Goal: Task Accomplishment & Management: Use online tool/utility

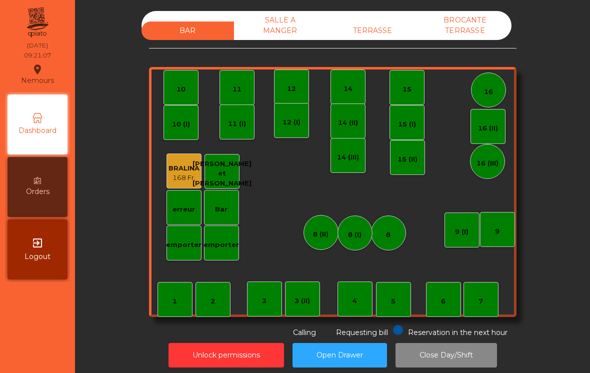
click at [379, 36] on div "TERRASSE" at bounding box center [373, 31] width 93 height 19
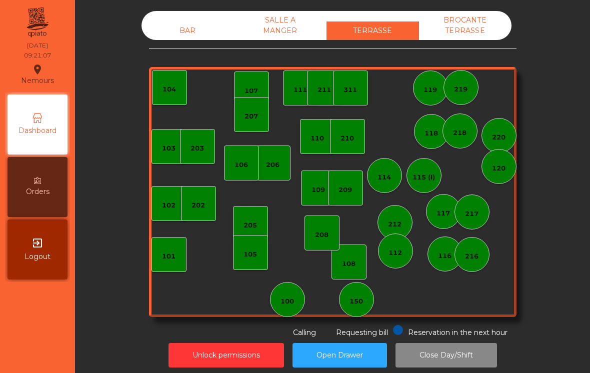
click at [367, 305] on div "150" at bounding box center [356, 299] width 35 height 35
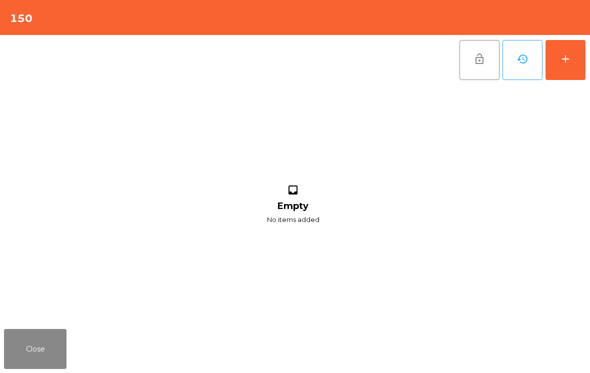
click at [574, 72] on button "add" at bounding box center [566, 60] width 40 height 40
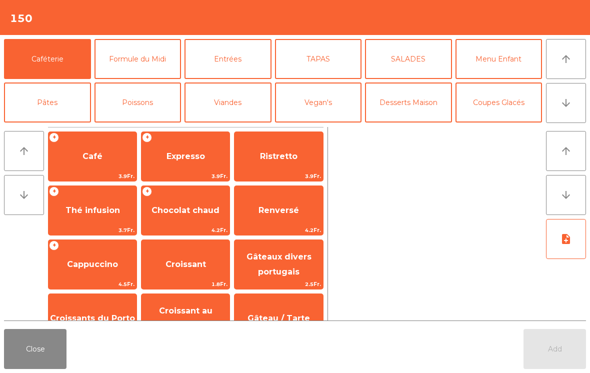
click at [87, 269] on span "Cappuccino" at bounding box center [92, 265] width 51 height 10
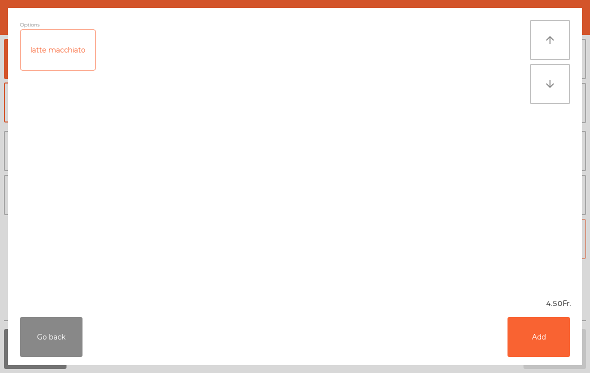
click at [550, 339] on button "Add" at bounding box center [539, 337] width 63 height 40
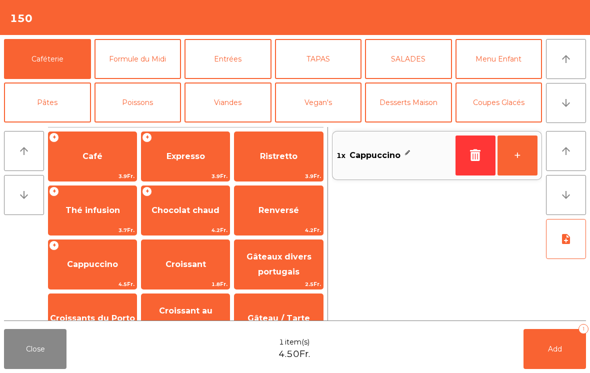
click at [525, 158] on button "+" at bounding box center [518, 156] width 40 height 40
click at [559, 358] on button "Add 2" at bounding box center [555, 349] width 63 height 40
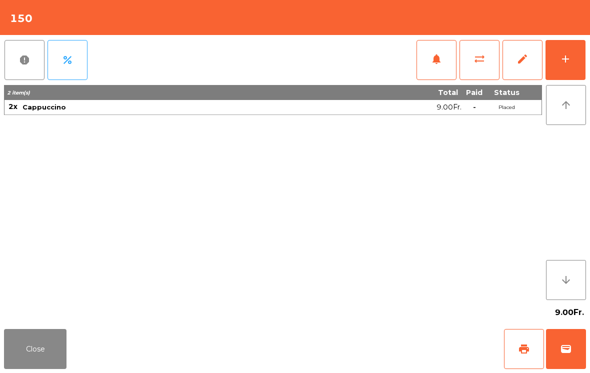
click at [49, 350] on button "Close" at bounding box center [35, 349] width 63 height 40
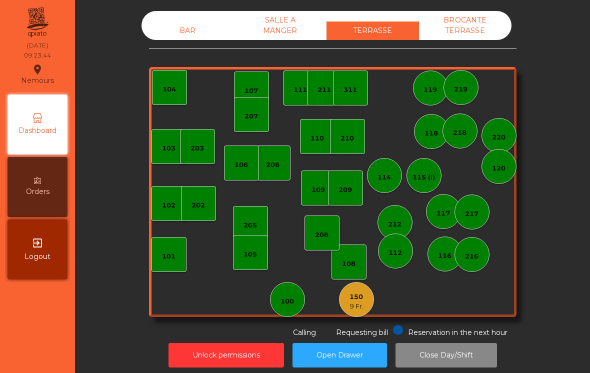
click at [289, 303] on div "100" at bounding box center [288, 302] width 14 height 10
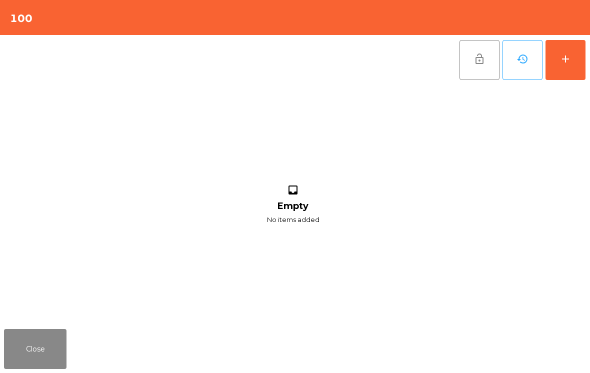
click at [574, 45] on button "add" at bounding box center [566, 60] width 40 height 40
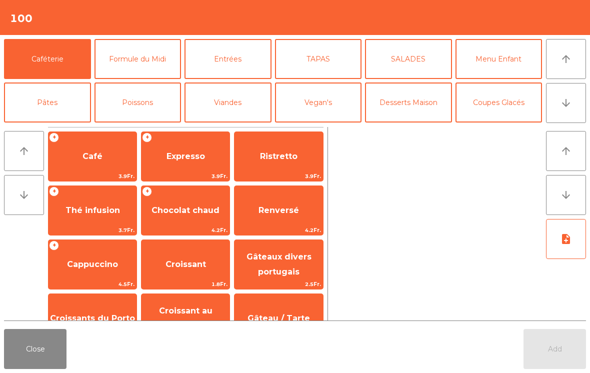
click at [79, 208] on span "Thé infusion" at bounding box center [93, 211] width 55 height 10
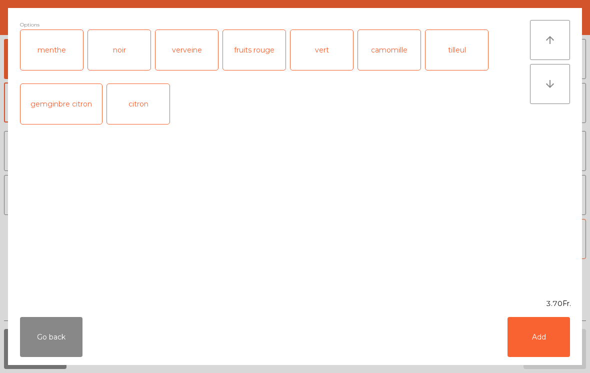
click at [550, 334] on button "Add" at bounding box center [539, 337] width 63 height 40
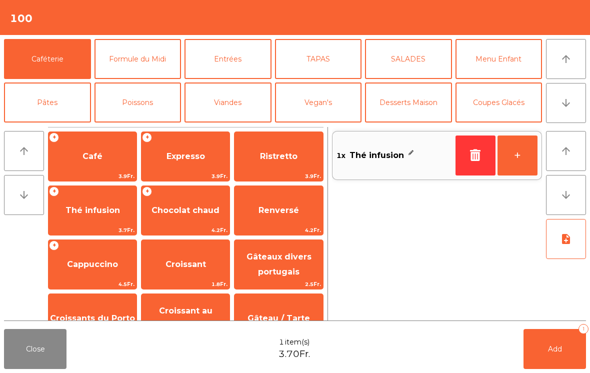
click at [74, 215] on span "Thé infusion" at bounding box center [93, 211] width 55 height 10
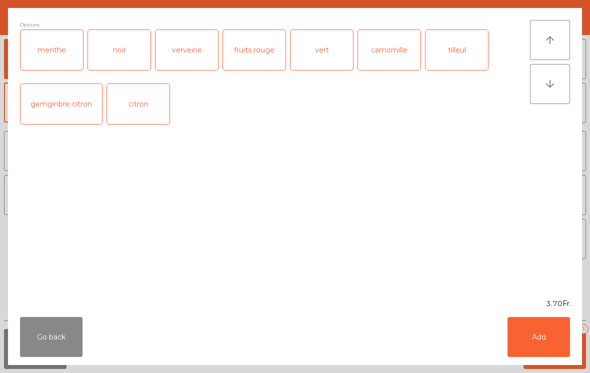
click at [32, 337] on button "Go back" at bounding box center [51, 337] width 63 height 40
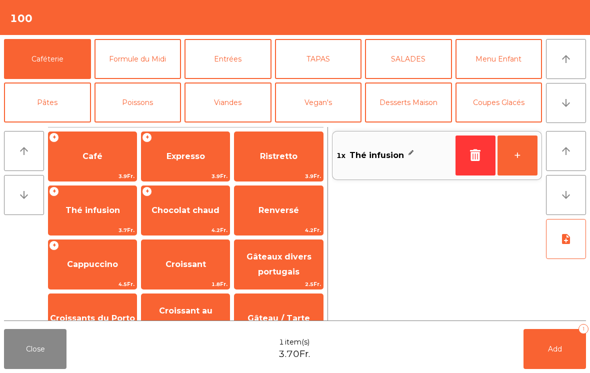
click at [168, 260] on span "Croissant" at bounding box center [186, 265] width 41 height 10
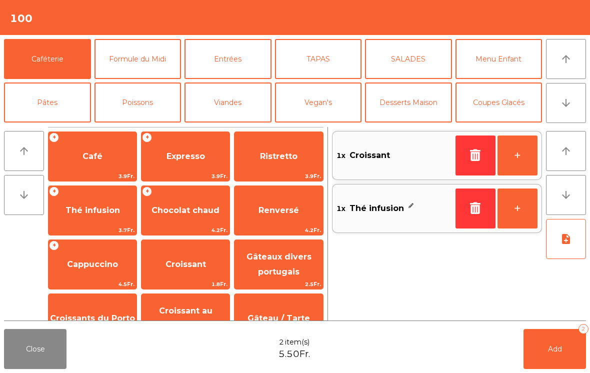
click at [549, 358] on button "Add 2" at bounding box center [555, 349] width 63 height 40
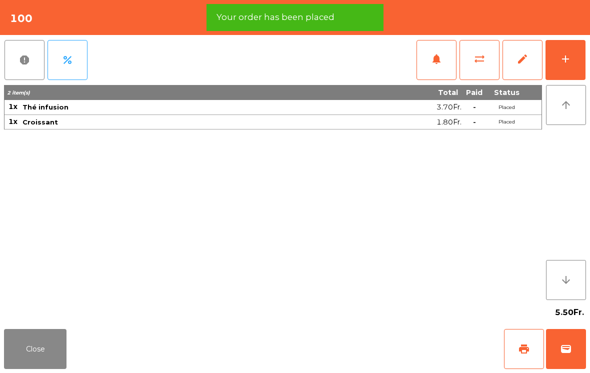
click at [528, 349] on span "print" at bounding box center [524, 349] width 12 height 12
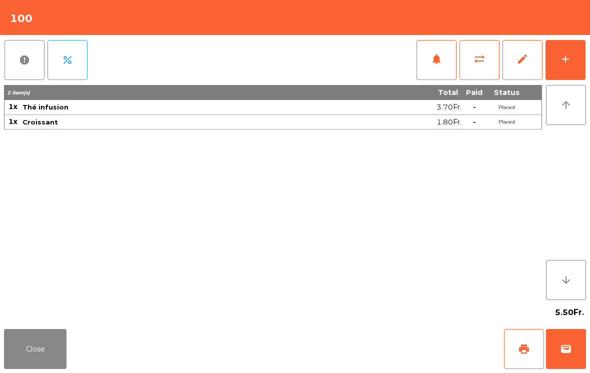
click at [48, 349] on button "Close" at bounding box center [35, 349] width 63 height 40
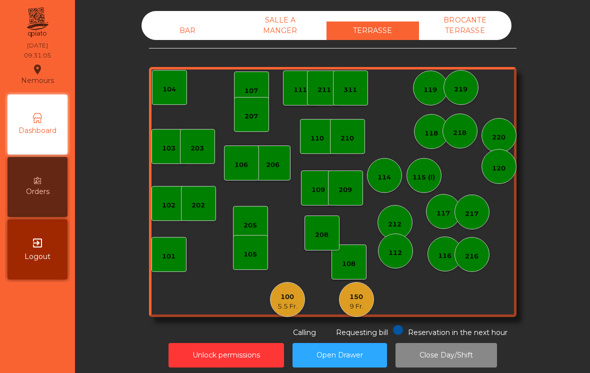
click at [373, 302] on div "150 9 Fr." at bounding box center [356, 299] width 35 height 35
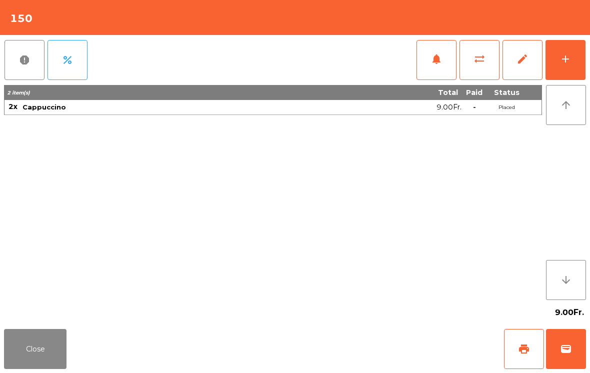
click at [575, 69] on button "add" at bounding box center [566, 60] width 40 height 40
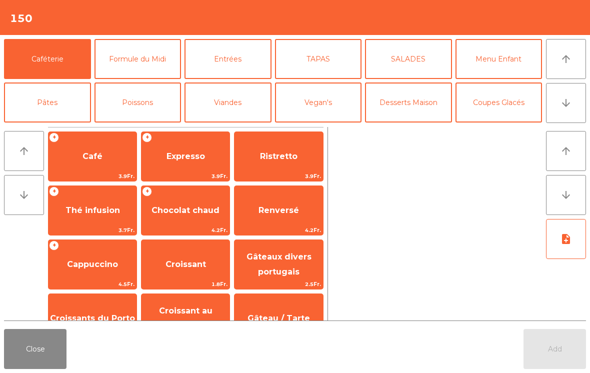
click at [116, 318] on span "Croissants du Porto" at bounding box center [92, 319] width 85 height 10
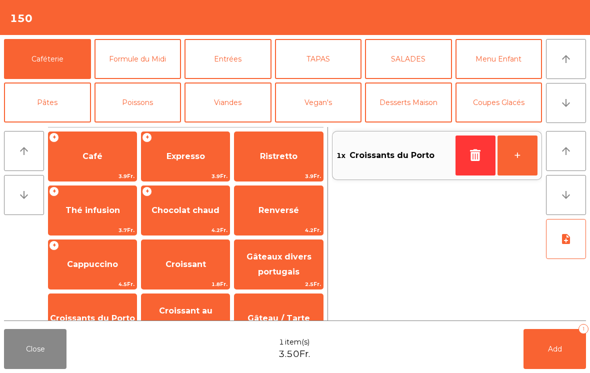
click at [562, 345] on button "Add 1" at bounding box center [555, 349] width 63 height 40
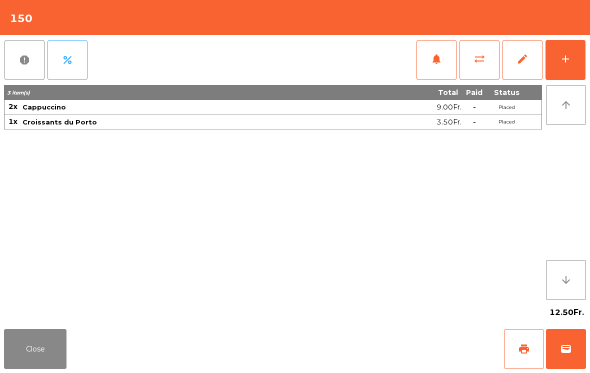
click at [37, 365] on button "Close" at bounding box center [35, 349] width 63 height 40
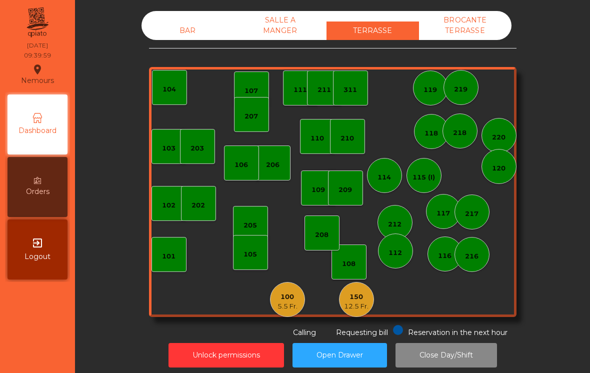
click at [477, 217] on div "217" at bounding box center [472, 214] width 14 height 10
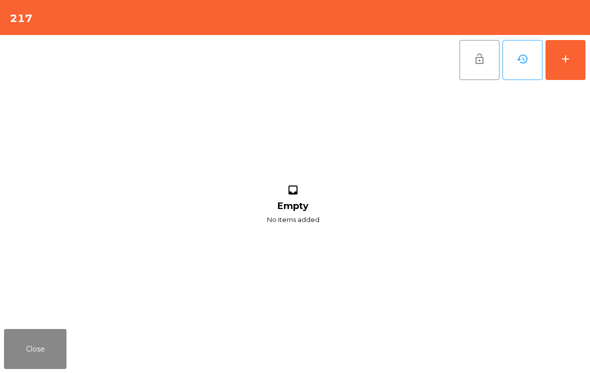
click at [573, 58] on button "add" at bounding box center [566, 60] width 40 height 40
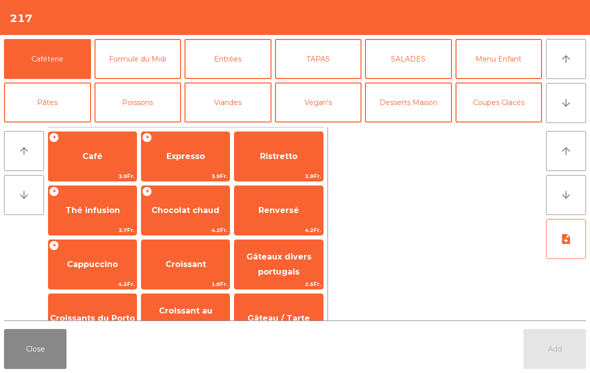
click at [97, 162] on span "Café" at bounding box center [93, 156] width 88 height 27
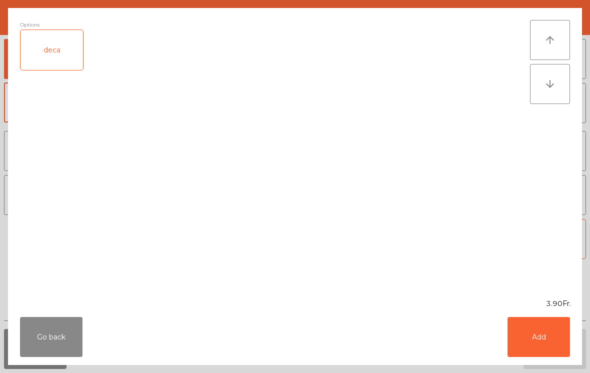
click at [551, 329] on button "Add" at bounding box center [539, 337] width 63 height 40
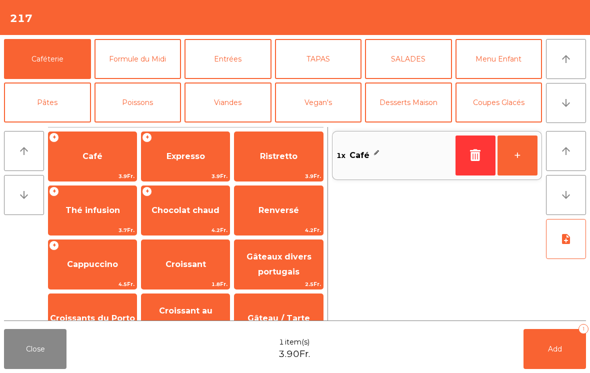
click at [521, 166] on button "+" at bounding box center [518, 156] width 40 height 40
click at [525, 162] on button "+" at bounding box center [518, 156] width 40 height 40
click at [189, 264] on span "Croissant" at bounding box center [186, 265] width 41 height 10
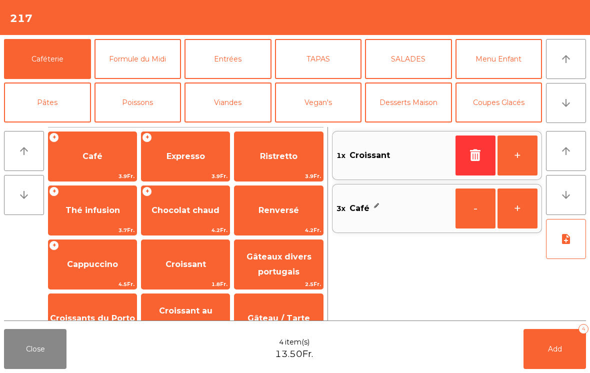
click at [519, 158] on button "+" at bounding box center [518, 156] width 40 height 40
click at [572, 341] on button "Add 5" at bounding box center [555, 349] width 63 height 40
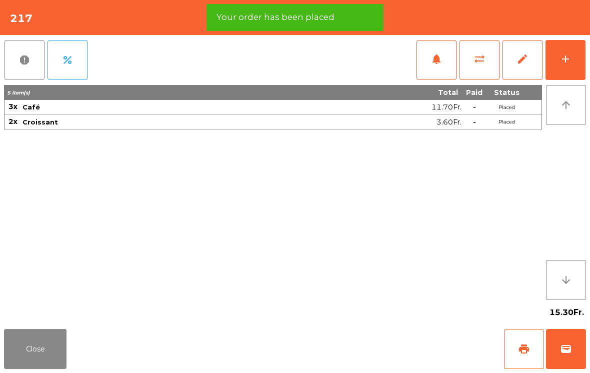
click at [524, 351] on span "print" at bounding box center [524, 349] width 12 height 12
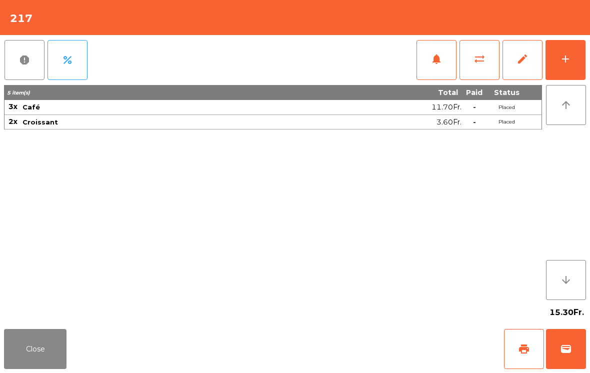
click at [42, 348] on button "Close" at bounding box center [35, 349] width 63 height 40
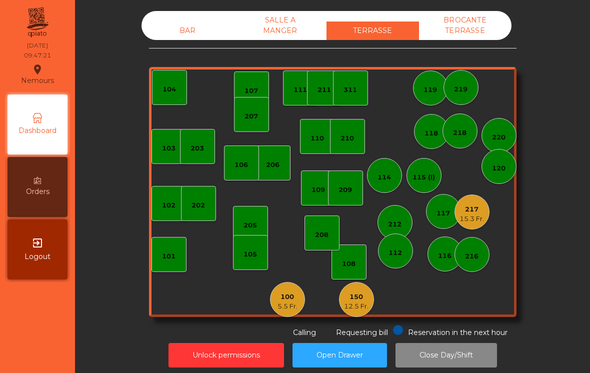
click at [165, 268] on div "101" at bounding box center [169, 254] width 35 height 35
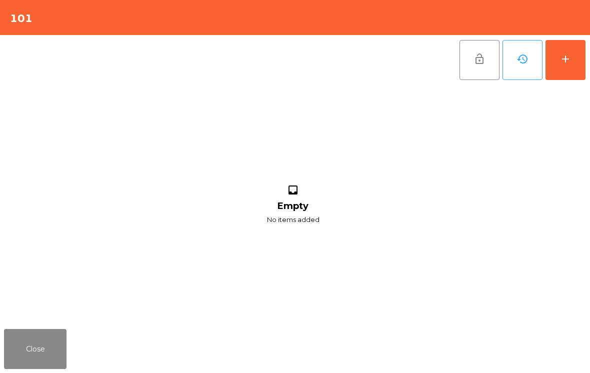
click at [568, 68] on button "add" at bounding box center [566, 60] width 40 height 40
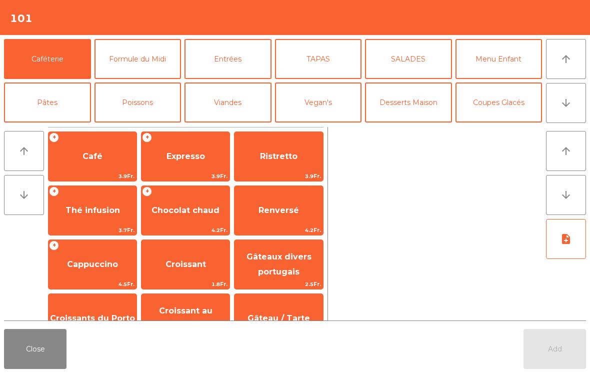
click at [111, 214] on span "Thé infusion" at bounding box center [93, 211] width 55 height 10
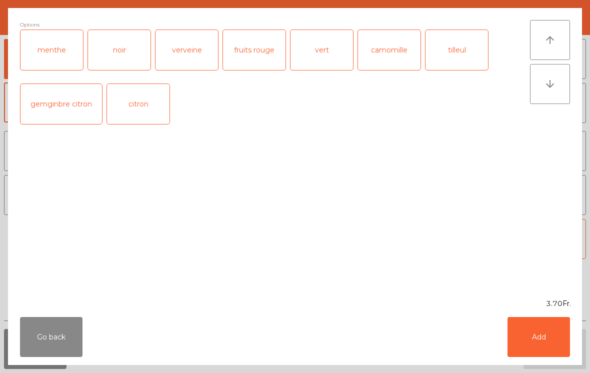
click at [539, 340] on button "Add" at bounding box center [539, 337] width 63 height 40
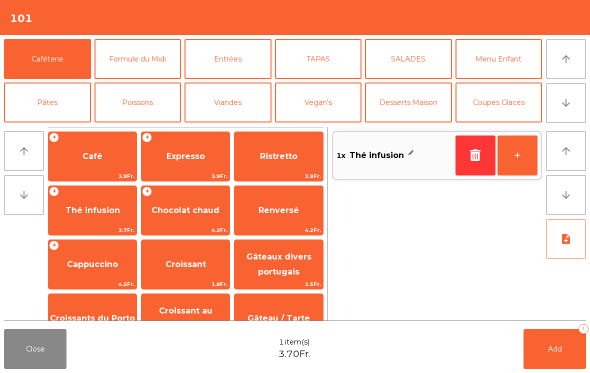
click at [198, 267] on span "Croissant" at bounding box center [186, 265] width 41 height 10
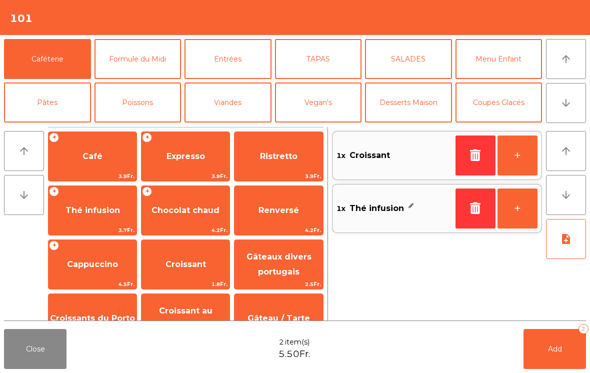
click at [563, 344] on button "Add 2" at bounding box center [555, 349] width 63 height 40
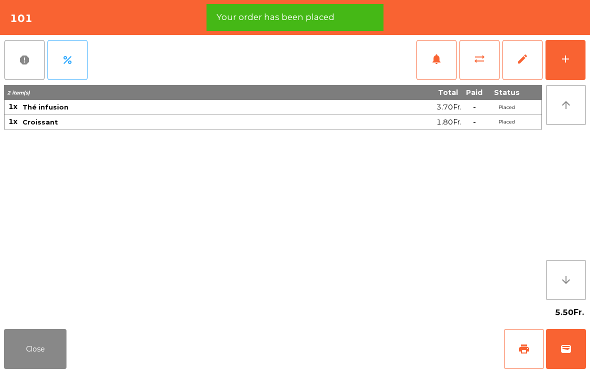
click at [518, 353] on span "print" at bounding box center [524, 349] width 12 height 12
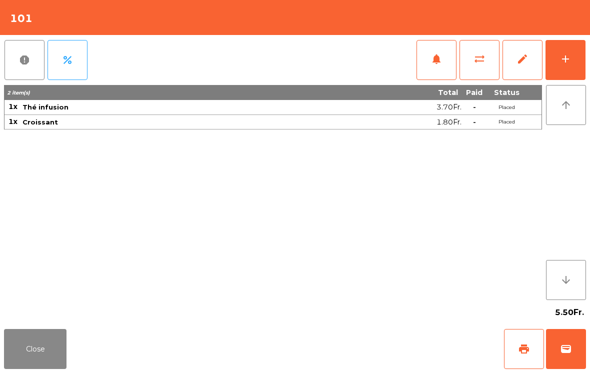
click at [36, 349] on button "Close" at bounding box center [35, 349] width 63 height 40
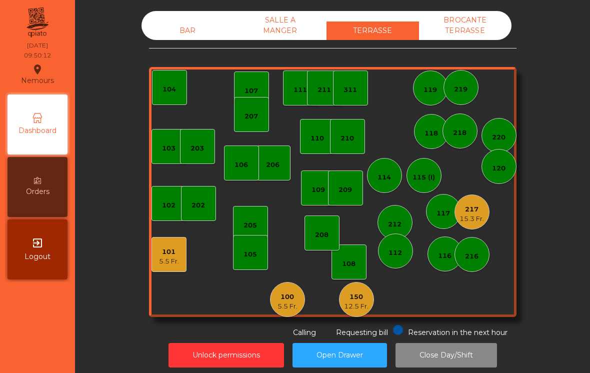
click at [363, 299] on div "150" at bounding box center [356, 297] width 25 height 10
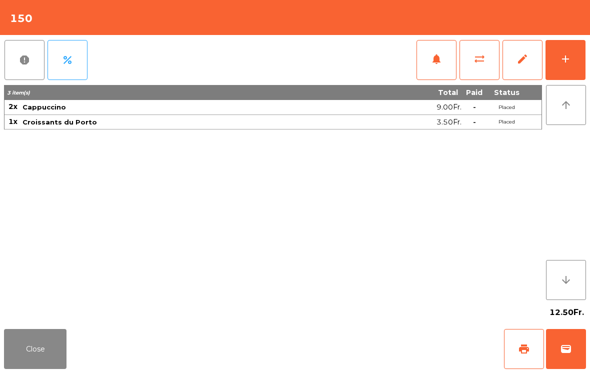
click at [559, 66] on button "add" at bounding box center [566, 60] width 40 height 40
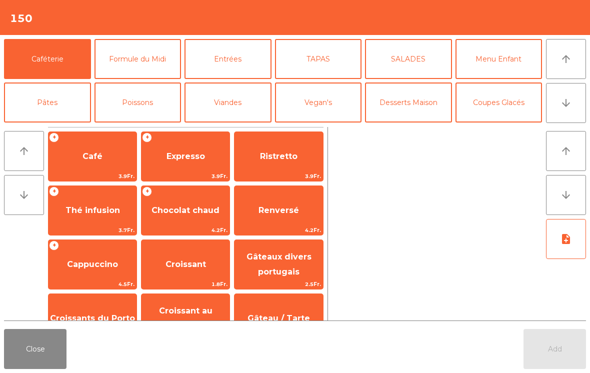
click at [110, 161] on span "Café" at bounding box center [93, 156] width 88 height 27
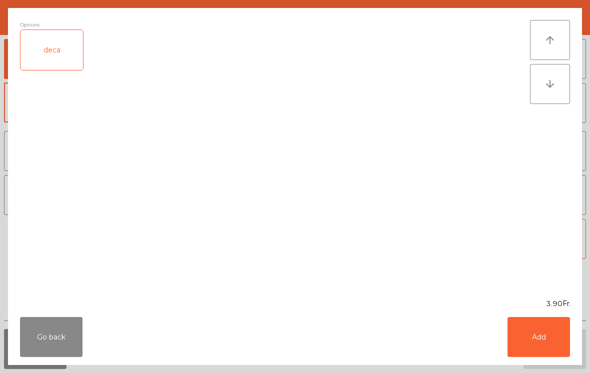
click at [540, 344] on button "Add" at bounding box center [539, 337] width 63 height 40
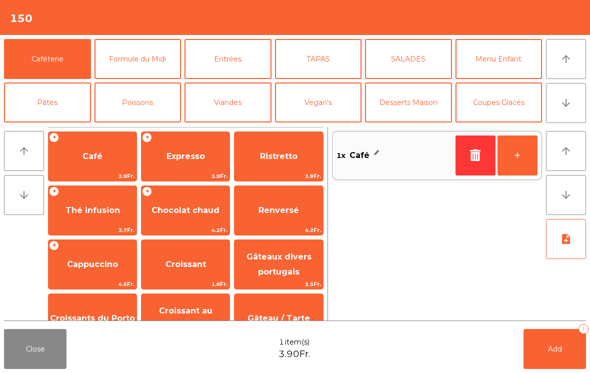
click at [525, 152] on button "+" at bounding box center [518, 156] width 40 height 40
click at [286, 158] on span "Ristretto" at bounding box center [279, 157] width 38 height 10
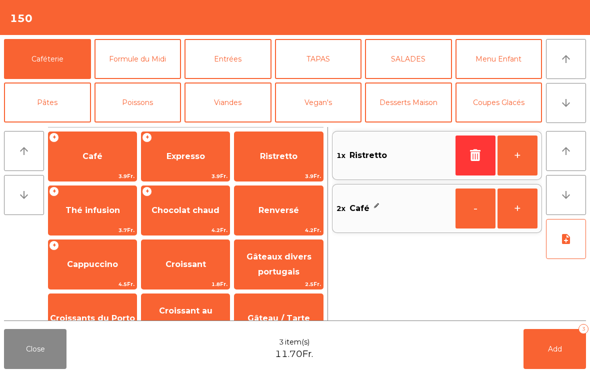
click at [122, 309] on span "Croissants du Porto" at bounding box center [93, 318] width 88 height 27
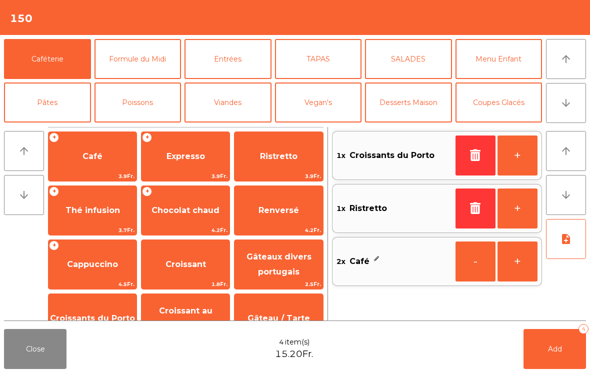
click at [96, 262] on span "Cappuccino" at bounding box center [92, 265] width 51 height 10
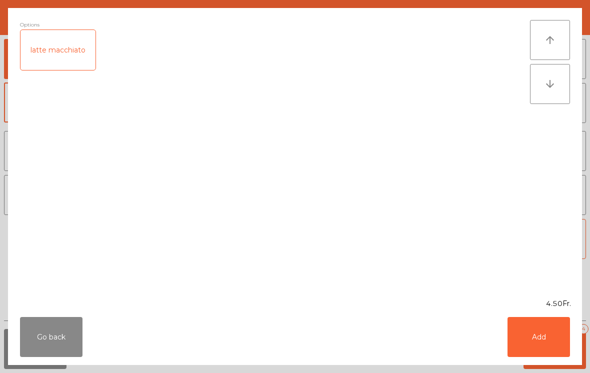
click at [537, 335] on button "Add" at bounding box center [539, 337] width 63 height 40
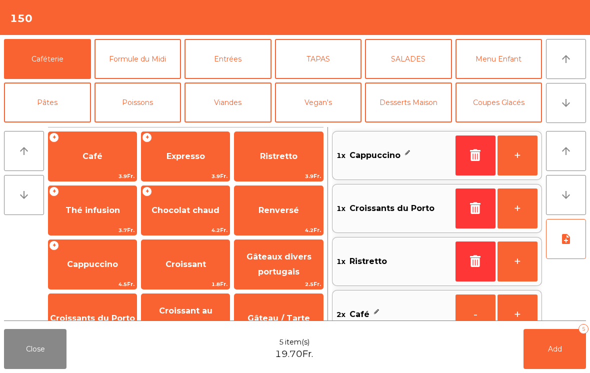
click at [563, 351] on button "Add 5" at bounding box center [555, 349] width 63 height 40
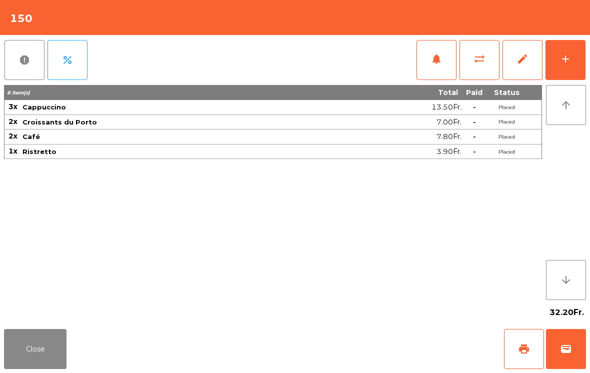
click at [16, 344] on button "Close" at bounding box center [35, 349] width 63 height 40
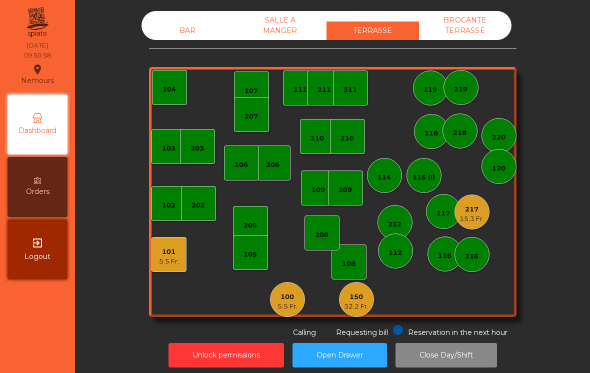
click at [235, 167] on div "106" at bounding box center [242, 165] width 14 height 10
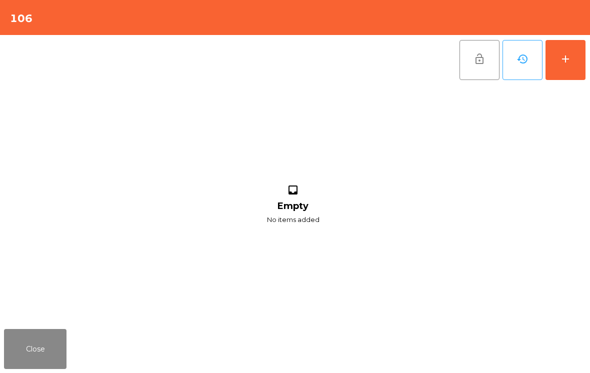
click at [570, 62] on div "add" at bounding box center [566, 59] width 12 height 12
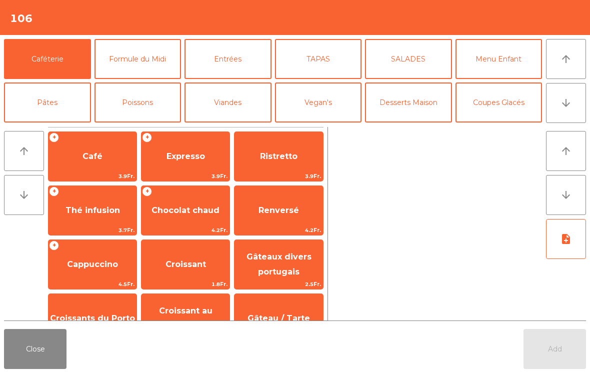
click at [176, 165] on span "Expresso" at bounding box center [186, 156] width 88 height 27
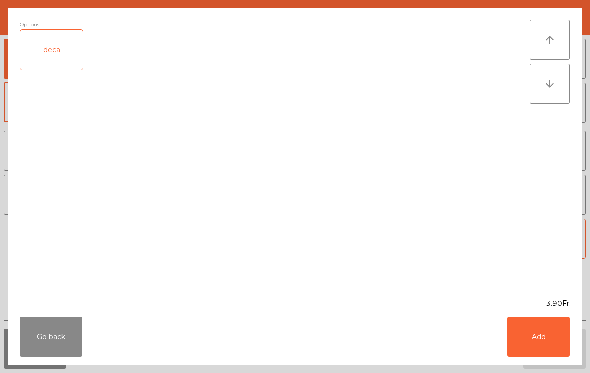
click at [542, 341] on button "Add" at bounding box center [539, 337] width 63 height 40
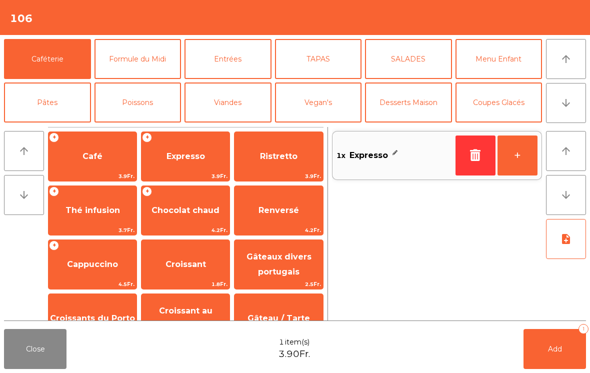
click at [90, 260] on span "Cappuccino" at bounding box center [92, 265] width 51 height 10
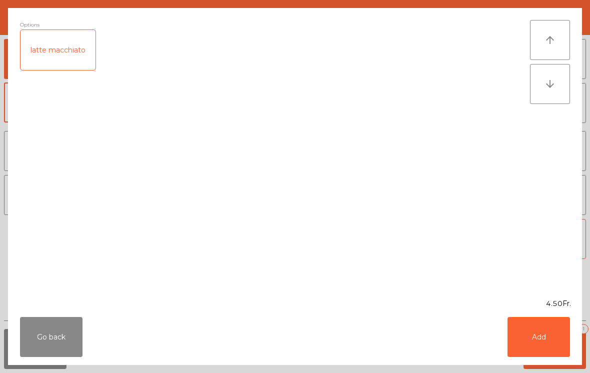
click at [545, 348] on button "Add" at bounding box center [539, 337] width 63 height 40
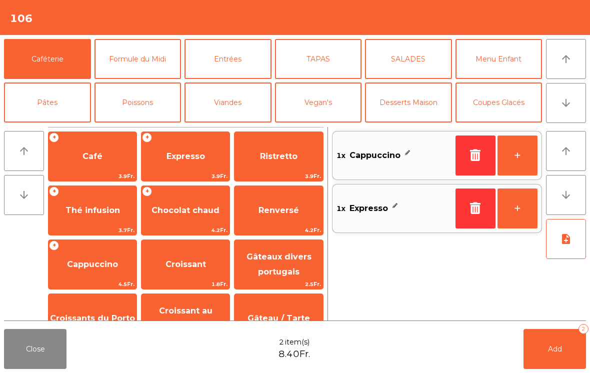
click at [550, 346] on span "Add" at bounding box center [555, 349] width 14 height 9
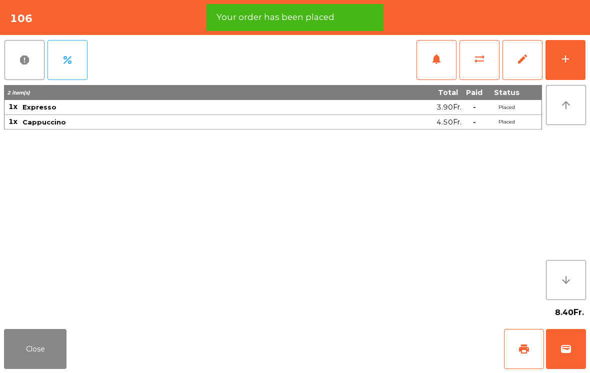
click at [35, 350] on button "Close" at bounding box center [35, 349] width 63 height 40
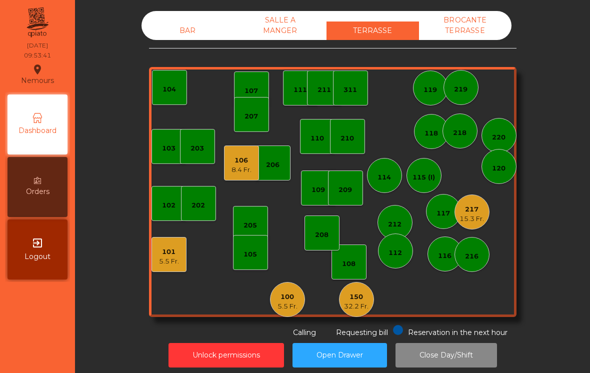
click at [263, 169] on div "206" at bounding box center [273, 163] width 35 height 35
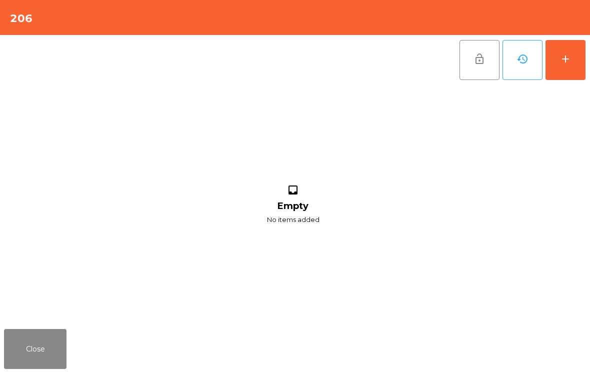
click at [573, 62] on button "add" at bounding box center [566, 60] width 40 height 40
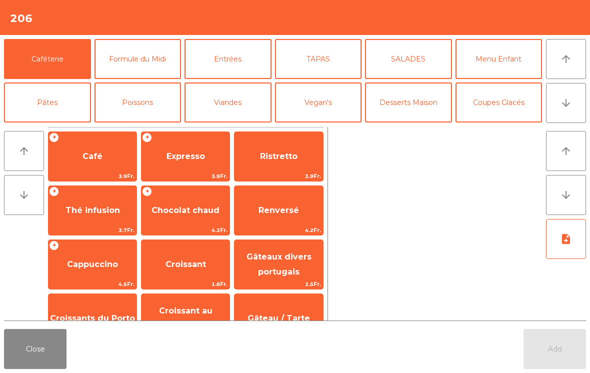
click at [546, 339] on div "Add" at bounding box center [555, 349] width 63 height 40
click at [194, 176] on span "3.9Fr." at bounding box center [186, 177] width 88 height 10
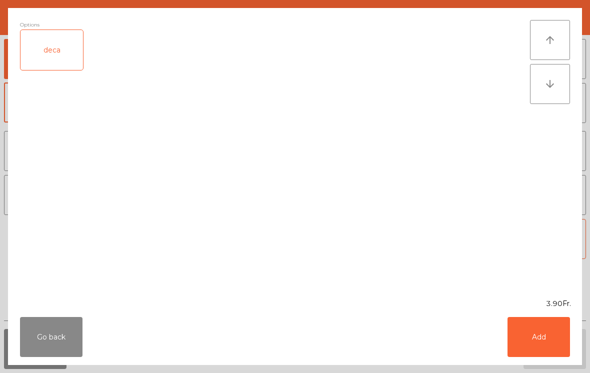
click at [538, 343] on button "Add" at bounding box center [539, 337] width 63 height 40
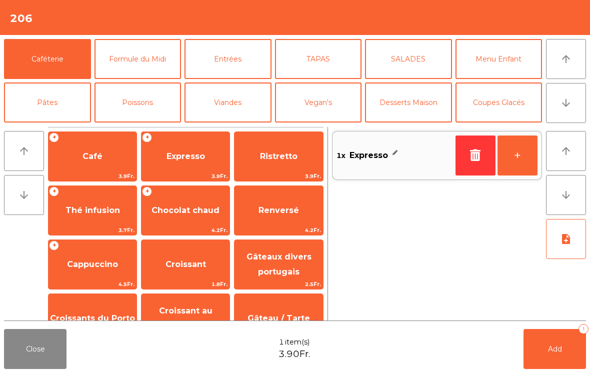
click at [517, 166] on button "+" at bounding box center [518, 156] width 40 height 40
click at [548, 348] on span "Add" at bounding box center [555, 349] width 14 height 9
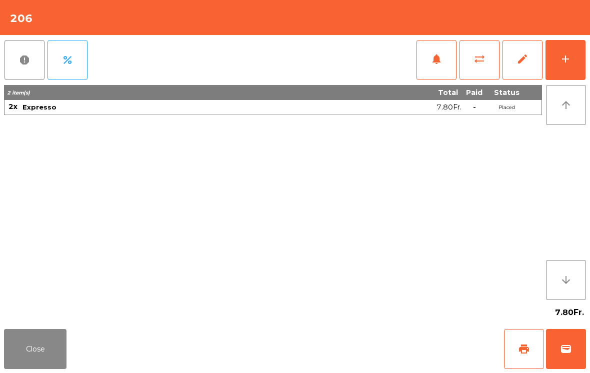
click at [34, 351] on button "Close" at bounding box center [35, 349] width 63 height 40
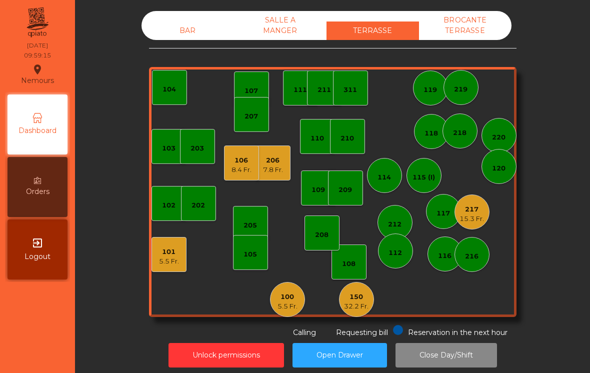
click at [472, 218] on div "15.3 Fr." at bounding box center [472, 219] width 25 height 10
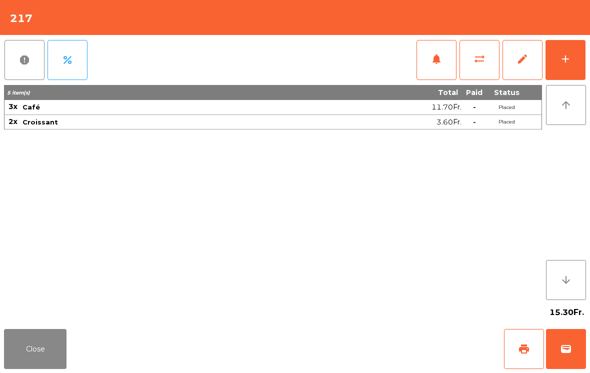
click at [569, 360] on button "wallet" at bounding box center [566, 349] width 40 height 40
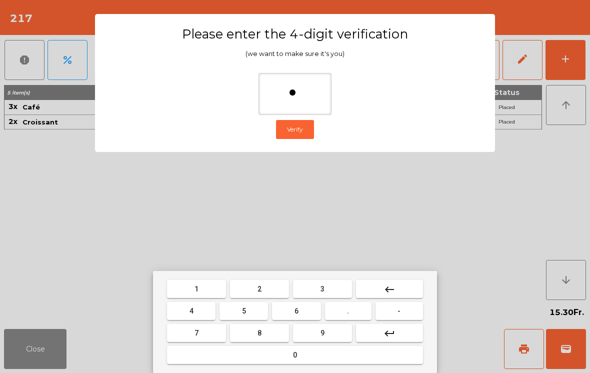
type input "**"
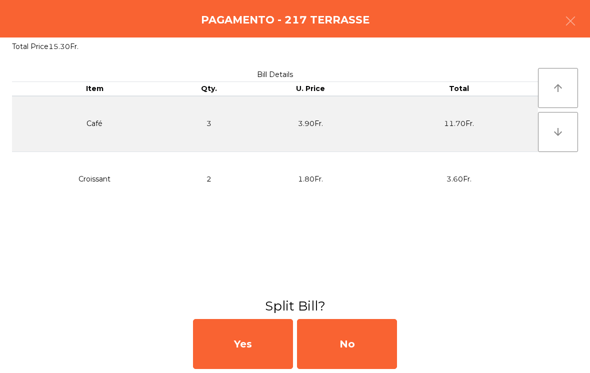
click at [356, 342] on div "No" at bounding box center [347, 344] width 100 height 50
click at [356, 342] on div "MB" at bounding box center [347, 344] width 100 height 50
click at [357, 337] on div "No" at bounding box center [347, 344] width 100 height 50
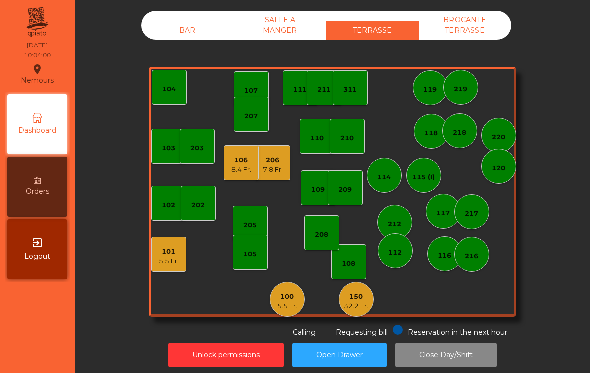
click at [277, 309] on div "100 5.5 Fr." at bounding box center [287, 299] width 35 height 35
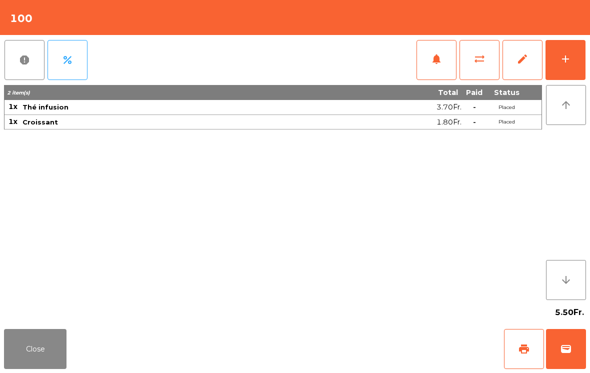
click at [480, 64] on span "sync_alt" at bounding box center [480, 59] width 12 height 12
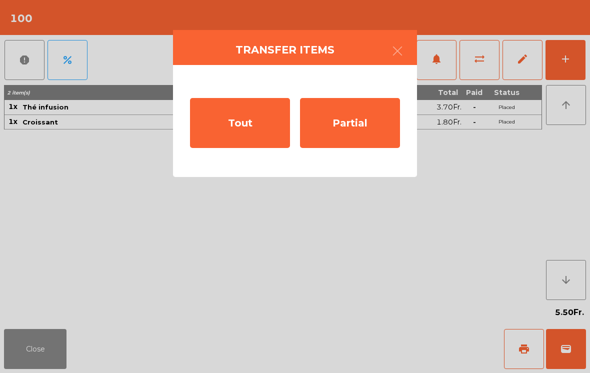
click at [262, 128] on div "Tout" at bounding box center [240, 123] width 100 height 50
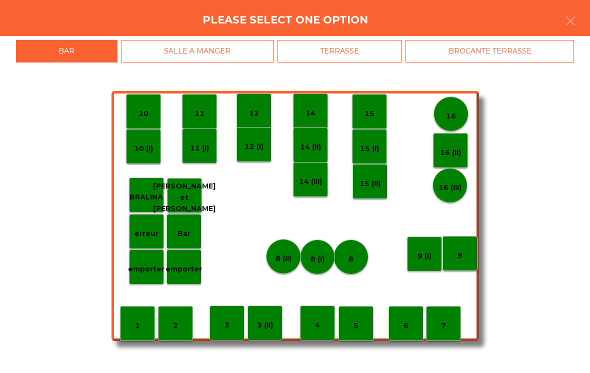
click at [380, 54] on div "TERRASSE" at bounding box center [340, 51] width 125 height 23
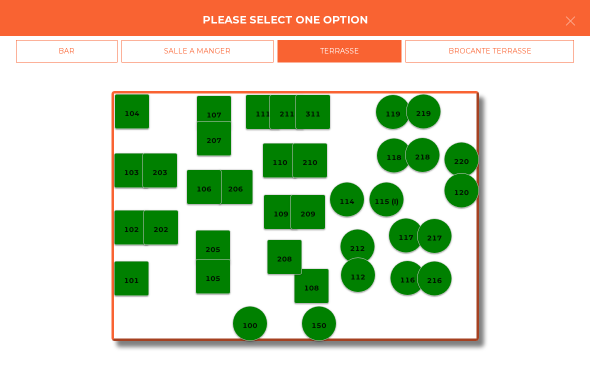
click at [283, 222] on div "109" at bounding box center [281, 212] width 35 height 35
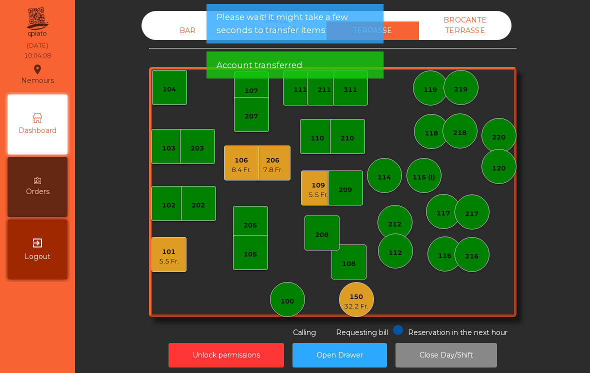
click at [314, 188] on div "109" at bounding box center [319, 186] width 20 height 10
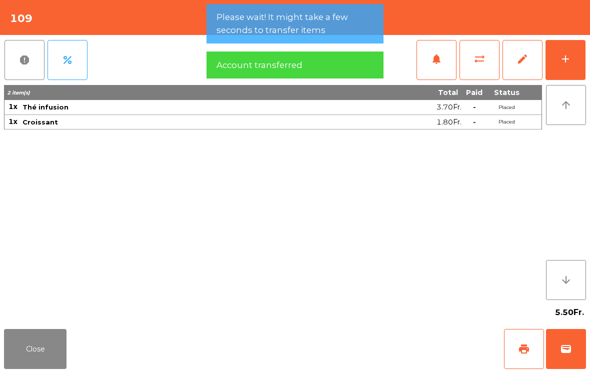
click at [570, 53] on button "add" at bounding box center [566, 60] width 40 height 40
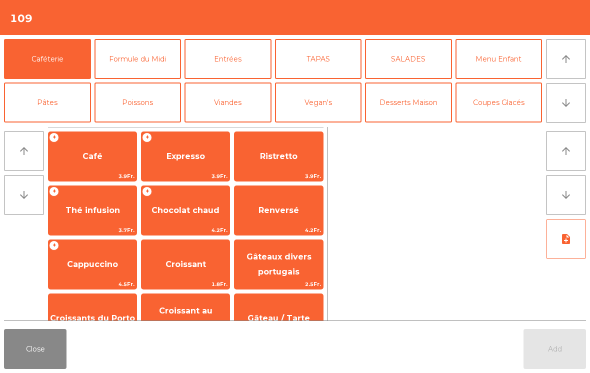
click at [264, 217] on span "Renversé" at bounding box center [279, 210] width 88 height 27
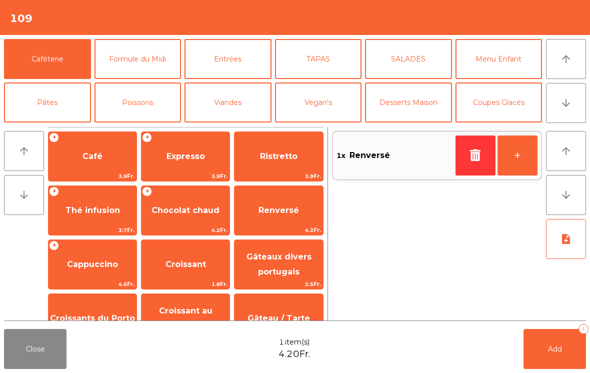
click at [558, 356] on button "Add 1" at bounding box center [555, 349] width 63 height 40
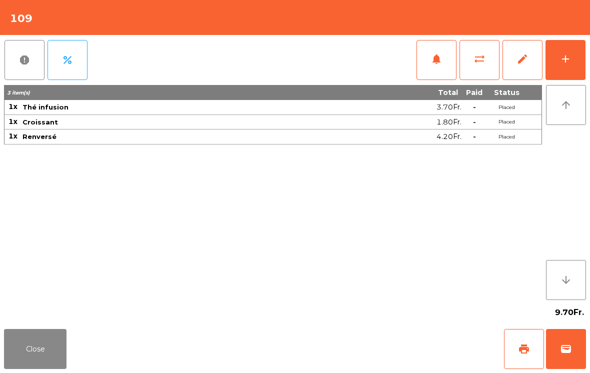
click at [38, 340] on button "Close" at bounding box center [35, 349] width 63 height 40
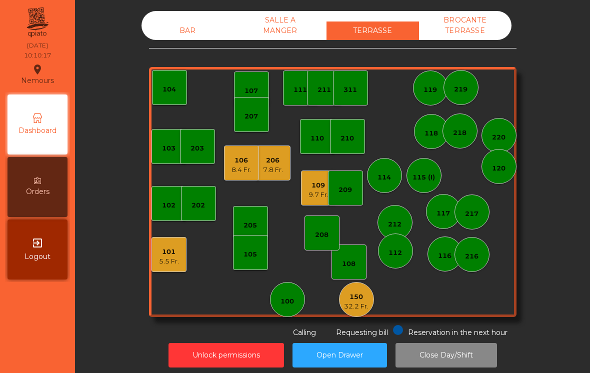
click at [355, 298] on div "150" at bounding box center [356, 297] width 25 height 10
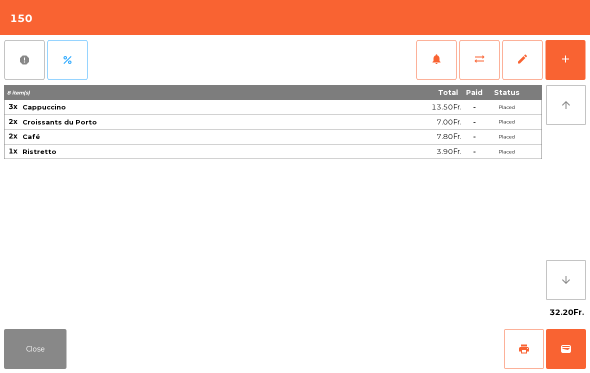
click at [515, 351] on button "print" at bounding box center [524, 349] width 40 height 40
click at [554, 356] on button "wallet" at bounding box center [566, 349] width 40 height 40
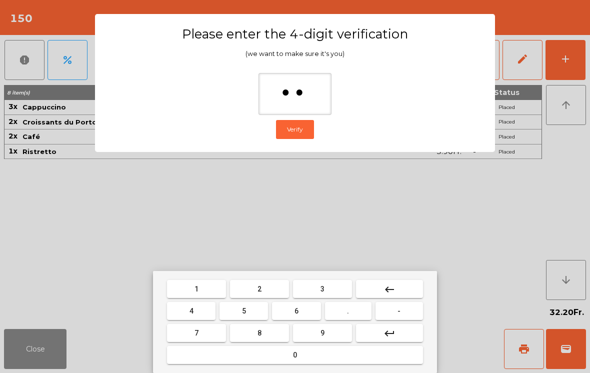
type input "***"
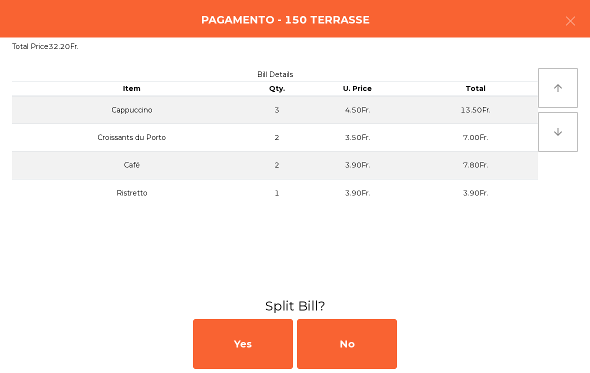
click at [317, 338] on div "No" at bounding box center [347, 344] width 100 height 50
click at [326, 336] on div "MB" at bounding box center [347, 344] width 100 height 50
click at [336, 358] on div "No" at bounding box center [347, 344] width 100 height 50
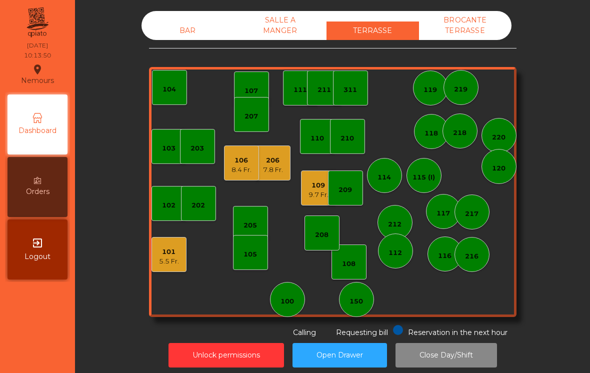
click at [275, 180] on div "206 7.8 Fr." at bounding box center [273, 163] width 35 height 35
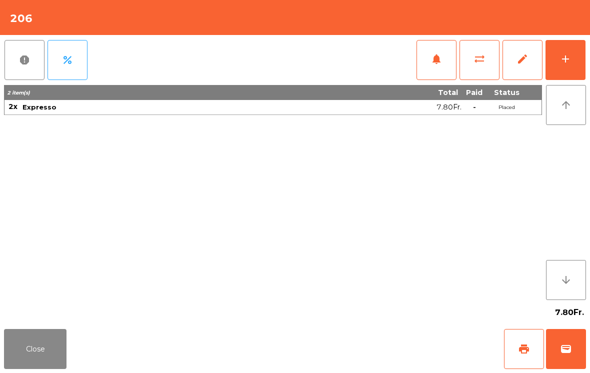
click at [478, 70] on button "sync_alt" at bounding box center [480, 60] width 40 height 40
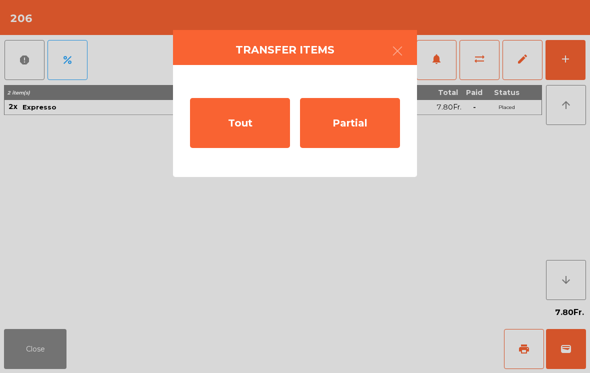
click at [232, 130] on div "Tout" at bounding box center [240, 123] width 100 height 50
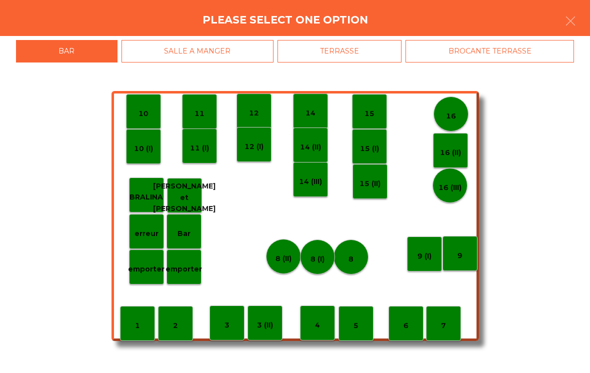
click at [316, 57] on div "TERRASSE" at bounding box center [340, 51] width 125 height 23
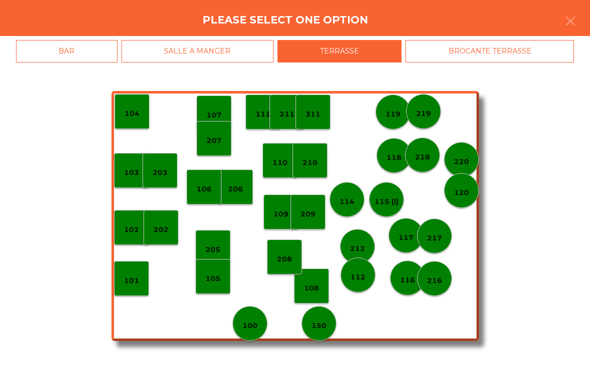
click at [202, 197] on div "106" at bounding box center [204, 187] width 35 height 35
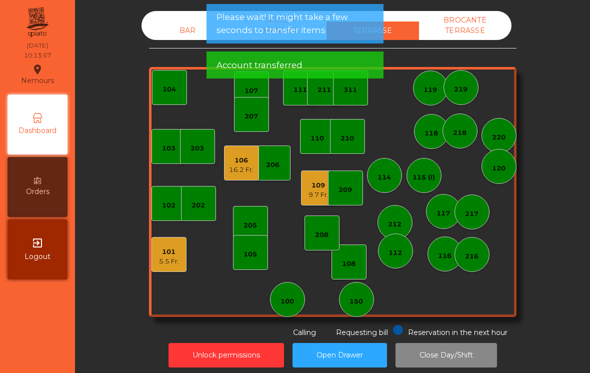
click at [231, 167] on div "16.2 Fr." at bounding box center [241, 170] width 25 height 10
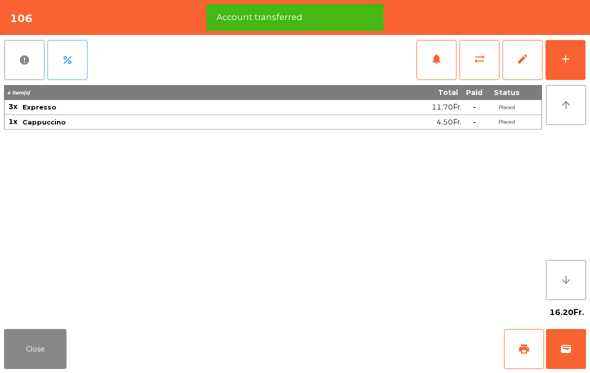
click at [23, 351] on button "Close" at bounding box center [35, 349] width 63 height 40
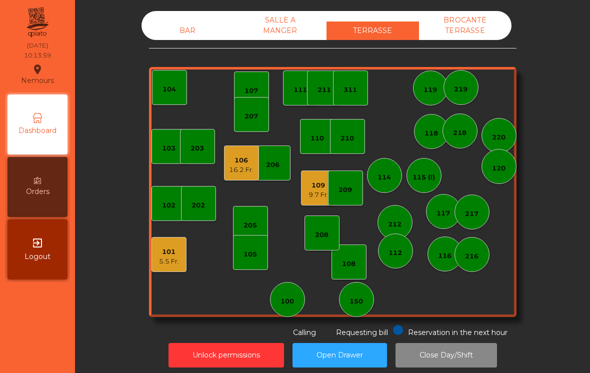
click at [171, 271] on div "101 5.5 Fr." at bounding box center [169, 254] width 35 height 35
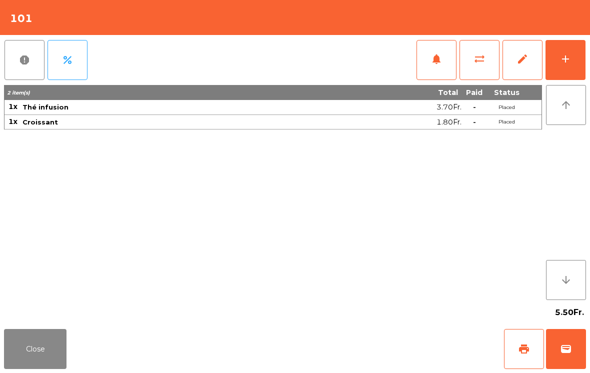
click at [578, 350] on button "wallet" at bounding box center [566, 349] width 40 height 40
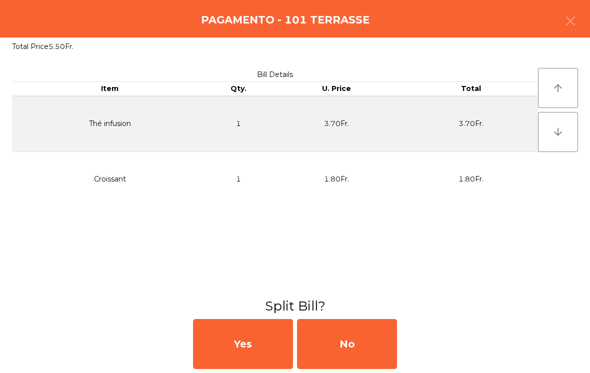
click at [374, 345] on div "No" at bounding box center [347, 344] width 100 height 50
click at [375, 346] on div "MB" at bounding box center [347, 344] width 100 height 50
click at [374, 340] on div "No" at bounding box center [347, 344] width 100 height 50
click at [372, 338] on div "No" at bounding box center [347, 344] width 100 height 50
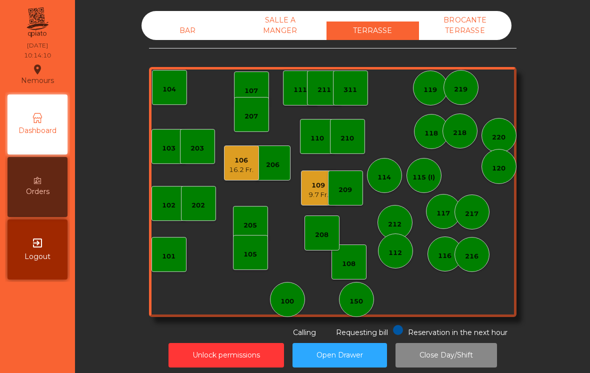
click at [324, 193] on div "9.7 Fr." at bounding box center [319, 195] width 20 height 10
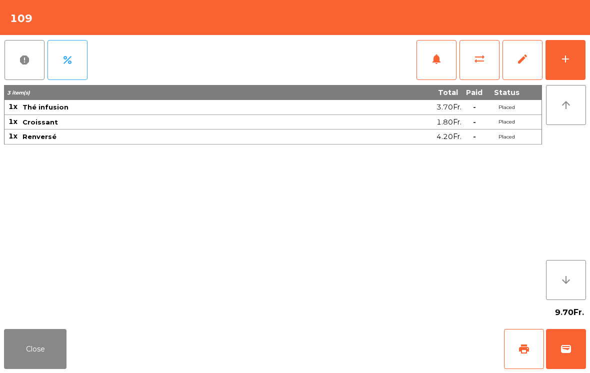
click at [516, 346] on button "print" at bounding box center [524, 349] width 40 height 40
click at [33, 347] on button "Close" at bounding box center [35, 349] width 63 height 40
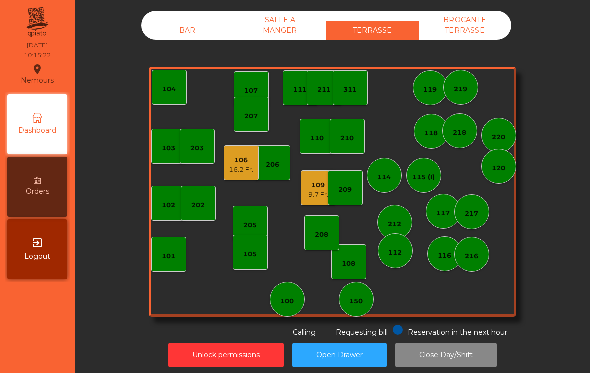
click at [237, 161] on div "106" at bounding box center [241, 161] width 25 height 10
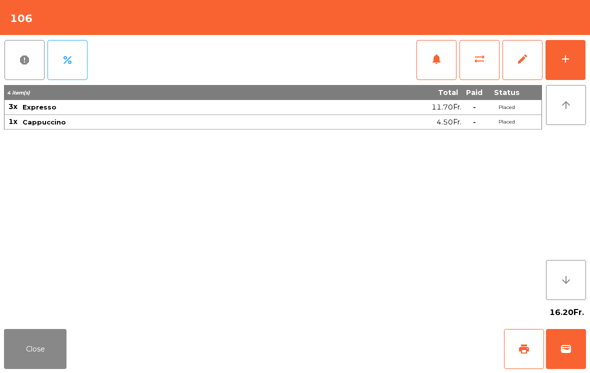
click at [35, 346] on button "Close" at bounding box center [35, 349] width 63 height 40
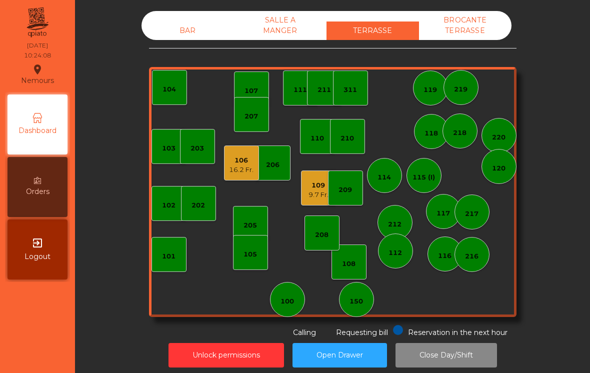
click at [195, 364] on button "Unlock permissions" at bounding box center [227, 355] width 116 height 25
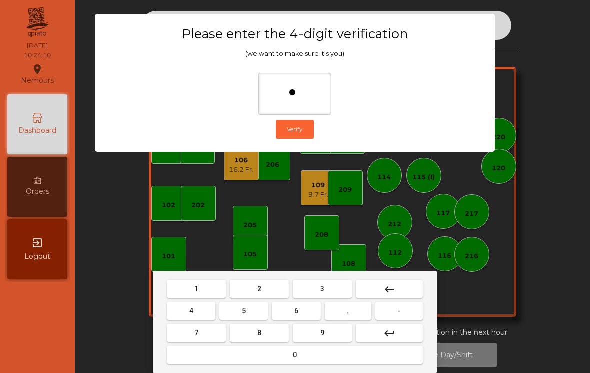
type input "**"
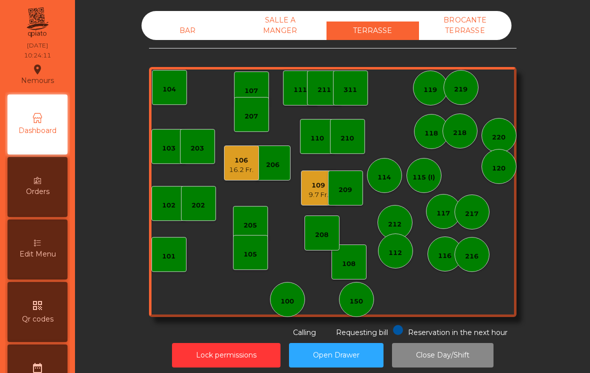
click at [238, 176] on div "106 16.2 Fr." at bounding box center [241, 163] width 35 height 35
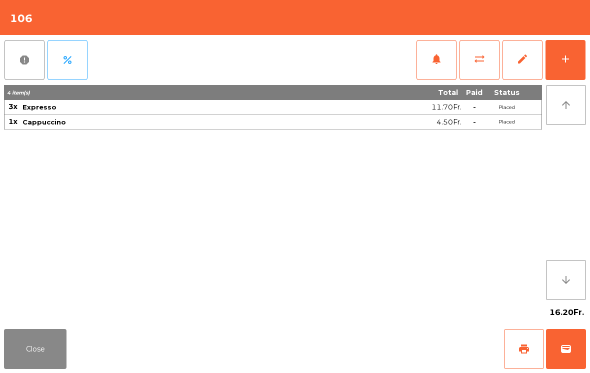
click at [526, 64] on span "edit" at bounding box center [523, 59] width 12 height 12
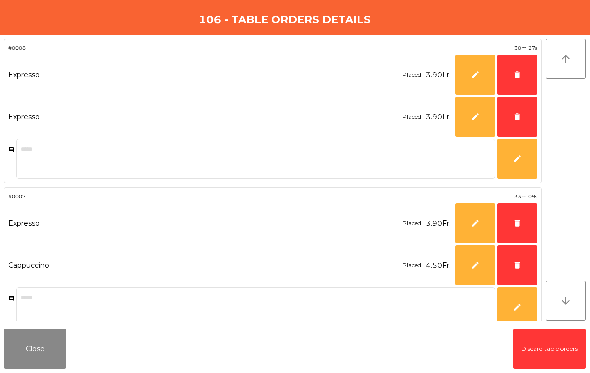
click at [529, 71] on button "delete" at bounding box center [518, 75] width 40 height 40
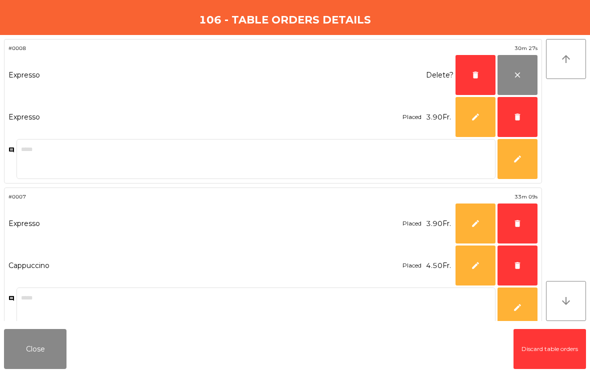
click at [479, 80] on button "delete" at bounding box center [476, 75] width 40 height 40
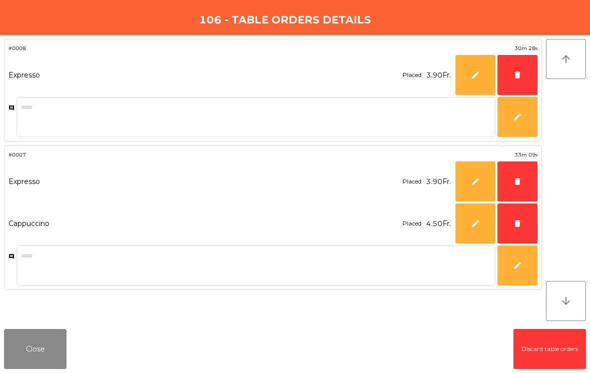
click at [527, 74] on button "delete" at bounding box center [518, 75] width 40 height 40
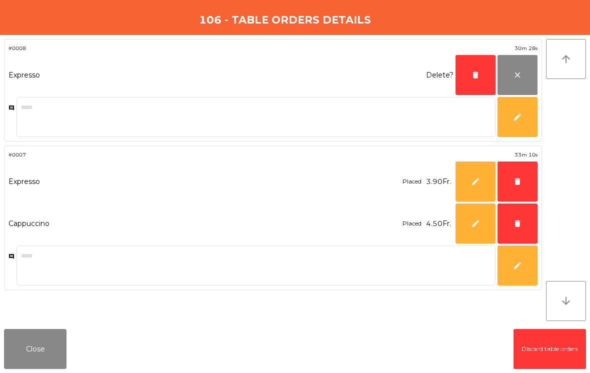
click at [477, 82] on button "delete" at bounding box center [476, 75] width 40 height 40
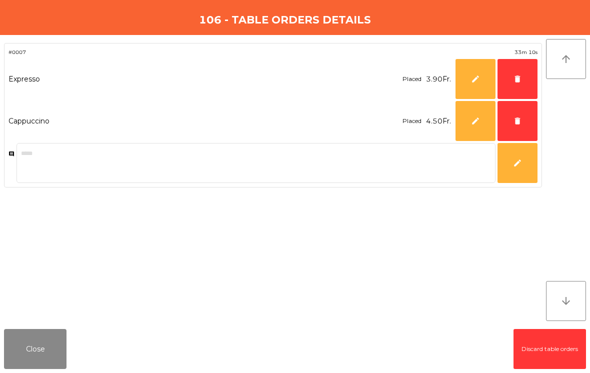
click at [530, 78] on button "delete" at bounding box center [518, 79] width 40 height 40
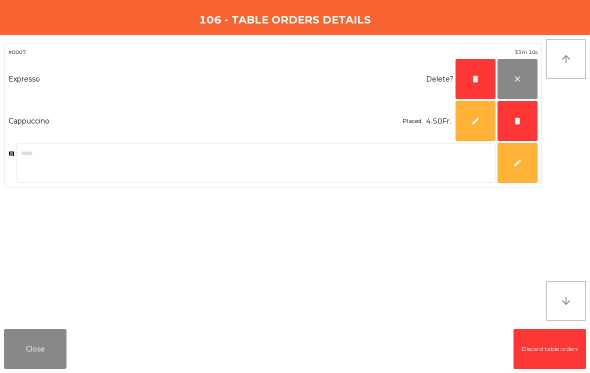
click at [481, 82] on button "delete" at bounding box center [476, 79] width 40 height 40
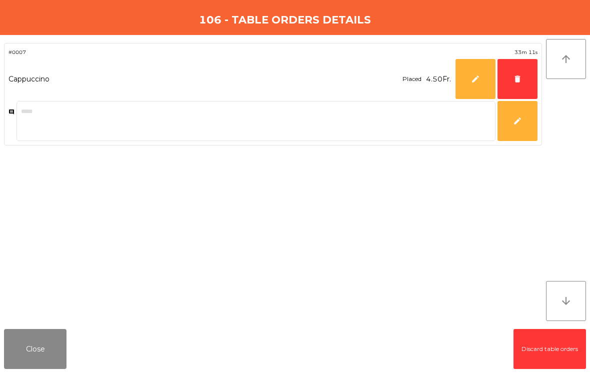
click at [531, 76] on button "delete" at bounding box center [518, 79] width 40 height 40
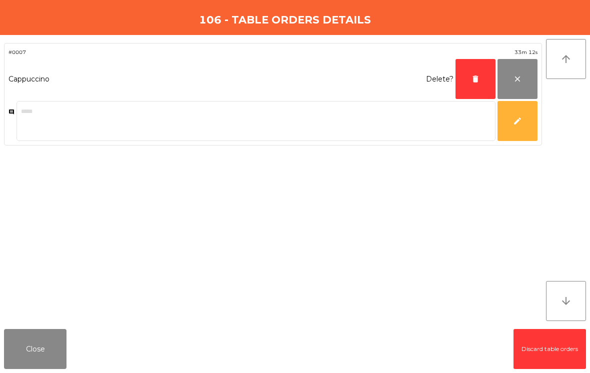
click at [481, 83] on button "delete" at bounding box center [476, 79] width 40 height 40
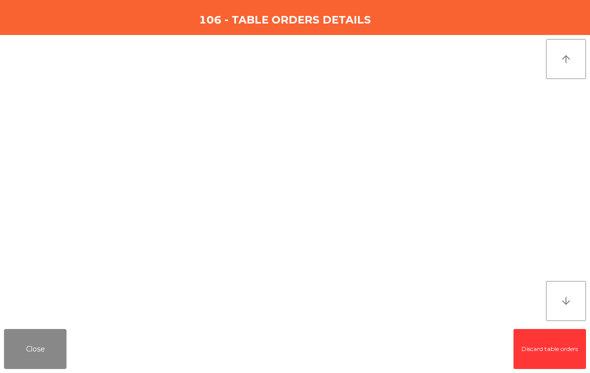
click at [39, 355] on button "Close" at bounding box center [35, 349] width 63 height 40
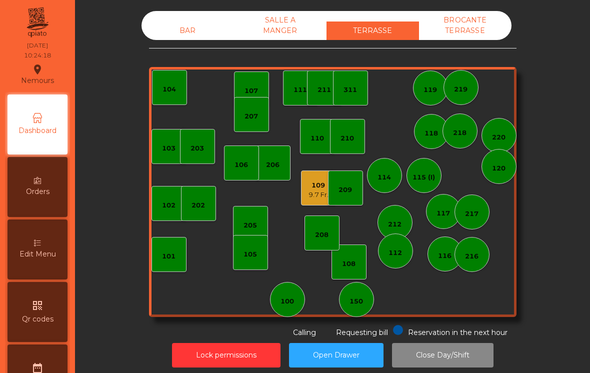
click at [200, 343] on button "Lock permissions" at bounding box center [226, 355] width 109 height 25
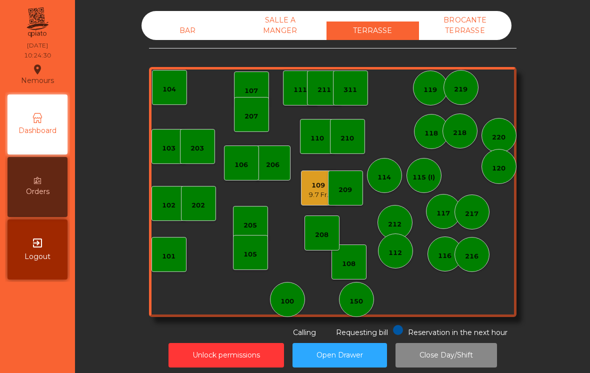
click at [288, 20] on div "SALLE A MANGER" at bounding box center [280, 25] width 93 height 29
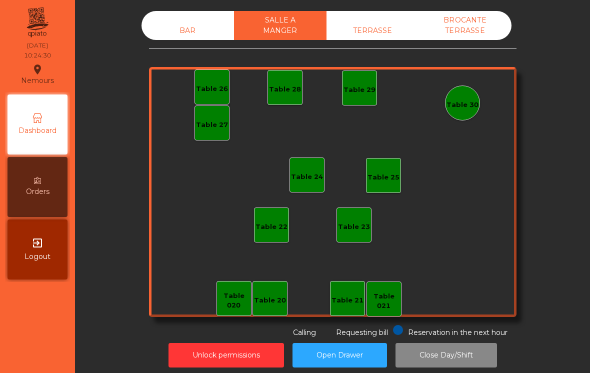
click at [204, 36] on div "BAR" at bounding box center [188, 31] width 93 height 19
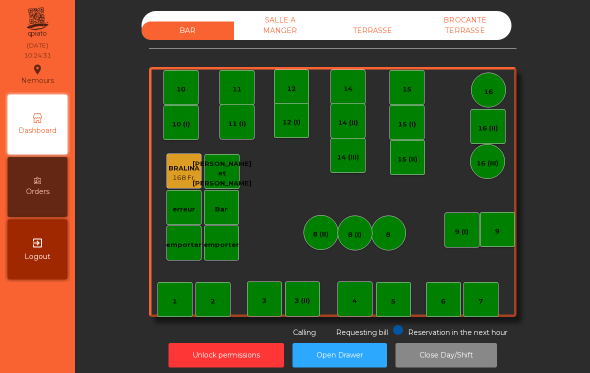
click at [472, 47] on div "BAR SALLE A MANGER TERRASSE BROCANTE TERRASSE 1 2 3 4 5 6 7 8 9 10 11 12 14 15 …" at bounding box center [333, 174] width 368 height 327
click at [489, 35] on div "BROCANTE TERRASSE" at bounding box center [465, 25] width 93 height 29
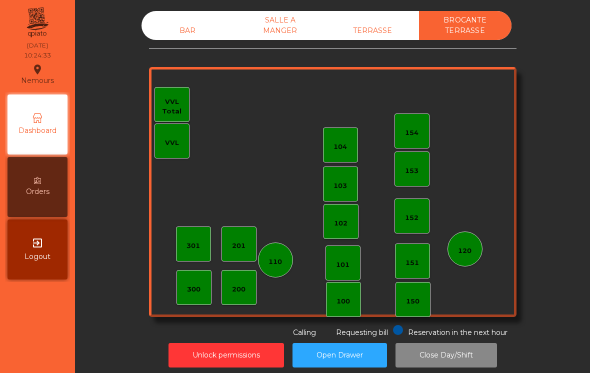
click at [185, 31] on div "BAR" at bounding box center [188, 31] width 93 height 19
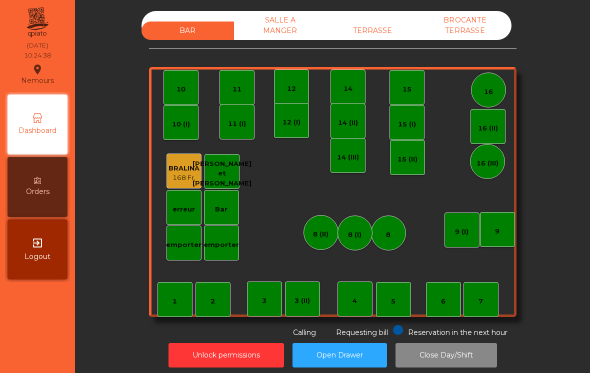
click at [406, 298] on div "5" at bounding box center [393, 299] width 35 height 35
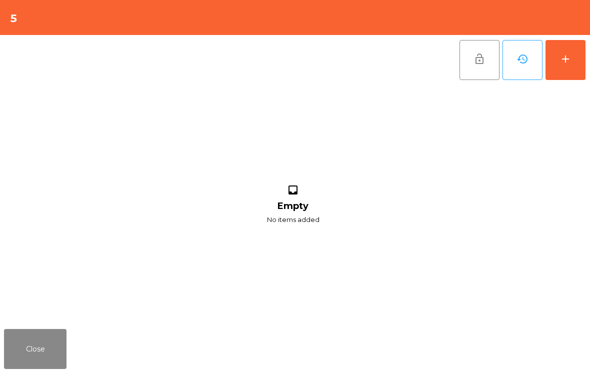
click at [57, 358] on button "Close" at bounding box center [35, 349] width 63 height 40
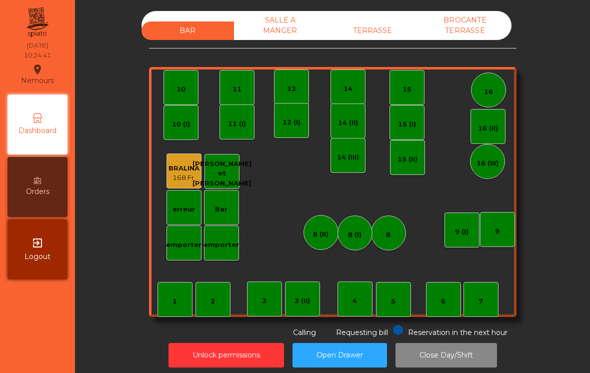
click at [299, 310] on div "3 (II)" at bounding box center [302, 299] width 35 height 35
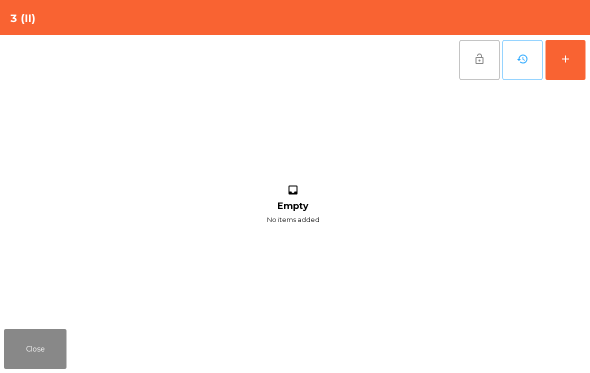
click at [561, 65] on div "add" at bounding box center [566, 59] width 12 height 12
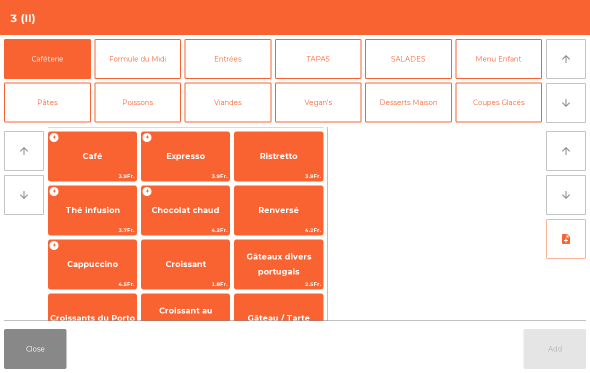
click at [106, 154] on span "Café" at bounding box center [93, 156] width 88 height 27
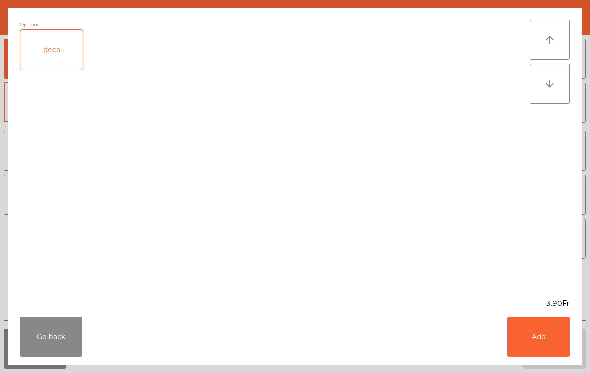
click at [536, 336] on button "Add" at bounding box center [539, 337] width 63 height 40
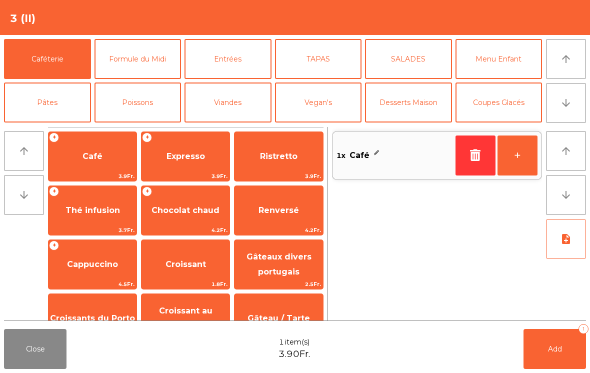
click at [550, 353] on span "Add" at bounding box center [555, 349] width 14 height 9
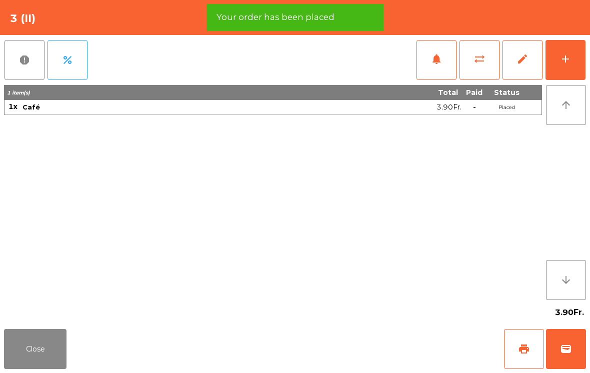
click at [46, 350] on button "Close" at bounding box center [35, 349] width 63 height 40
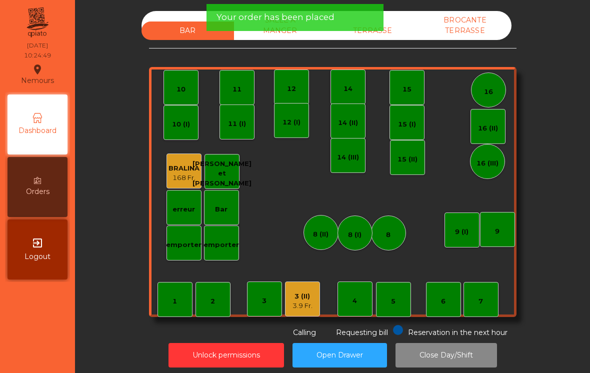
click at [452, 303] on div "6" at bounding box center [443, 299] width 35 height 35
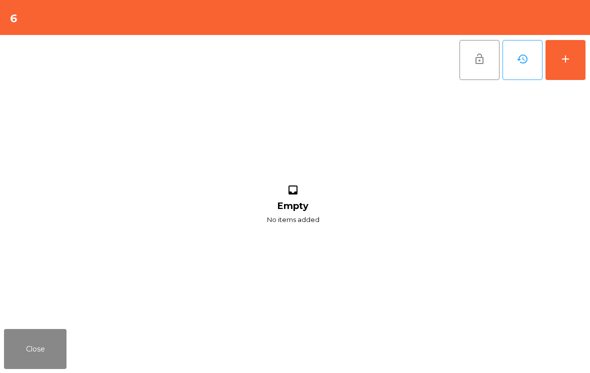
click at [573, 64] on button "add" at bounding box center [566, 60] width 40 height 40
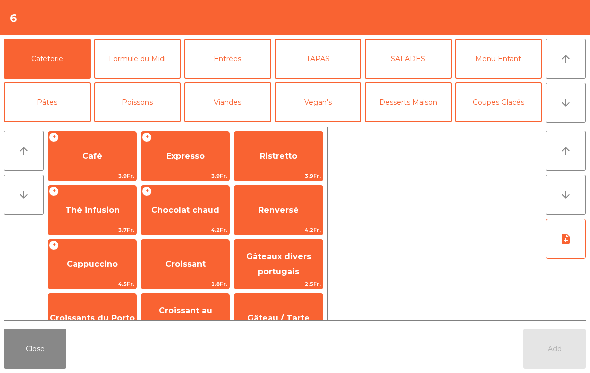
click at [99, 160] on span "Café" at bounding box center [93, 157] width 20 height 10
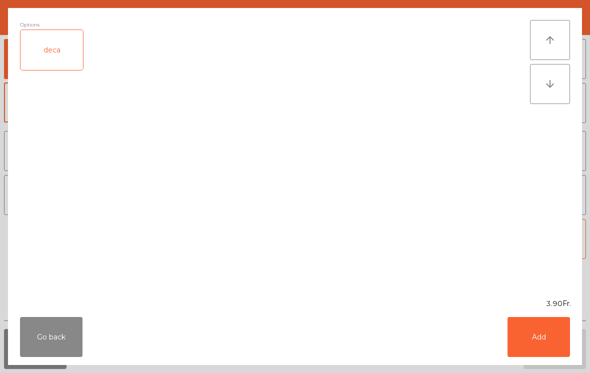
click at [545, 344] on button "Add" at bounding box center [539, 337] width 63 height 40
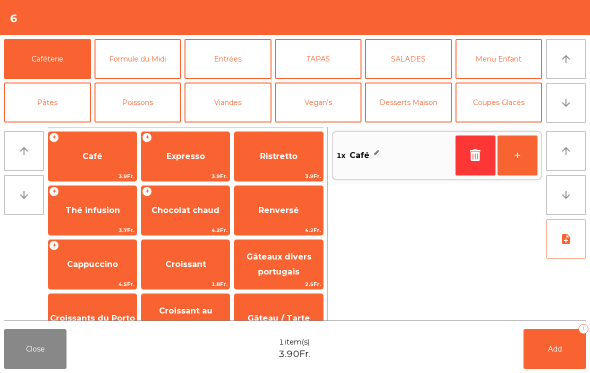
click at [560, 358] on button "Add 1" at bounding box center [555, 349] width 63 height 40
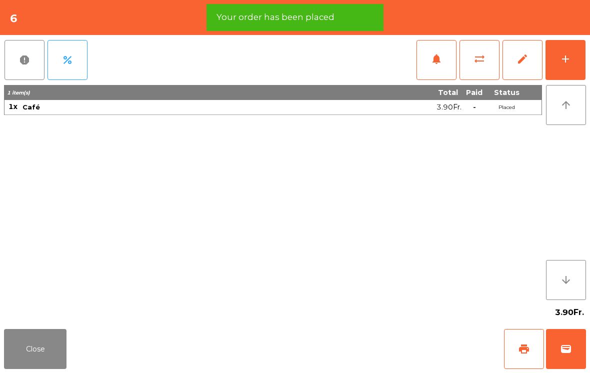
click at [49, 344] on button "Close" at bounding box center [35, 349] width 63 height 40
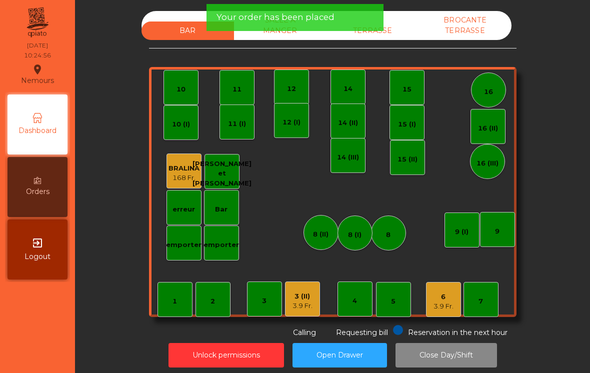
click at [317, 300] on div "3 (II) 3.9 Fr." at bounding box center [302, 299] width 35 height 35
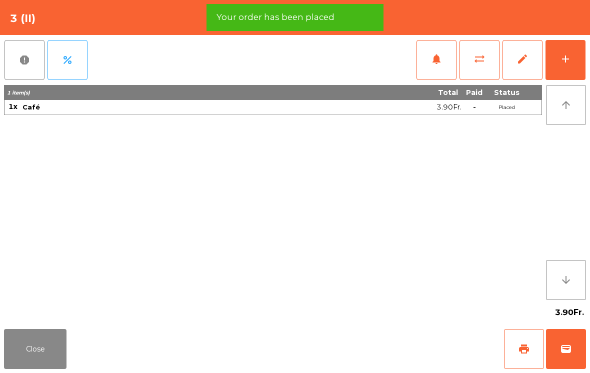
click at [521, 341] on button "print" at bounding box center [524, 349] width 40 height 40
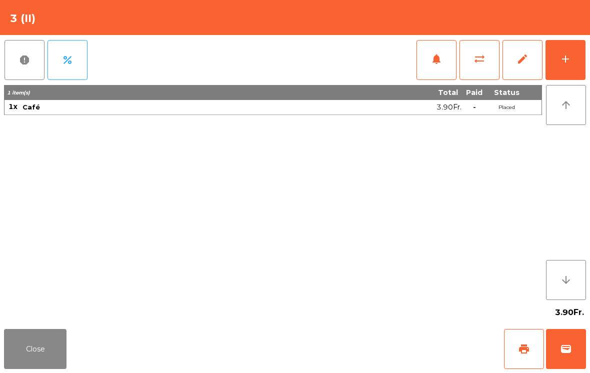
click at [75, 355] on div "Close print wallet" at bounding box center [295, 349] width 590 height 48
click at [47, 351] on button "Close" at bounding box center [35, 349] width 63 height 40
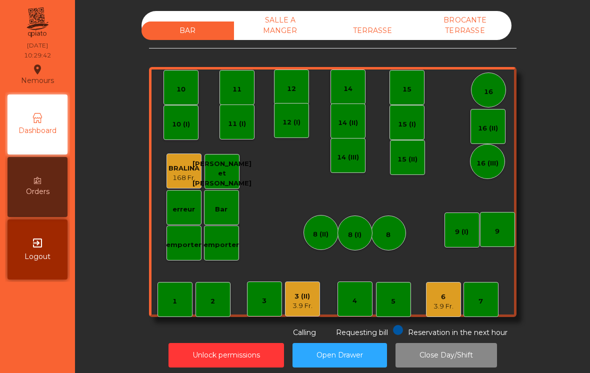
click at [398, 31] on div "TERRASSE" at bounding box center [373, 31] width 93 height 19
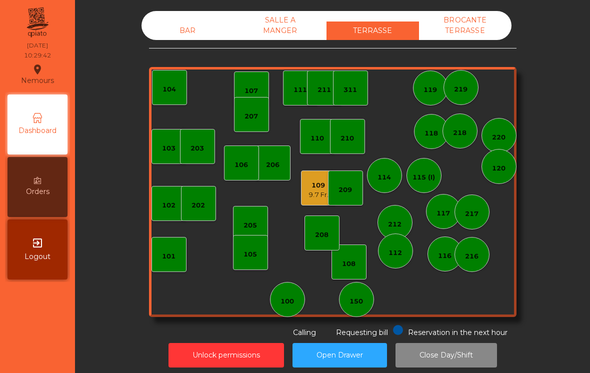
click at [349, 315] on div "150" at bounding box center [356, 299] width 35 height 35
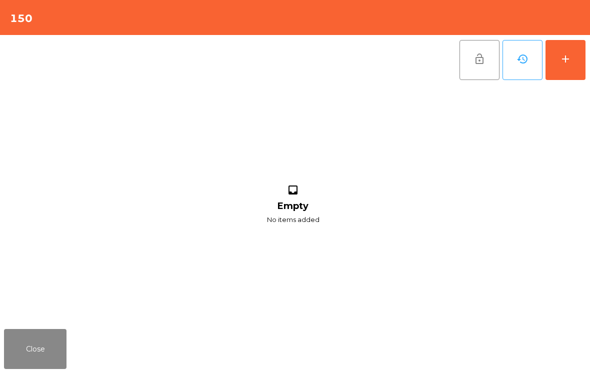
click at [572, 67] on button "add" at bounding box center [566, 60] width 40 height 40
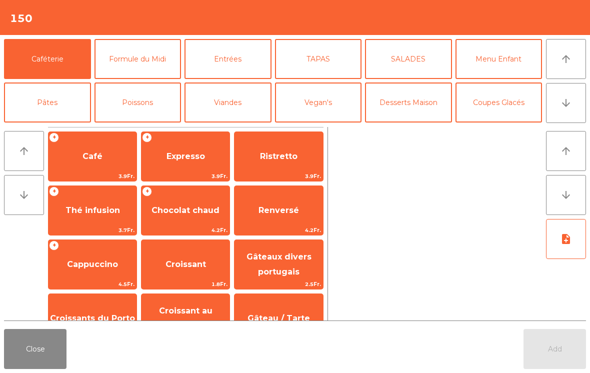
click at [113, 159] on span "Café" at bounding box center [93, 156] width 88 height 27
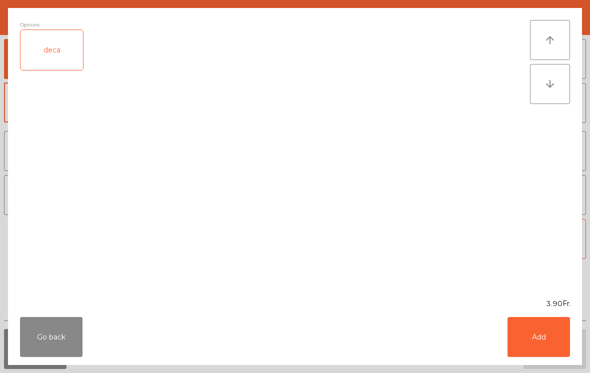
click at [545, 346] on button "Add" at bounding box center [539, 337] width 63 height 40
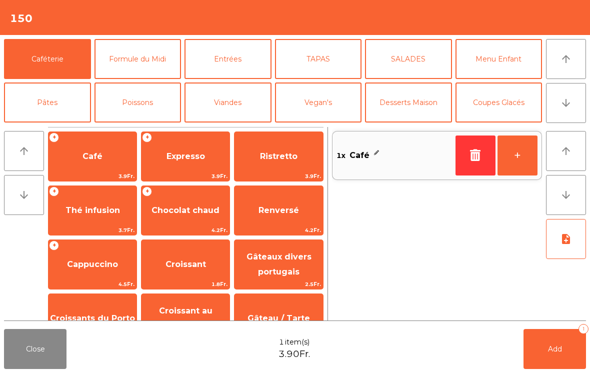
click at [102, 208] on span "Thé infusion" at bounding box center [93, 211] width 55 height 10
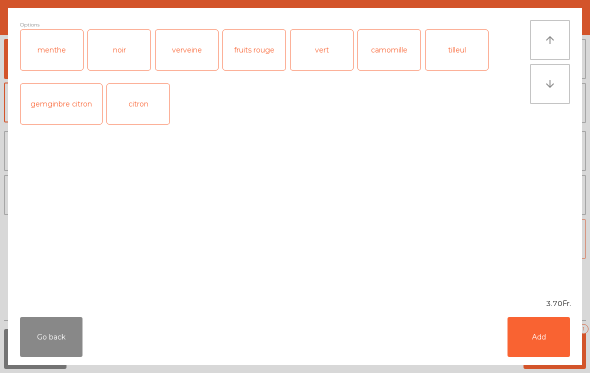
click at [537, 337] on button "Add" at bounding box center [539, 337] width 63 height 40
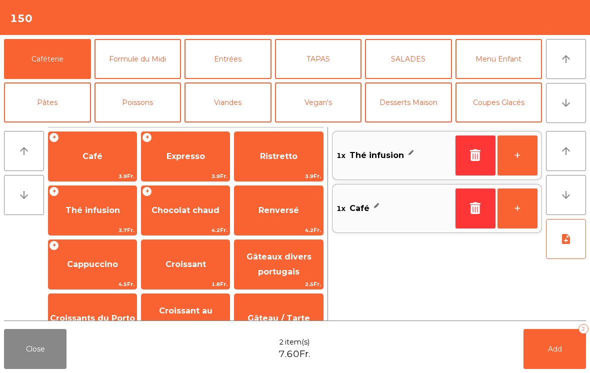
click at [291, 283] on span "2.5Fr." at bounding box center [279, 285] width 88 height 10
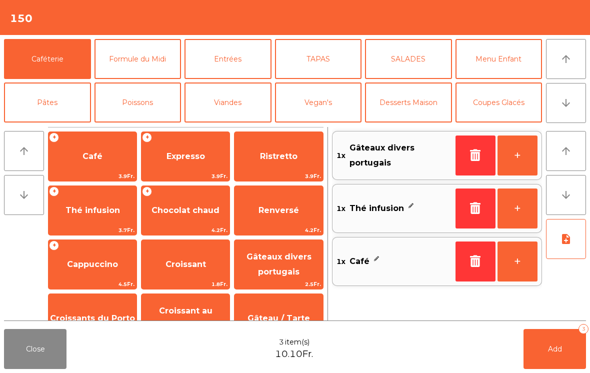
click at [551, 364] on button "Add 3" at bounding box center [555, 349] width 63 height 40
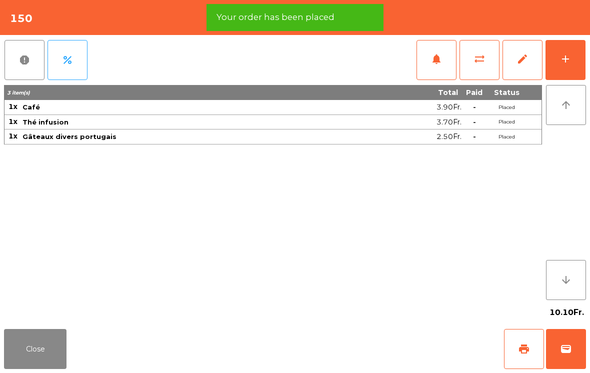
click at [531, 350] on button "print" at bounding box center [524, 349] width 40 height 40
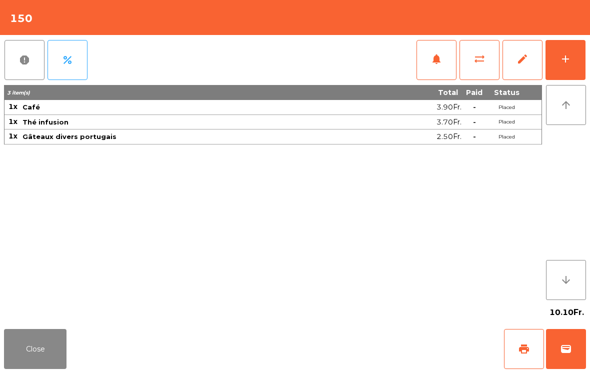
click at [38, 315] on div "10.10Fr." at bounding box center [295, 312] width 582 height 25
click at [21, 353] on button "Close" at bounding box center [35, 349] width 63 height 40
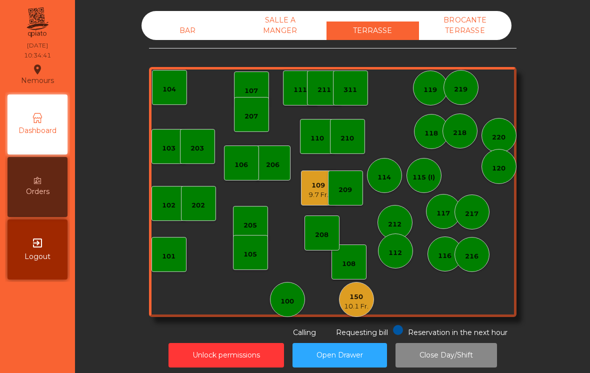
click at [201, 27] on div "BAR" at bounding box center [188, 31] width 93 height 19
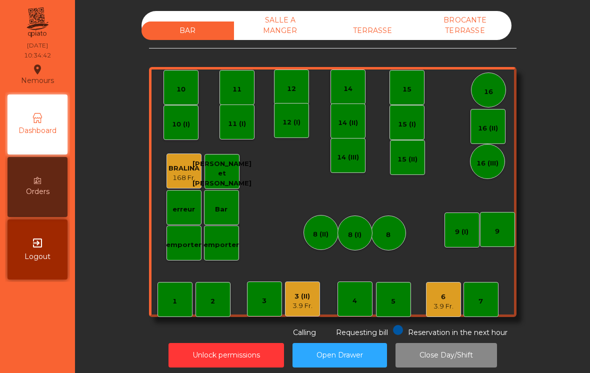
click at [296, 306] on div "3.9 Fr." at bounding box center [303, 306] width 20 height 10
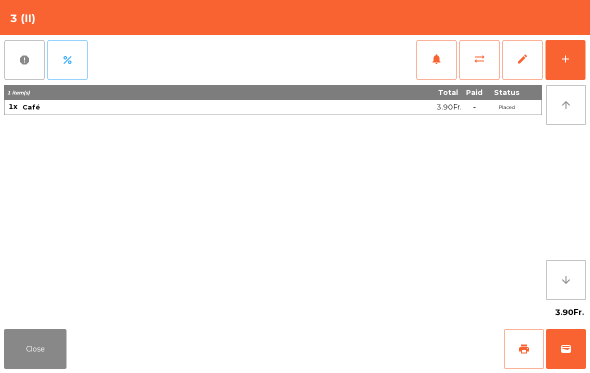
click at [511, 359] on button "print" at bounding box center [524, 349] width 40 height 40
click at [571, 356] on button "wallet" at bounding box center [566, 349] width 40 height 40
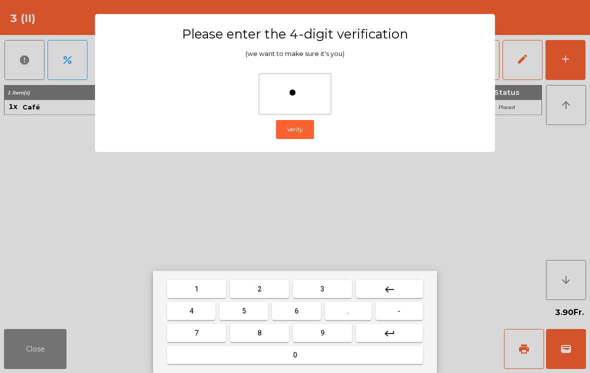
type input "**"
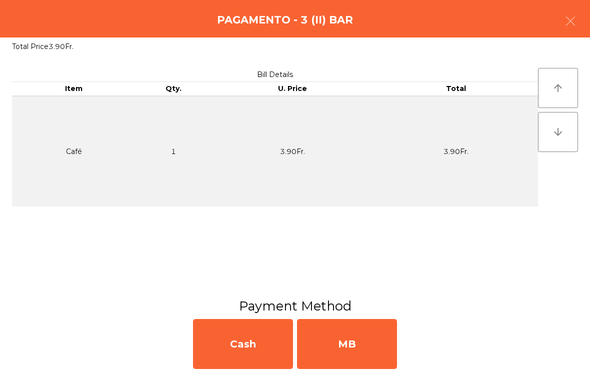
click at [346, 349] on div "MB" at bounding box center [347, 344] width 100 height 50
click at [355, 343] on div "No" at bounding box center [347, 344] width 100 height 50
click at [363, 351] on div "No" at bounding box center [347, 344] width 100 height 50
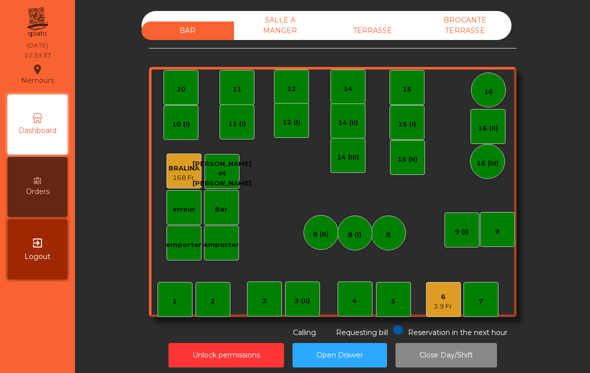
click at [385, 7] on div "BAR SALLE A MANGER TERRASSE BROCANTE TERRASSE 1 2 3 4 5 6 3.9 Fr. 7 8 9 10 11 1…" at bounding box center [332, 189] width 503 height 367
click at [372, 24] on div "TERRASSE" at bounding box center [373, 31] width 93 height 19
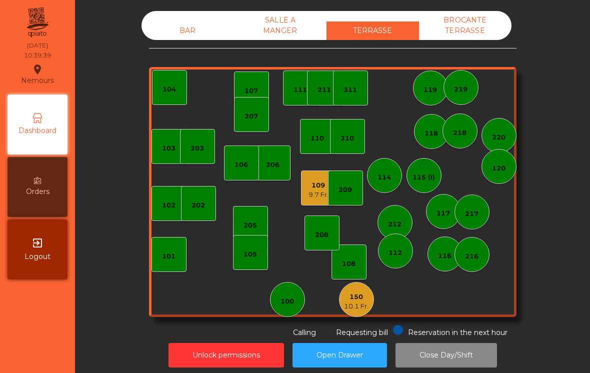
click at [198, 206] on div "202" at bounding box center [199, 206] width 14 height 10
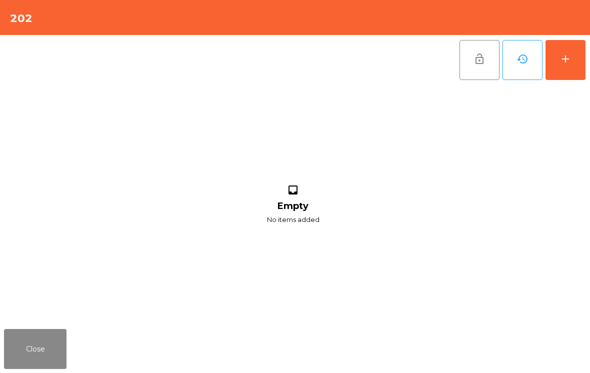
click at [577, 66] on button "add" at bounding box center [566, 60] width 40 height 40
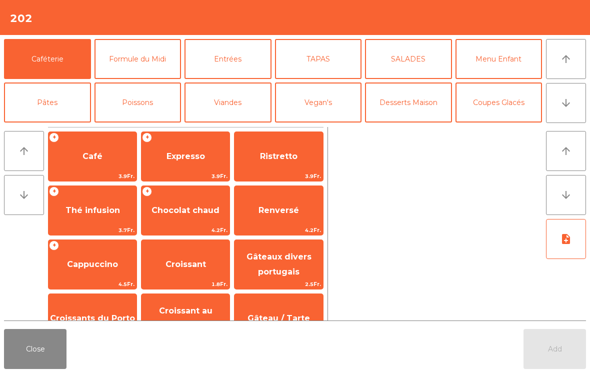
click at [169, 163] on span "Expresso" at bounding box center [186, 156] width 88 height 27
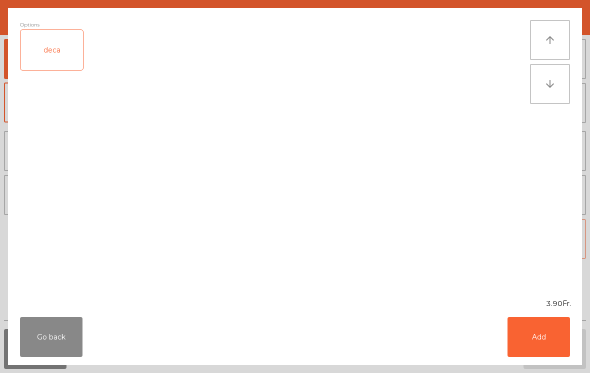
click at [555, 342] on button "Add" at bounding box center [539, 337] width 63 height 40
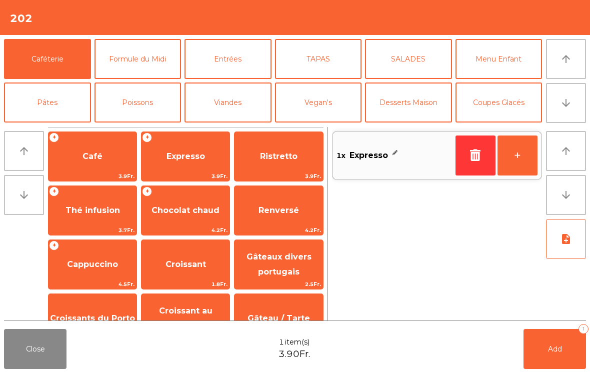
click at [528, 160] on button "+" at bounding box center [518, 156] width 40 height 40
click at [563, 355] on button "Add 2" at bounding box center [555, 349] width 63 height 40
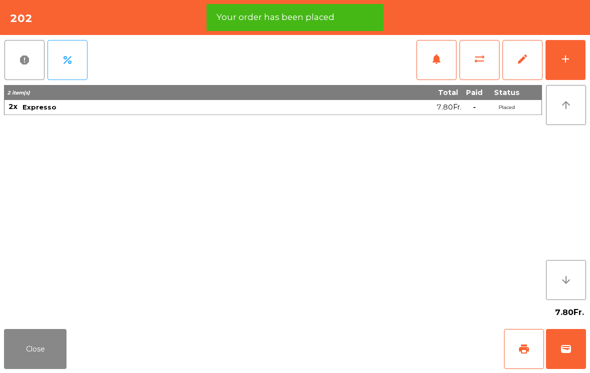
click at [526, 353] on span "print" at bounding box center [524, 349] width 12 height 12
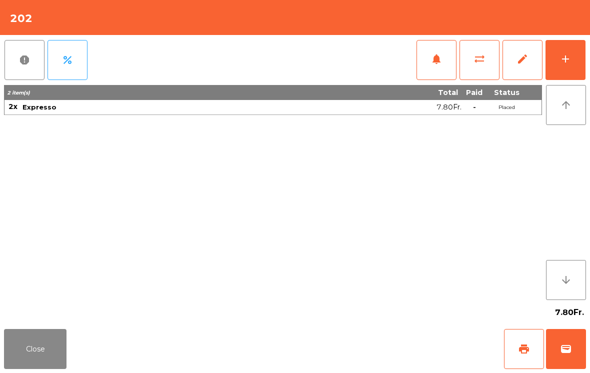
click at [52, 342] on button "Close" at bounding box center [35, 349] width 63 height 40
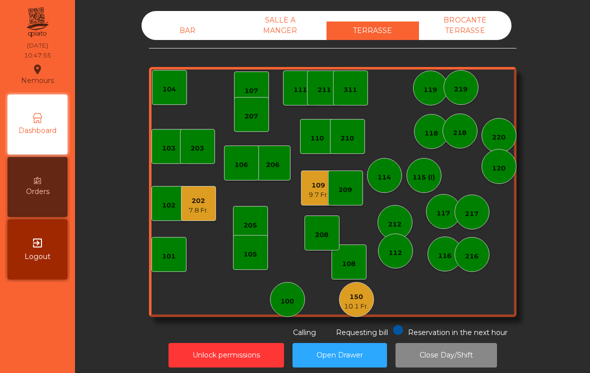
click at [322, 183] on div "109" at bounding box center [319, 186] width 20 height 10
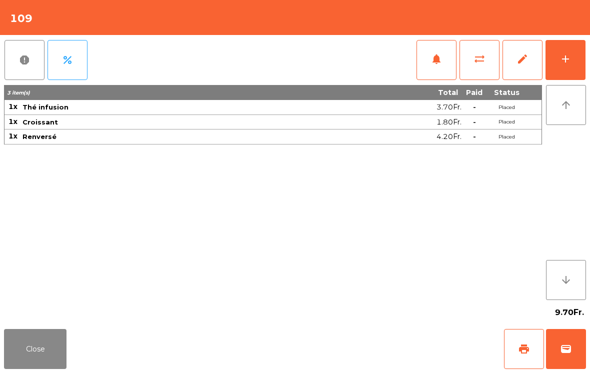
click at [524, 351] on span "print" at bounding box center [524, 349] width 12 height 12
click at [13, 358] on button "Close" at bounding box center [35, 349] width 63 height 40
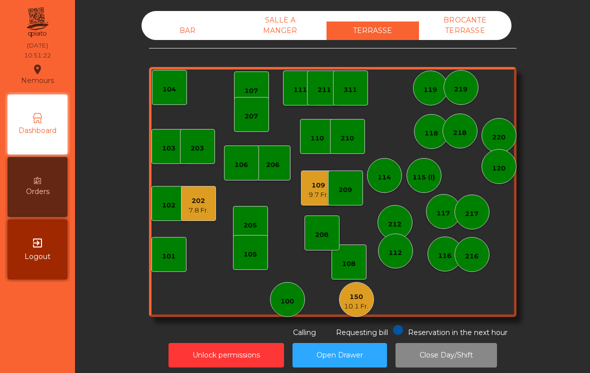
click at [361, 296] on div "150" at bounding box center [356, 297] width 25 height 10
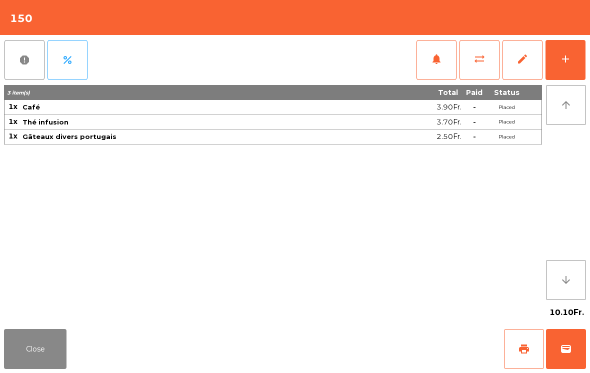
click at [566, 60] on div "add" at bounding box center [566, 59] width 12 height 12
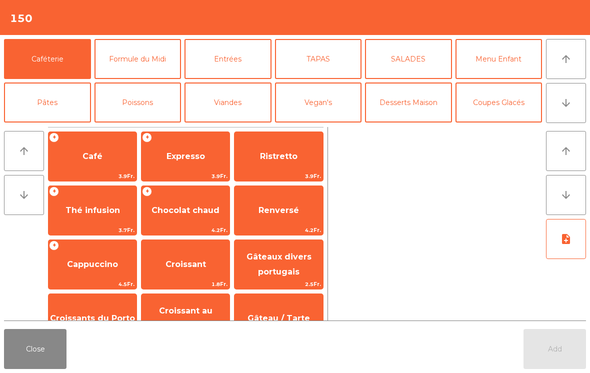
scroll to position [7, 0]
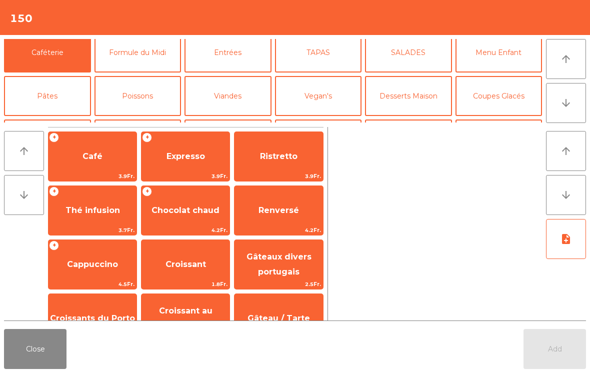
click at [43, 120] on button "Mineral" at bounding box center [47, 140] width 87 height 40
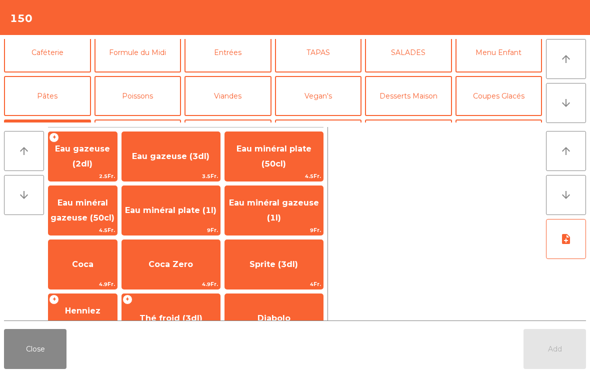
scroll to position [75, 0]
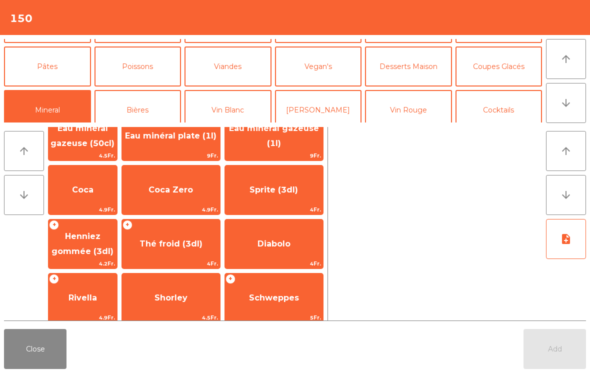
click at [89, 239] on span "Henniez gommée (3dl)" at bounding box center [83, 244] width 62 height 25
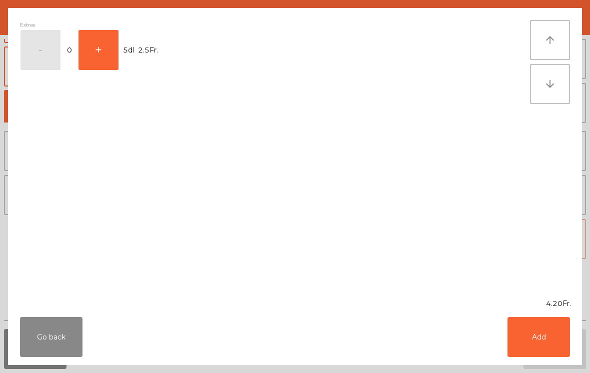
scroll to position [90, 0]
click at [560, 364] on div "Go back Add" at bounding box center [295, 337] width 574 height 56
click at [552, 331] on button "Add" at bounding box center [539, 337] width 63 height 40
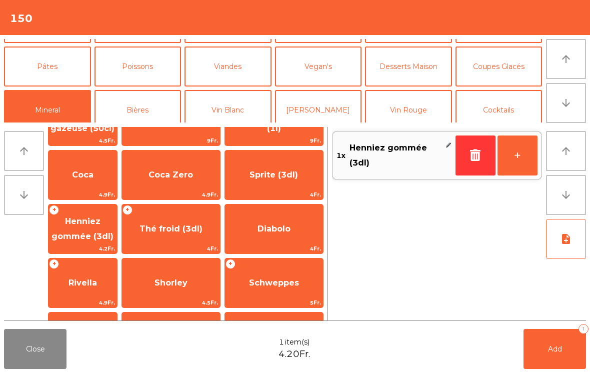
click at [562, 350] on span "Add" at bounding box center [555, 349] width 14 height 9
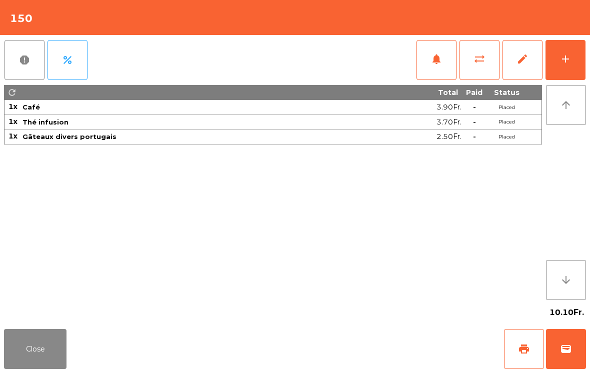
click at [45, 339] on button "Close" at bounding box center [35, 349] width 63 height 40
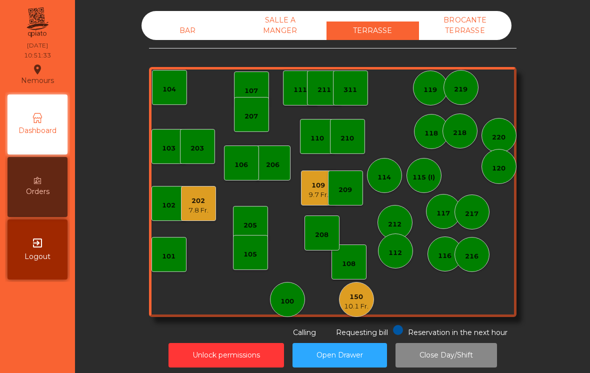
click at [302, 197] on div "109 9.7 Fr." at bounding box center [318, 188] width 35 height 35
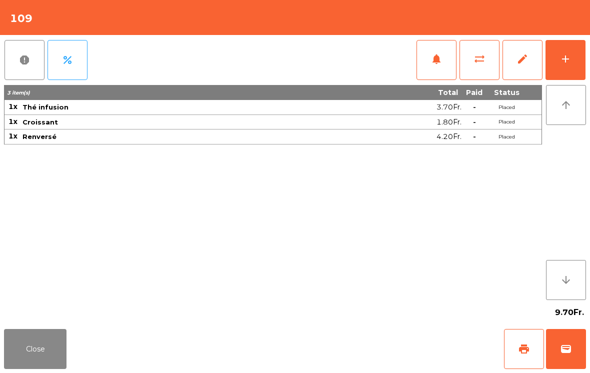
click at [567, 360] on button "wallet" at bounding box center [566, 349] width 40 height 40
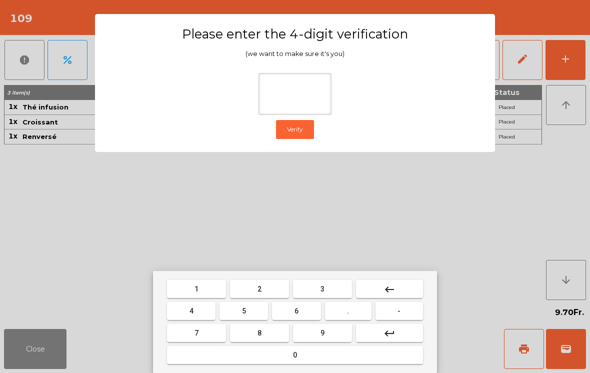
type input "*"
type input "***"
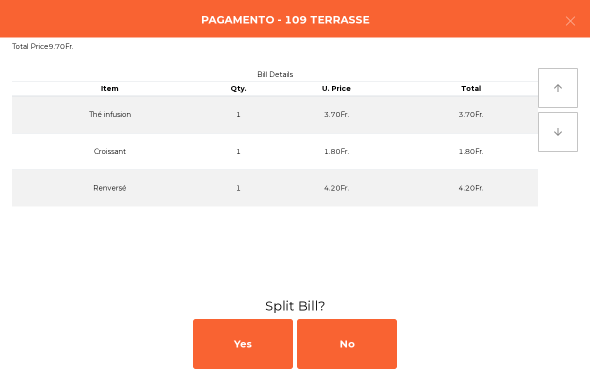
click at [355, 364] on div "No" at bounding box center [347, 344] width 100 height 50
click at [364, 353] on div "MB" at bounding box center [347, 344] width 100 height 50
click at [352, 349] on div "No" at bounding box center [347, 344] width 100 height 50
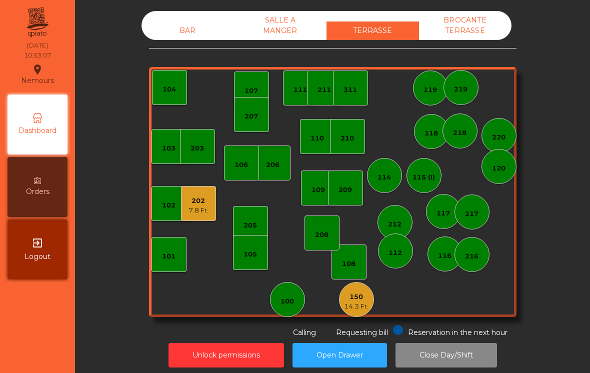
click at [331, 227] on div "208" at bounding box center [322, 233] width 35 height 35
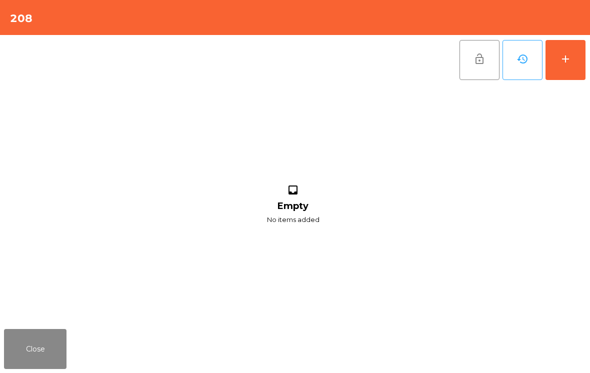
click at [574, 41] on button "add" at bounding box center [566, 60] width 40 height 40
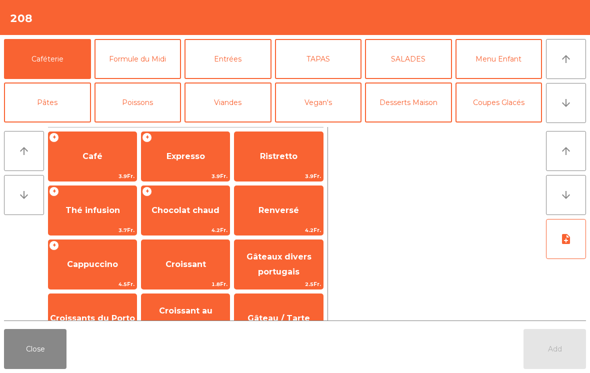
click at [554, 104] on button "arrow_downward" at bounding box center [566, 103] width 40 height 40
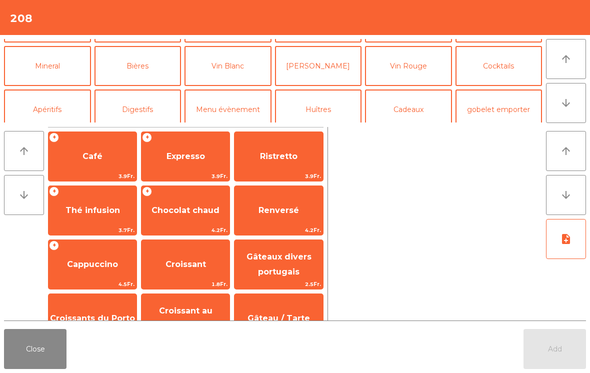
click at [135, 65] on button "Bières" at bounding box center [138, 66] width 87 height 40
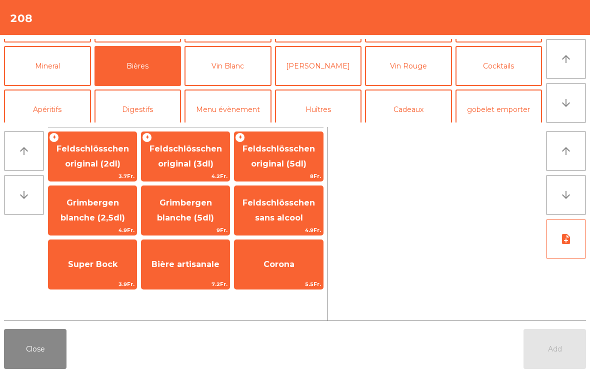
scroll to position [87, 0]
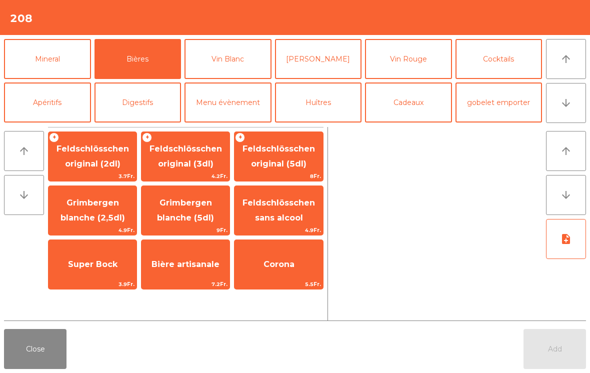
click at [84, 214] on span "Grimbergen blanche (2,5dl)" at bounding box center [93, 210] width 65 height 25
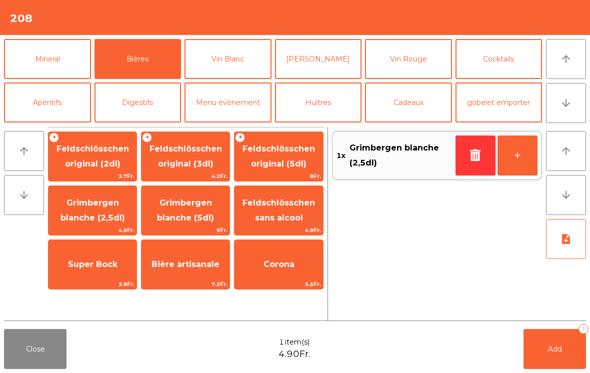
click at [556, 365] on button "Add 1" at bounding box center [555, 349] width 63 height 40
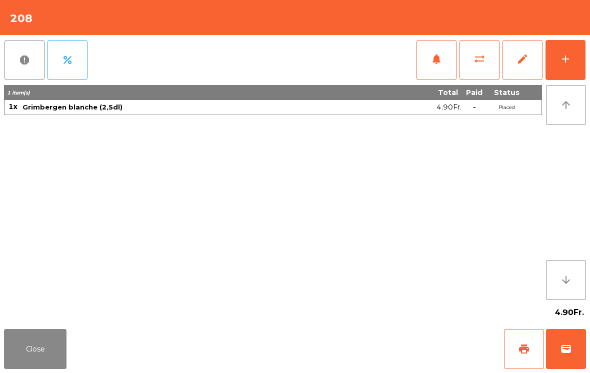
click at [35, 364] on button "Close" at bounding box center [35, 349] width 63 height 40
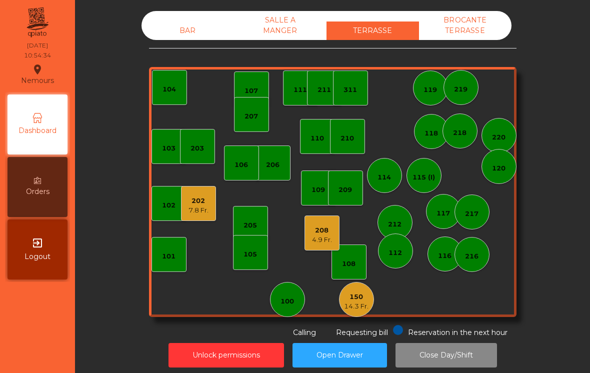
click at [185, 48] on div "BAR SALLE A MANGER TERRASSE BROCANTE TERRASSE 103 102 101 202 7.8 Fr. 206 104 2…" at bounding box center [333, 174] width 368 height 327
click at [178, 40] on div "BAR" at bounding box center [188, 31] width 93 height 19
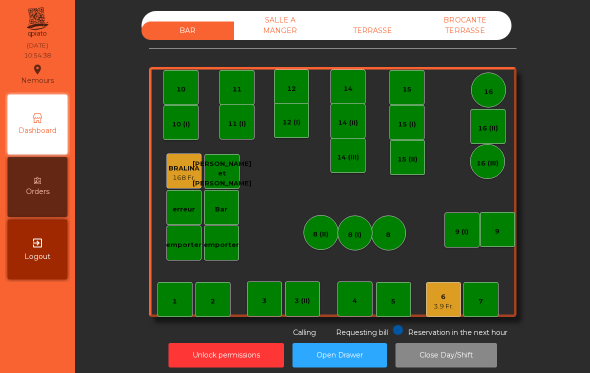
click at [438, 302] on div "3.9 Fr." at bounding box center [444, 307] width 20 height 10
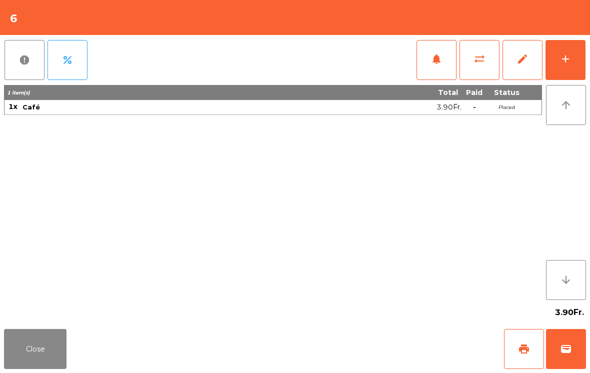
click at [564, 367] on button "wallet" at bounding box center [566, 349] width 40 height 40
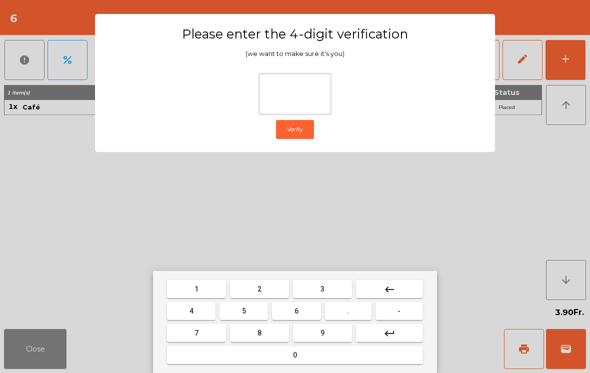
type input "*"
type input "**"
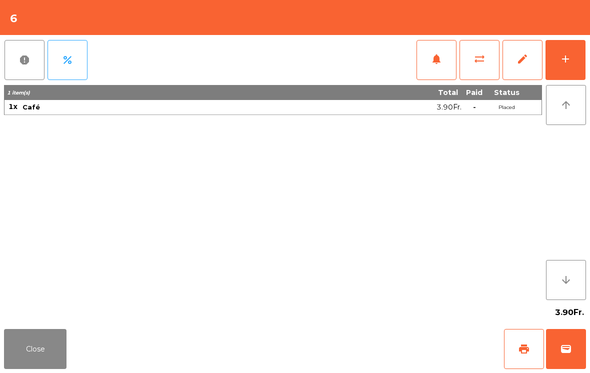
click at [333, 348] on div "Close print wallet" at bounding box center [295, 349] width 590 height 48
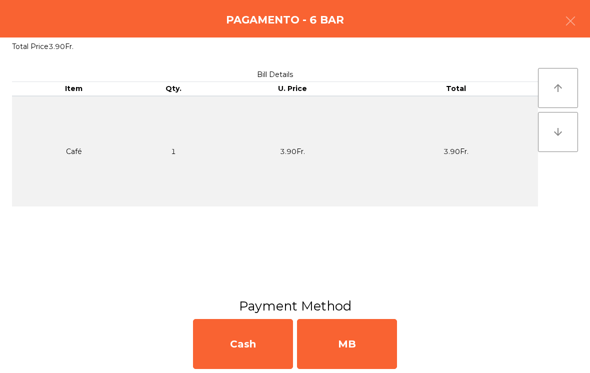
click at [270, 352] on div "Cash" at bounding box center [243, 344] width 100 height 50
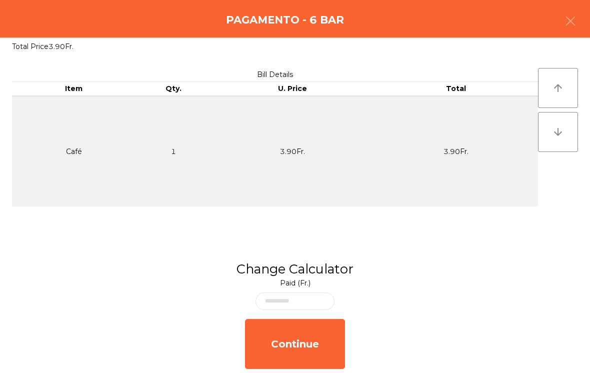
click at [273, 357] on div "Continue" at bounding box center [295, 344] width 100 height 50
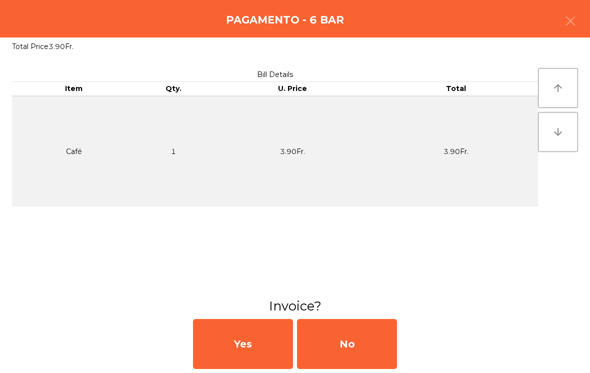
click at [284, 361] on div "Yes" at bounding box center [243, 344] width 100 height 50
select select "**"
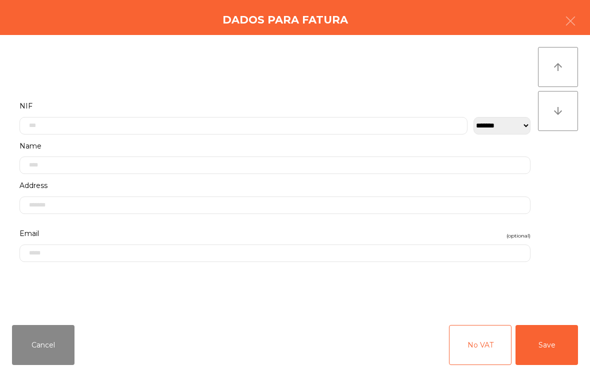
click at [285, 360] on div "Cancel No VAT Save" at bounding box center [295, 345] width 590 height 56
click at [266, 351] on div "Cancel No VAT Save" at bounding box center [295, 345] width 590 height 56
click at [50, 346] on button "Cancel" at bounding box center [43, 345] width 63 height 40
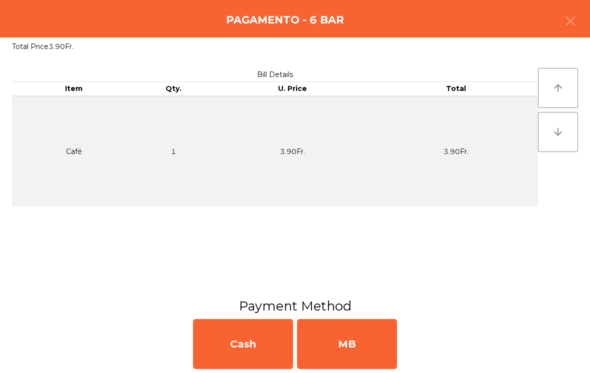
click at [376, 338] on div "MB" at bounding box center [347, 344] width 100 height 50
click at [359, 346] on div "No" at bounding box center [347, 344] width 100 height 50
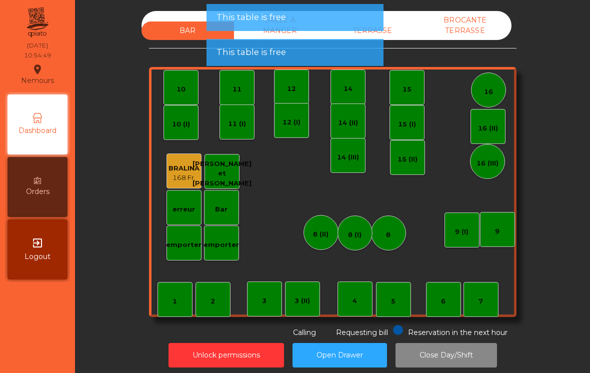
click at [372, 344] on button "Open Drawer" at bounding box center [340, 355] width 95 height 25
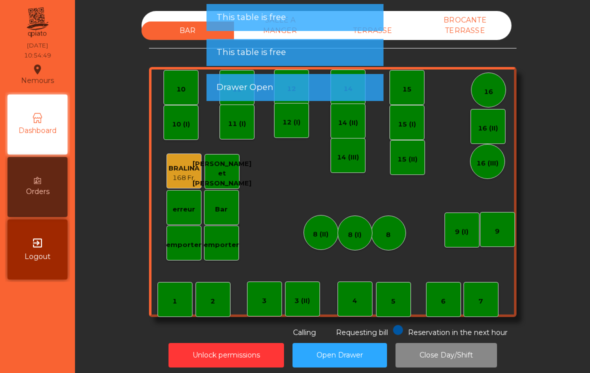
scroll to position [0, 0]
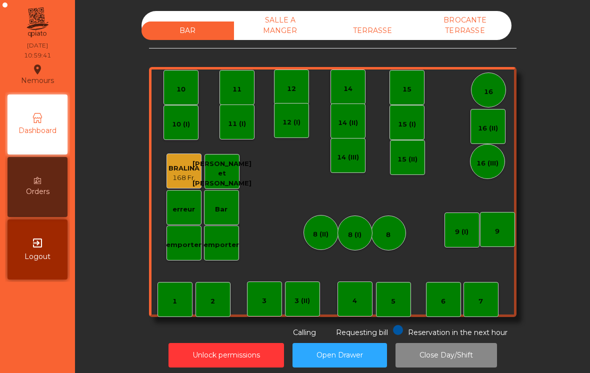
click at [405, 35] on div "TERRASSE" at bounding box center [373, 31] width 93 height 19
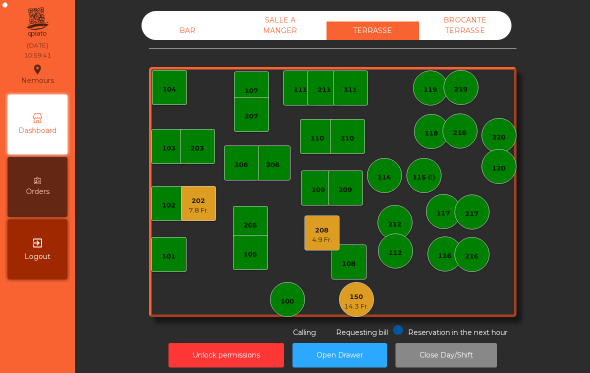
click at [244, 221] on div "205" at bounding box center [251, 226] width 14 height 10
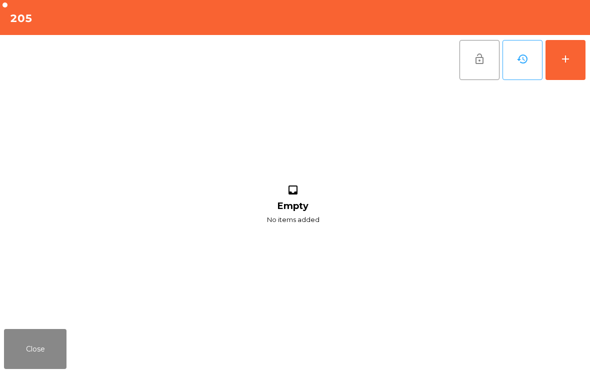
click at [570, 53] on div "add" at bounding box center [566, 59] width 12 height 12
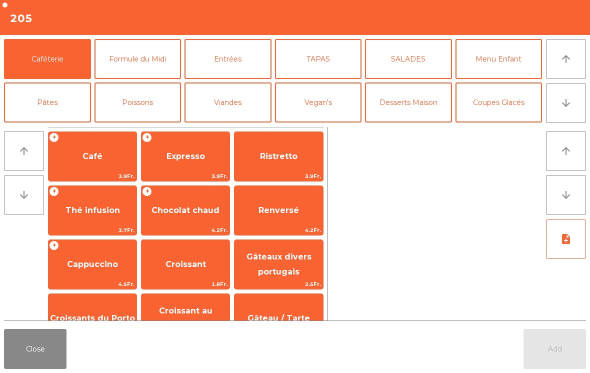
click at [269, 177] on span "3.9Fr." at bounding box center [279, 177] width 88 height 10
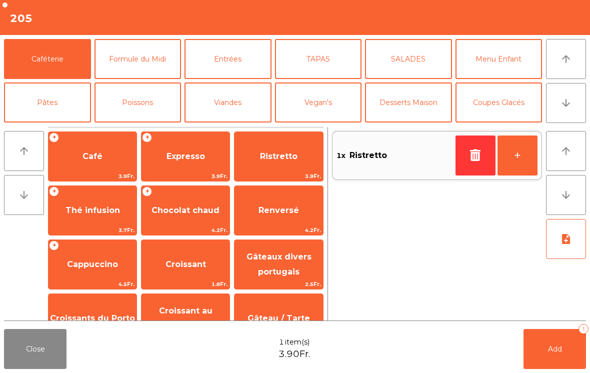
click at [273, 217] on span "Renversé" at bounding box center [279, 210] width 88 height 27
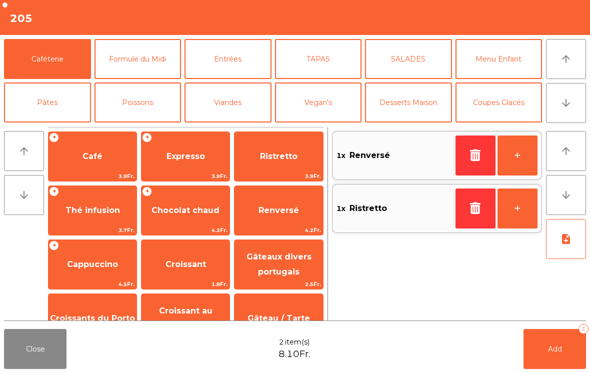
click at [554, 356] on button "Add 2" at bounding box center [555, 349] width 63 height 40
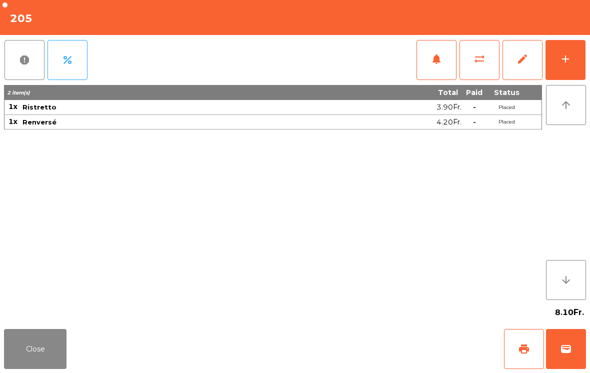
click at [29, 356] on button "Close" at bounding box center [35, 349] width 63 height 40
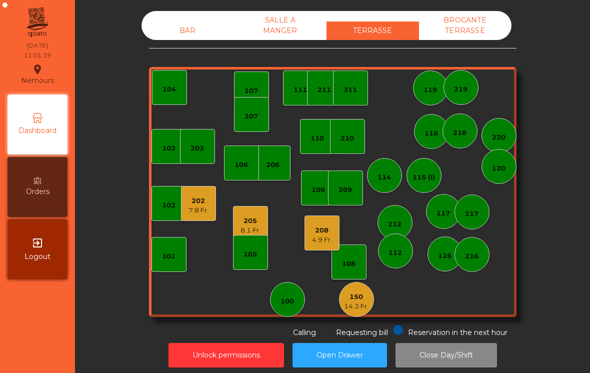
click at [201, 207] on div "7.8 Fr." at bounding box center [199, 211] width 20 height 10
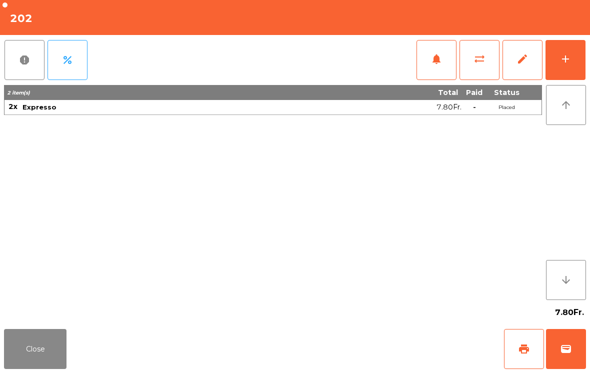
click at [531, 349] on button "print" at bounding box center [524, 349] width 40 height 40
click at [61, 360] on button "Close" at bounding box center [35, 349] width 63 height 40
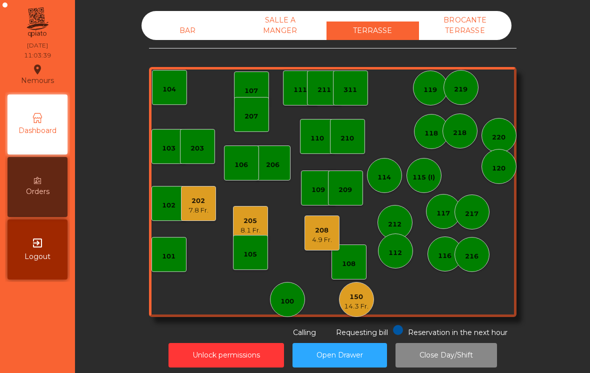
click at [230, 222] on div "103 102 101 202 7.8 Fr. 206 104 205 8.1 Fr. 108 105 107 100 150 14.3 Fr. 110 20…" at bounding box center [333, 192] width 368 height 250
click at [261, 222] on div "205 8.1 Fr." at bounding box center [250, 223] width 35 height 35
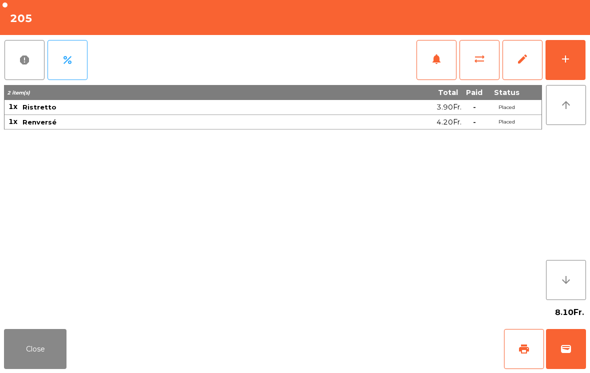
click at [557, 61] on button "add" at bounding box center [566, 60] width 40 height 40
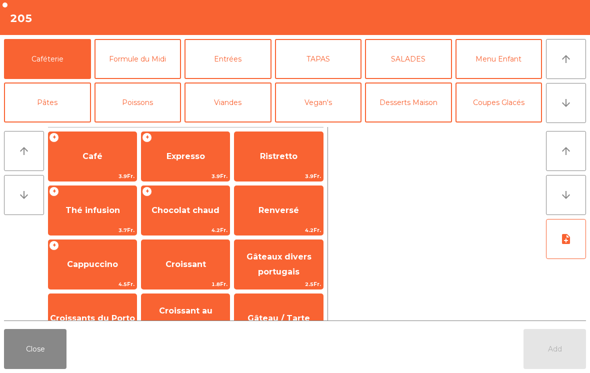
click at [262, 260] on span "Gâteaux divers portugais" at bounding box center [279, 264] width 65 height 25
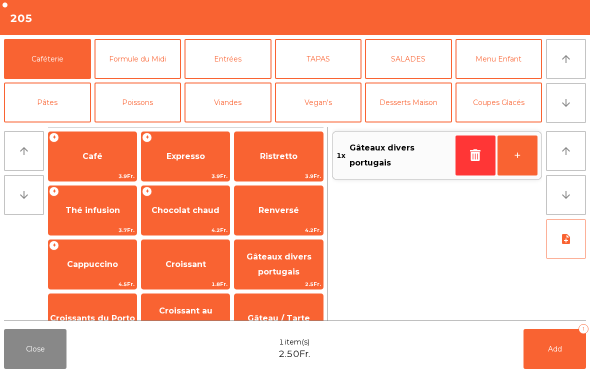
click at [547, 354] on button "Add 1" at bounding box center [555, 349] width 63 height 40
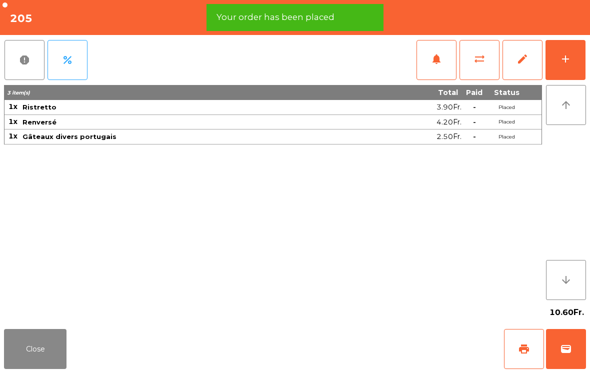
click at [520, 352] on span "print" at bounding box center [524, 349] width 12 height 12
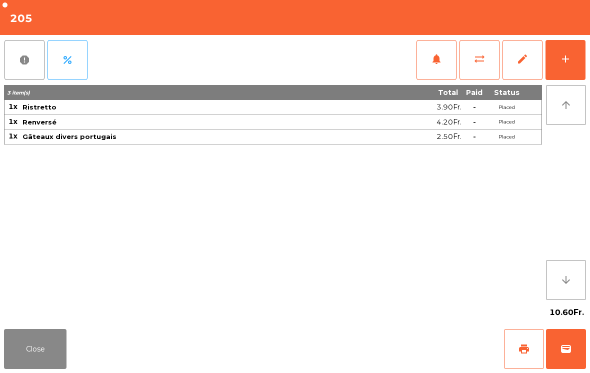
click at [17, 346] on button "Close" at bounding box center [35, 349] width 63 height 40
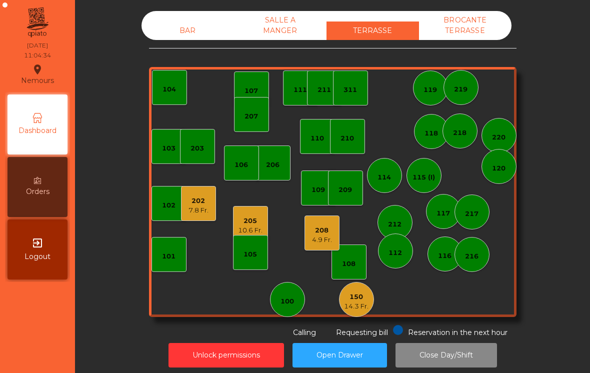
click at [193, 216] on div "202 7.8 Fr." at bounding box center [198, 203] width 35 height 35
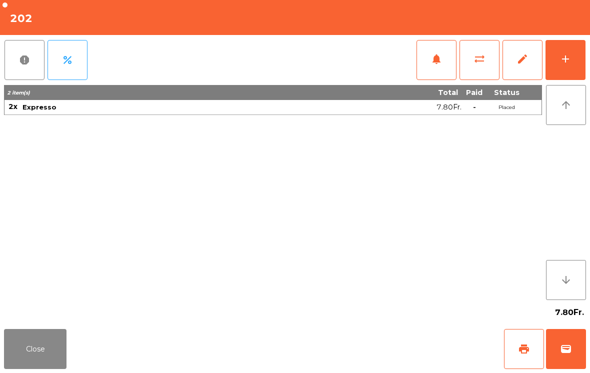
click at [582, 345] on button "wallet" at bounding box center [566, 349] width 40 height 40
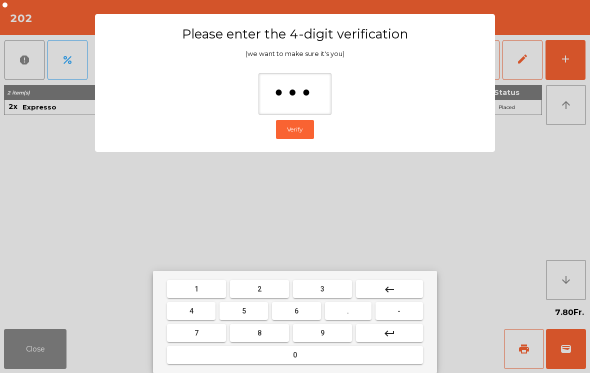
type input "****"
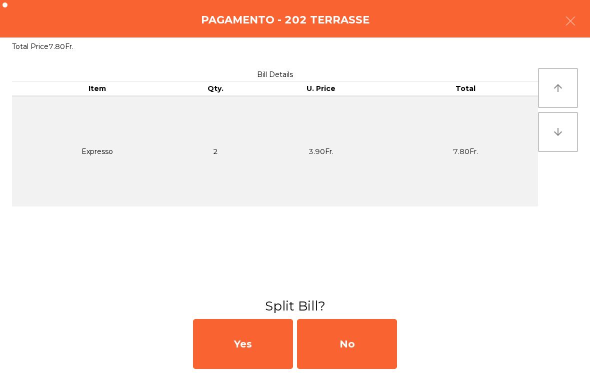
click at [378, 352] on div "No" at bounding box center [347, 344] width 100 height 50
click at [375, 346] on div "MB" at bounding box center [347, 344] width 100 height 50
click at [370, 342] on div "No" at bounding box center [347, 344] width 100 height 50
click at [357, 346] on div "No" at bounding box center [347, 344] width 100 height 50
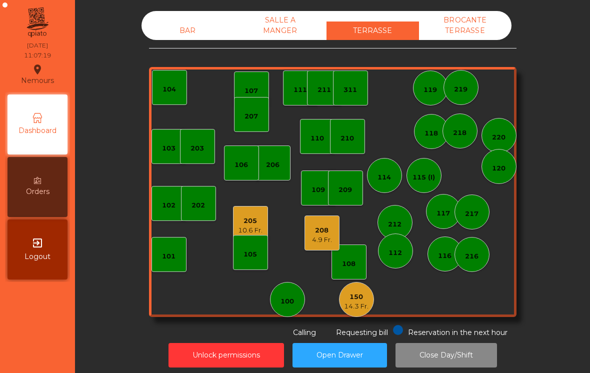
click at [165, 205] on div "102" at bounding box center [169, 206] width 14 height 10
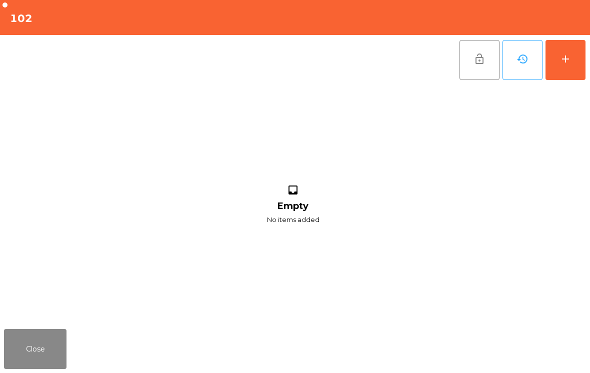
click at [572, 72] on button "add" at bounding box center [566, 60] width 40 height 40
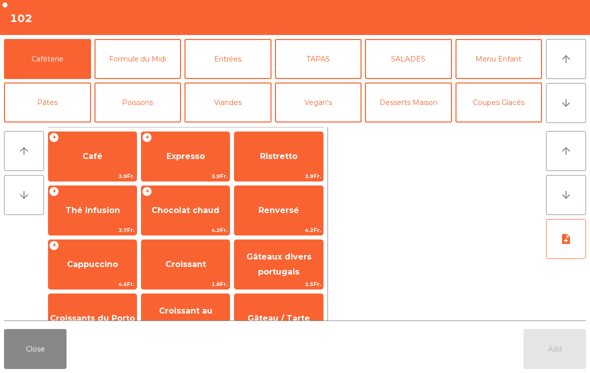
click at [86, 169] on span "Café" at bounding box center [93, 156] width 88 height 27
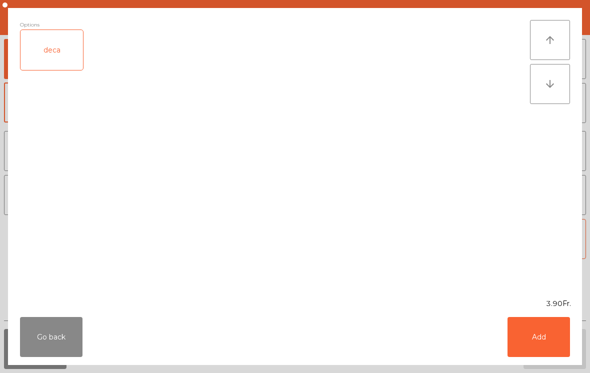
click at [540, 334] on button "Add" at bounding box center [539, 337] width 63 height 40
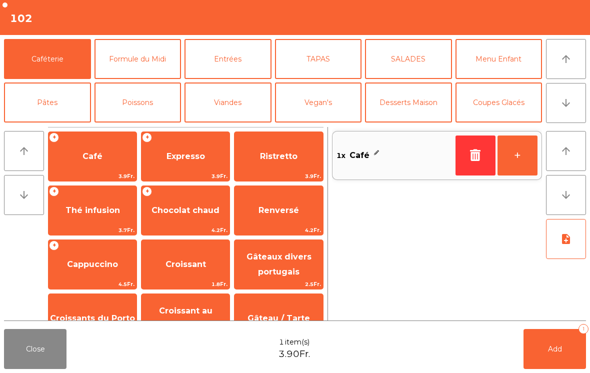
click at [540, 334] on button "Add 1" at bounding box center [555, 349] width 63 height 40
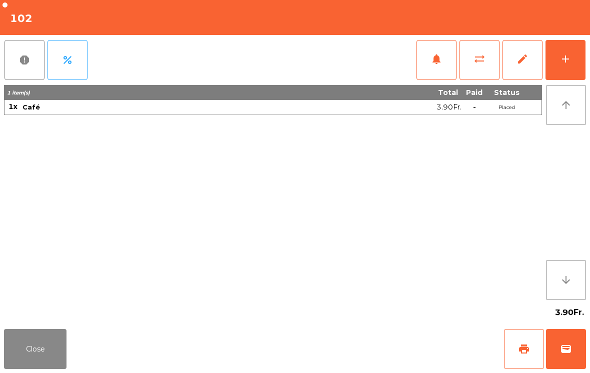
click at [20, 357] on button "Close" at bounding box center [35, 349] width 63 height 40
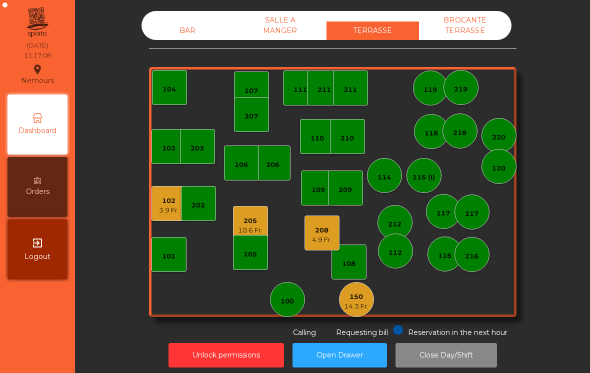
click at [351, 321] on div "BAR SALLE A MANGER TERRASSE BROCANTE TERRASSE 103 102 3.9 Fr. 101 202 206 104 2…" at bounding box center [333, 174] width 368 height 327
click at [363, 303] on div "14.3 Fr." at bounding box center [356, 307] width 25 height 10
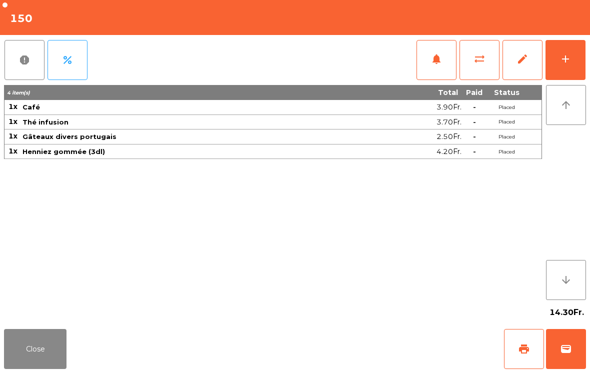
click at [522, 351] on span "print" at bounding box center [524, 349] width 12 height 12
click at [580, 347] on button "wallet" at bounding box center [566, 349] width 40 height 40
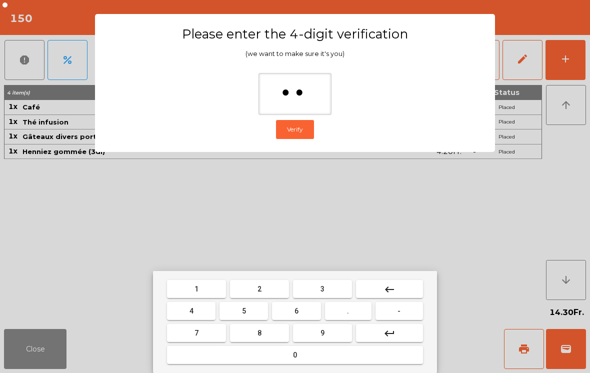
type input "***"
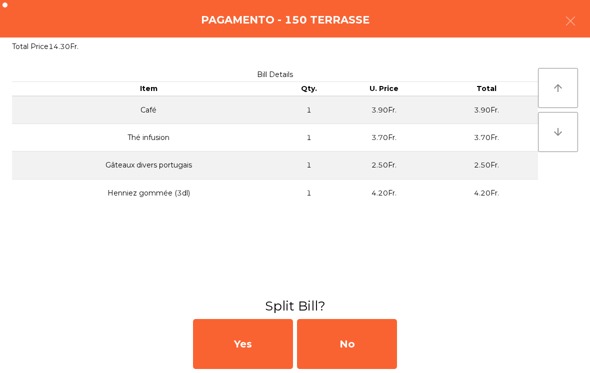
click at [328, 335] on div "No" at bounding box center [347, 344] width 100 height 50
click at [332, 338] on div "MB" at bounding box center [347, 344] width 100 height 50
click at [332, 348] on div "No" at bounding box center [347, 344] width 100 height 50
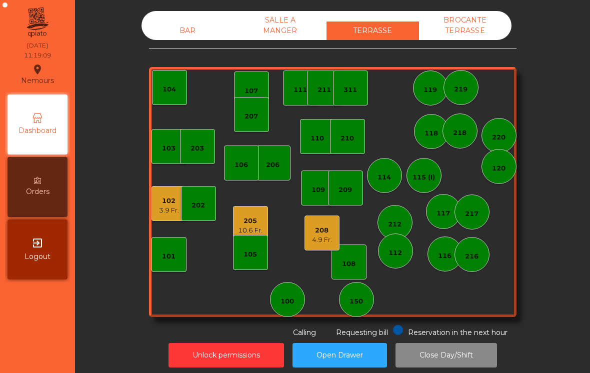
click at [323, 244] on div "4.9 Fr." at bounding box center [322, 240] width 20 height 10
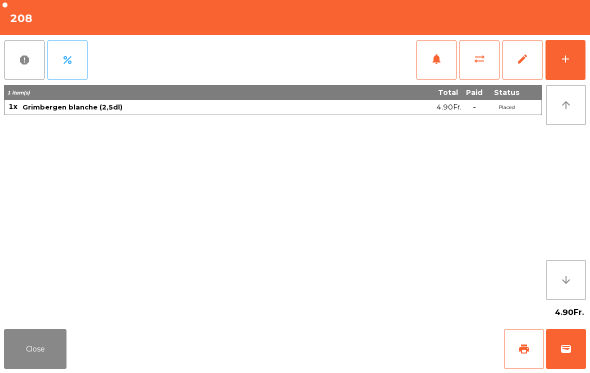
click at [43, 360] on button "Close" at bounding box center [35, 349] width 63 height 40
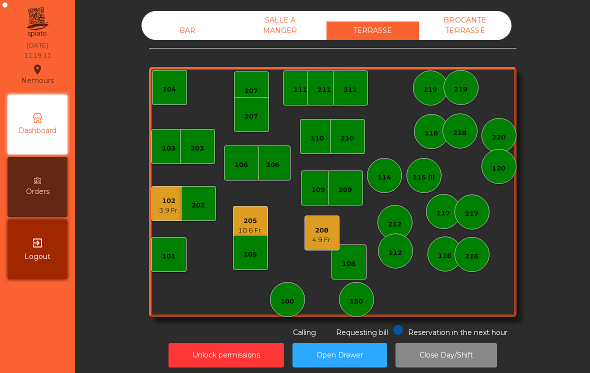
click at [166, 206] on div "3.9 Fr." at bounding box center [169, 211] width 20 height 10
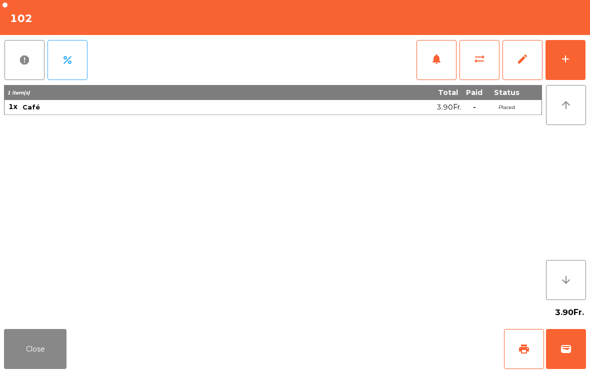
click at [513, 352] on button "print" at bounding box center [524, 349] width 40 height 40
click at [26, 344] on button "Close" at bounding box center [35, 349] width 63 height 40
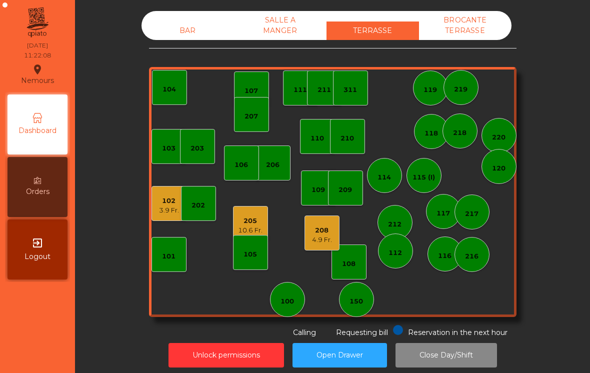
click at [430, 135] on div "118" at bounding box center [432, 134] width 14 height 10
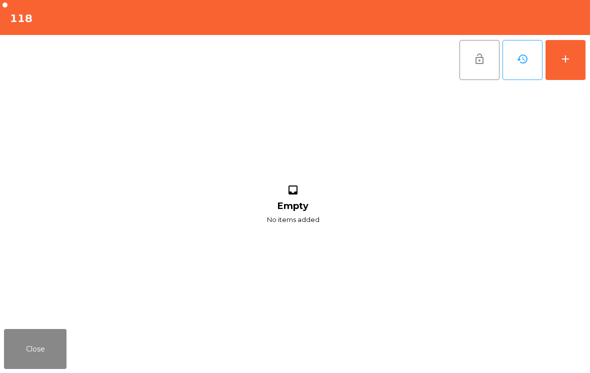
click at [583, 53] on button "add" at bounding box center [566, 60] width 40 height 40
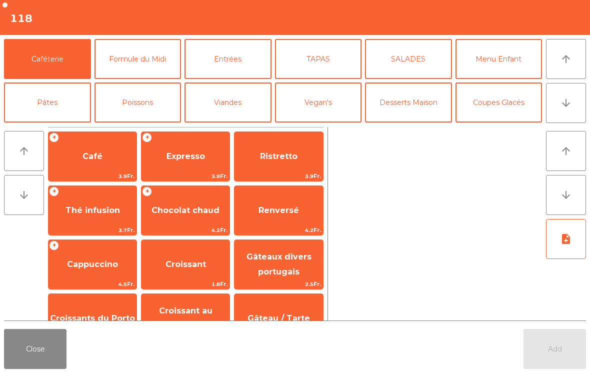
click at [571, 111] on button "arrow_downward" at bounding box center [566, 103] width 40 height 40
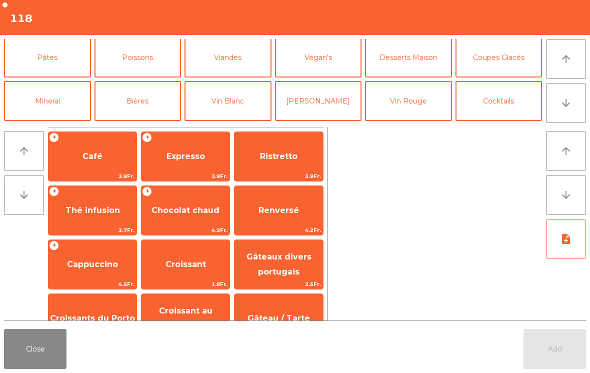
click at [54, 81] on button "Mineral" at bounding box center [47, 101] width 87 height 40
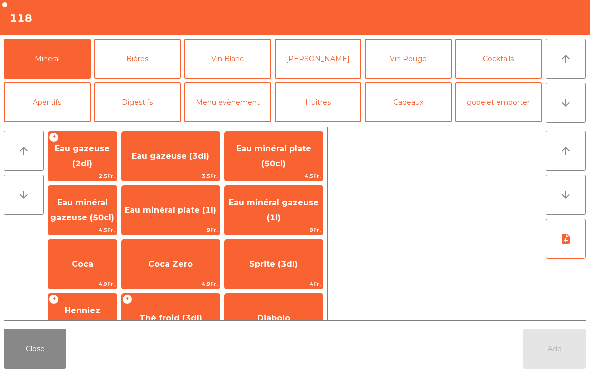
scroll to position [139, 0]
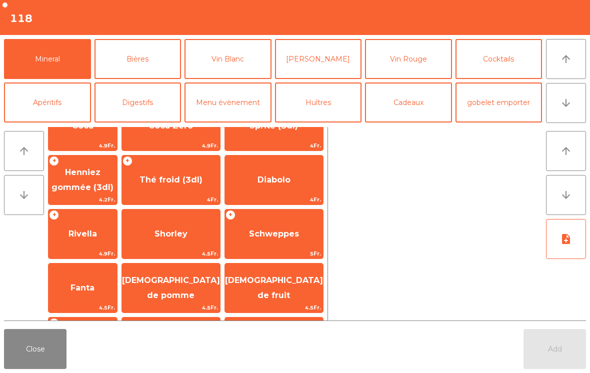
click at [173, 200] on span "4Fr." at bounding box center [171, 200] width 98 height 10
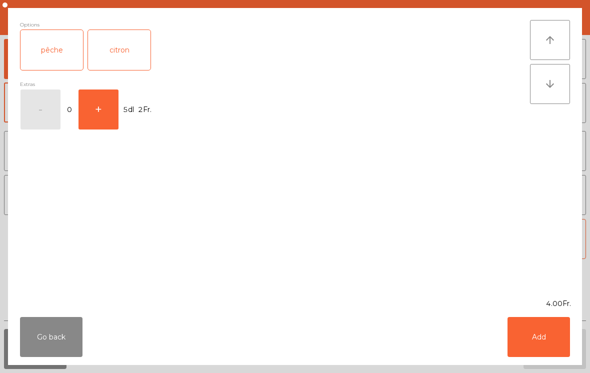
click at [544, 332] on button "Add" at bounding box center [539, 337] width 63 height 40
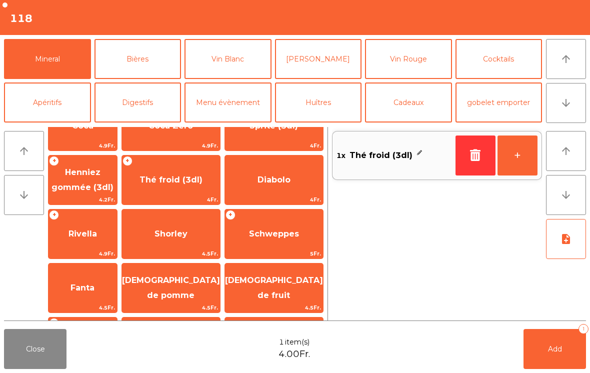
click at [105, 197] on span "4.2Fr." at bounding box center [83, 200] width 69 height 10
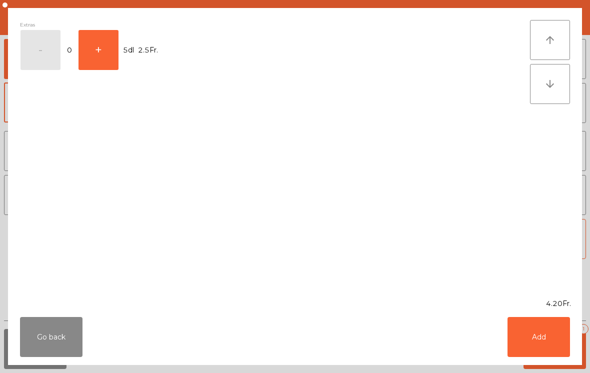
click at [554, 355] on button "Add" at bounding box center [539, 337] width 63 height 40
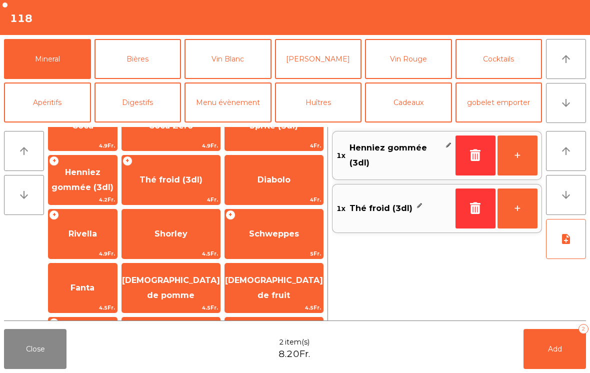
click at [561, 352] on span "Add" at bounding box center [555, 349] width 14 height 9
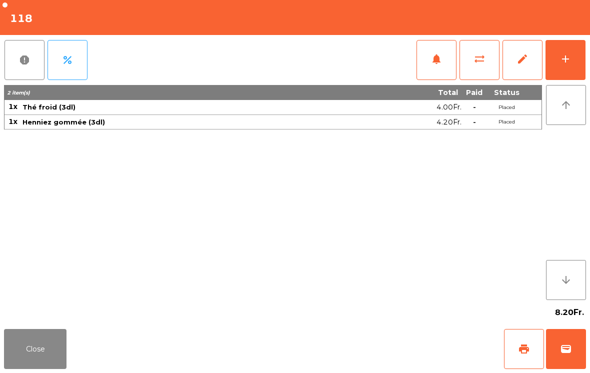
click at [11, 342] on button "Close" at bounding box center [35, 349] width 63 height 40
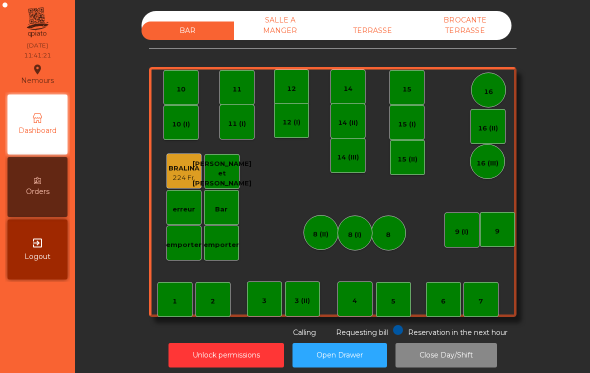
click at [197, 217] on div "erreur" at bounding box center [184, 207] width 35 height 35
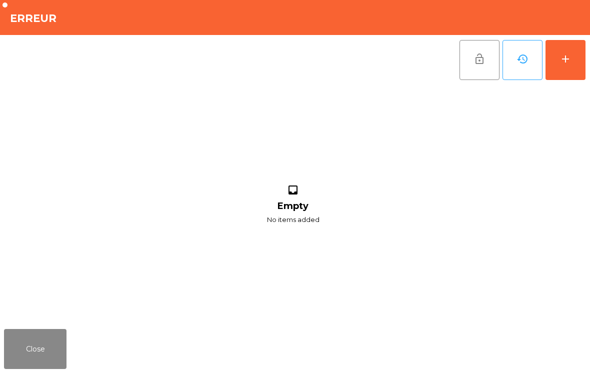
click at [571, 64] on div "add" at bounding box center [566, 59] width 12 height 12
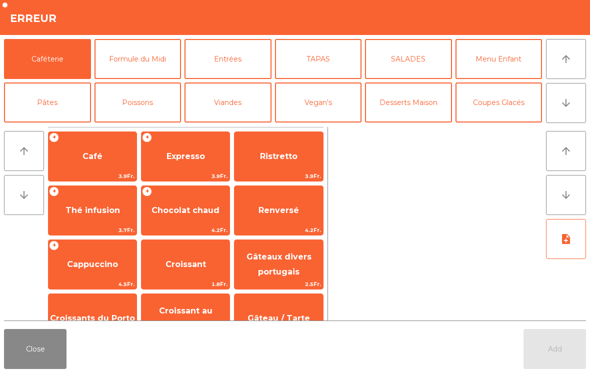
click at [114, 59] on button "Formule du Midi" at bounding box center [138, 59] width 87 height 40
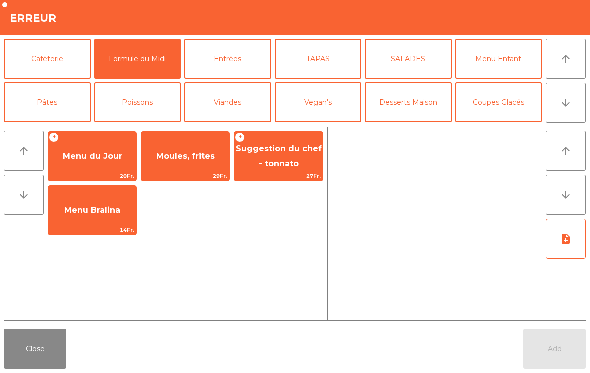
click at [219, 69] on button "Entrées" at bounding box center [228, 59] width 87 height 40
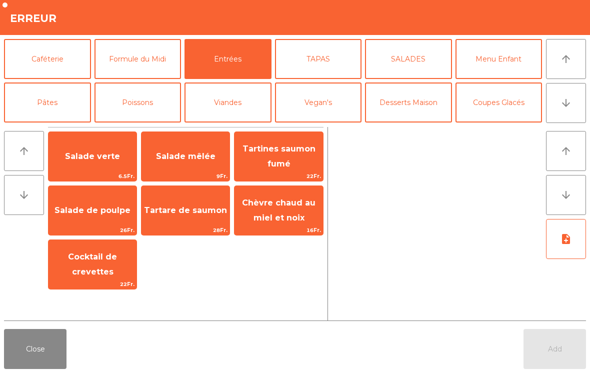
click at [64, 162] on span "Salade verte" at bounding box center [93, 156] width 88 height 27
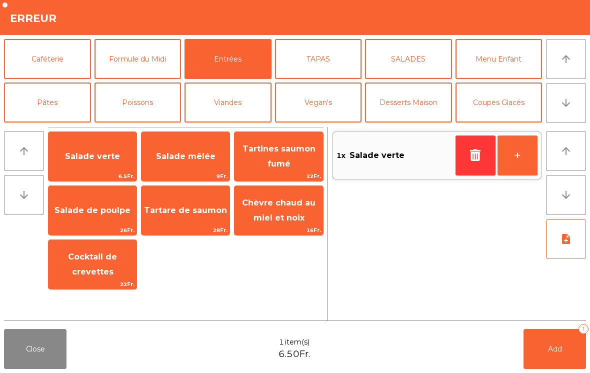
click at [556, 344] on button "Add 1" at bounding box center [555, 349] width 63 height 40
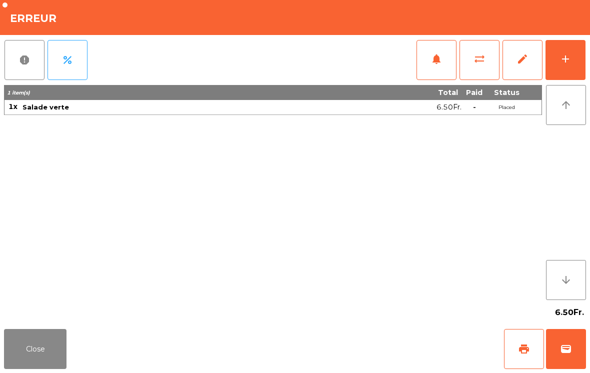
click at [41, 336] on button "Close" at bounding box center [35, 349] width 63 height 40
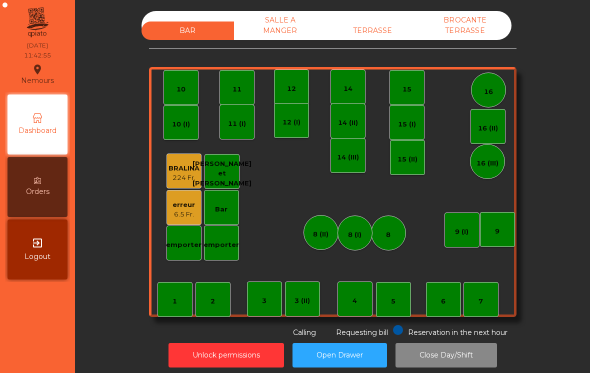
click at [217, 355] on button "Unlock permissions" at bounding box center [227, 355] width 116 height 25
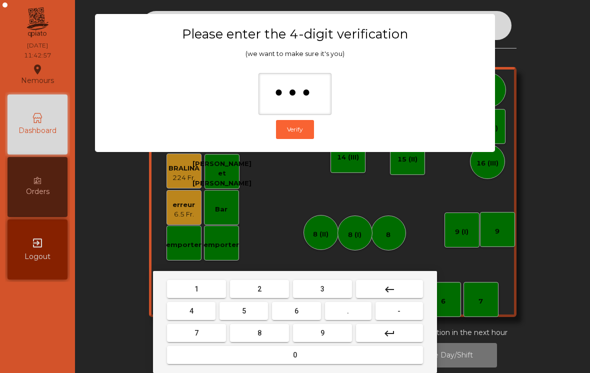
type input "****"
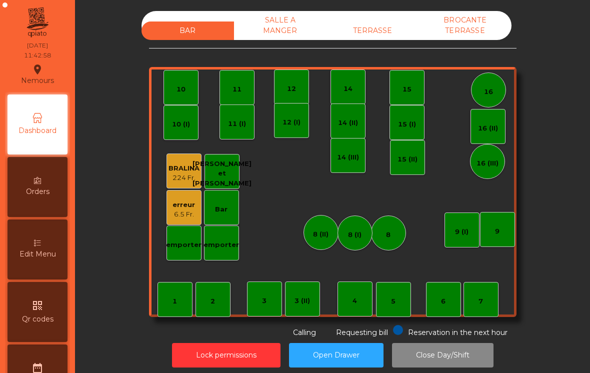
click at [193, 218] on div "6.5 Fr." at bounding box center [184, 215] width 23 height 10
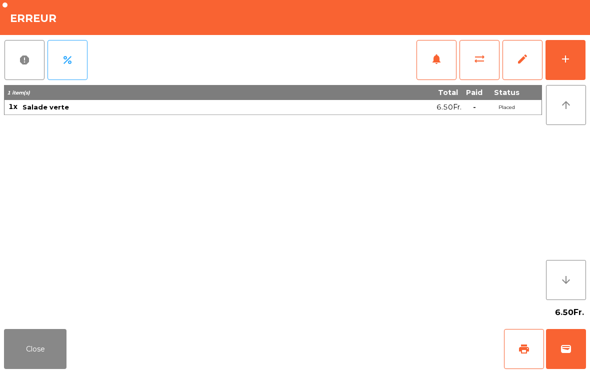
click at [529, 62] on button "edit" at bounding box center [523, 60] width 40 height 40
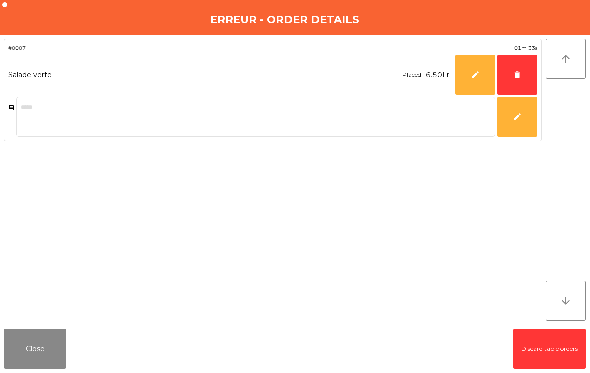
click at [534, 86] on button "delete" at bounding box center [518, 75] width 40 height 40
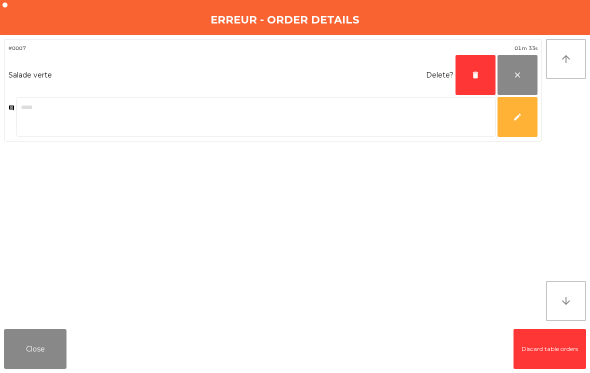
click at [473, 79] on span "delete" at bounding box center [475, 75] width 9 height 9
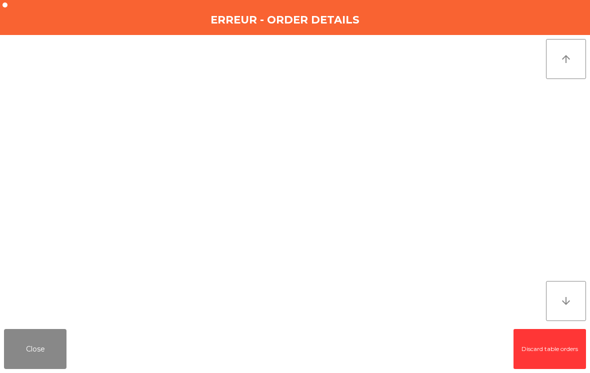
click at [43, 368] on button "Close" at bounding box center [35, 349] width 63 height 40
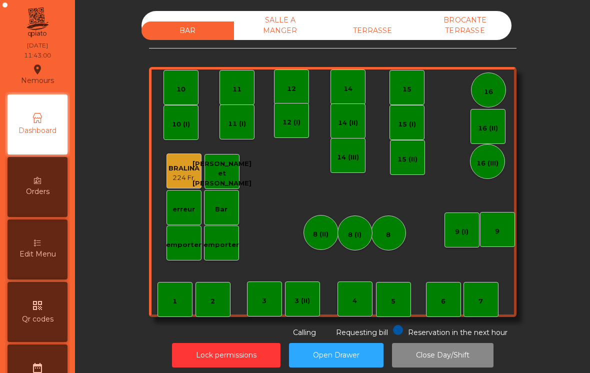
click at [193, 359] on button "Lock permissions" at bounding box center [226, 355] width 109 height 25
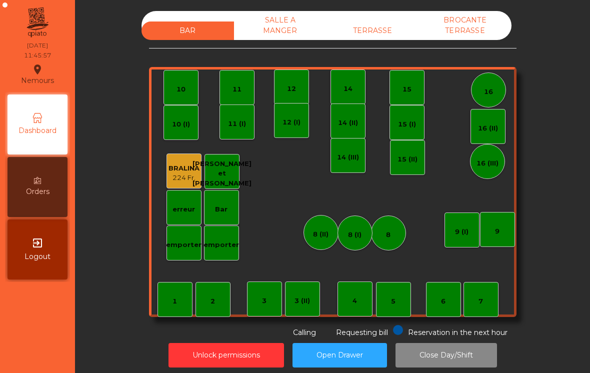
click at [227, 217] on div "Bar" at bounding box center [221, 207] width 35 height 35
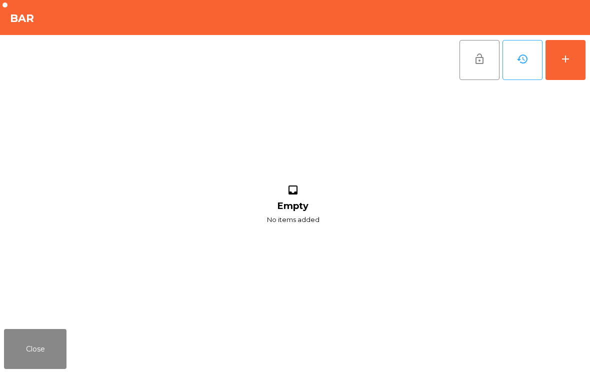
click at [564, 53] on button "add" at bounding box center [566, 60] width 40 height 40
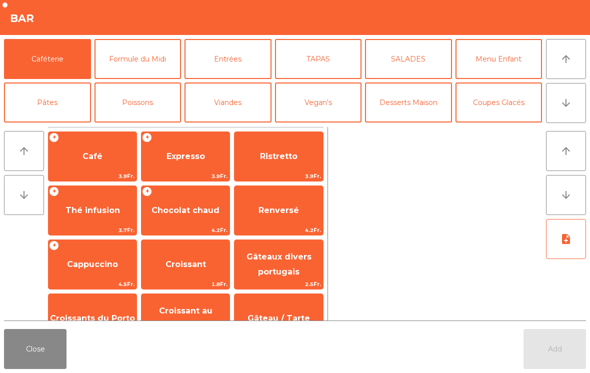
click at [139, 63] on button "Formule du Midi" at bounding box center [138, 59] width 87 height 40
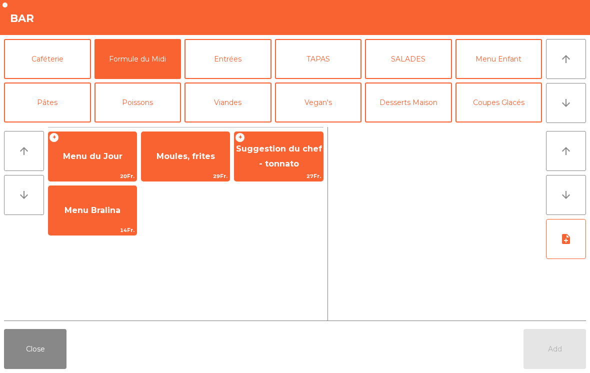
click at [87, 218] on span "Menu Bralina" at bounding box center [93, 210] width 88 height 27
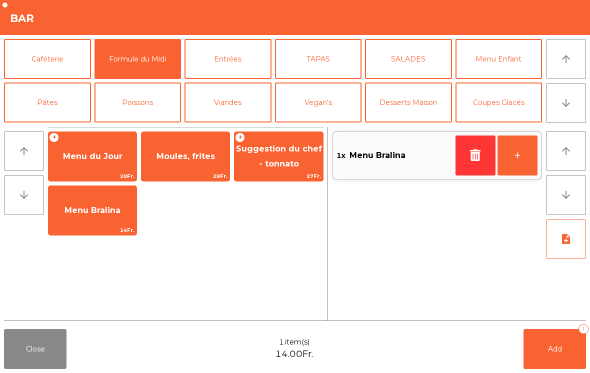
click at [472, 146] on button "button" at bounding box center [476, 156] width 40 height 40
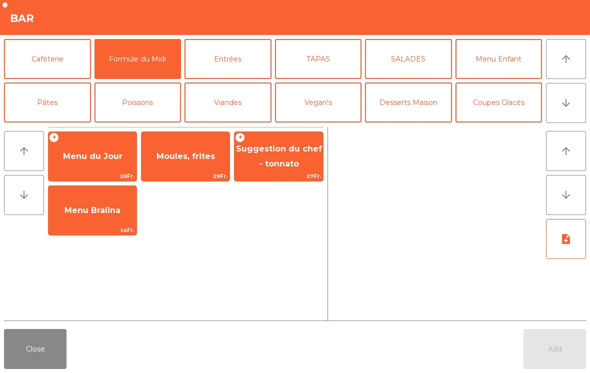
click at [275, 156] on span "Suggestion du chef - tonnato" at bounding box center [279, 157] width 88 height 43
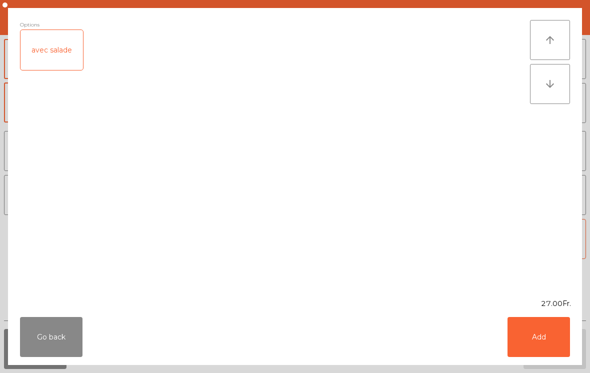
click at [533, 330] on button "Add" at bounding box center [539, 337] width 63 height 40
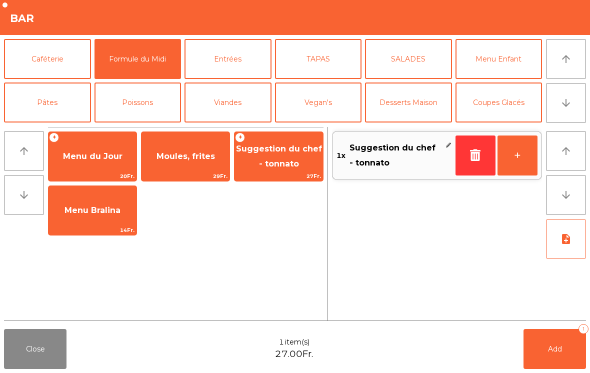
click at [552, 356] on button "Add 1" at bounding box center [555, 349] width 63 height 40
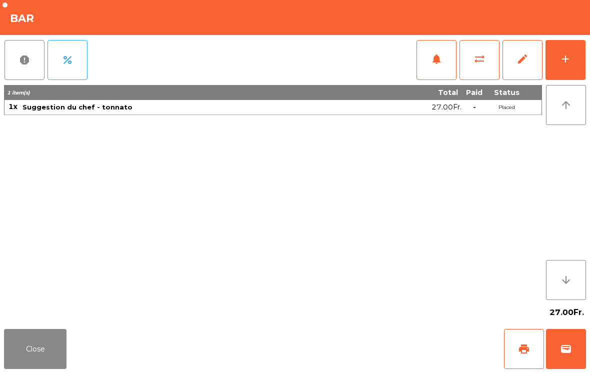
click at [11, 353] on button "Close" at bounding box center [35, 349] width 63 height 40
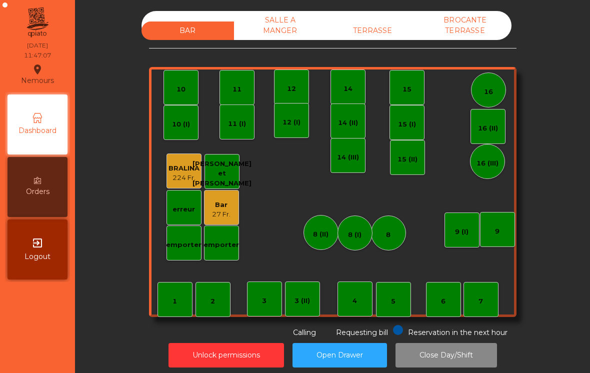
click at [236, 218] on div "Bar 27 Fr." at bounding box center [221, 207] width 35 height 35
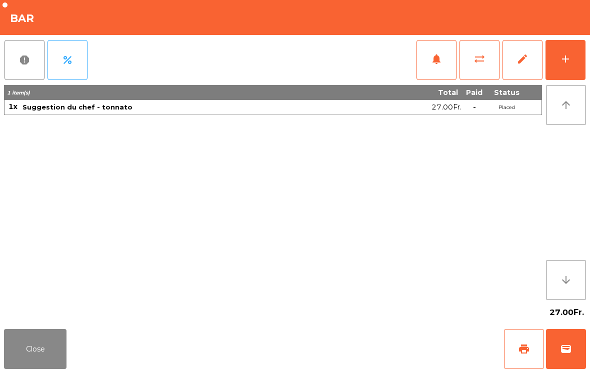
click at [574, 73] on button "add" at bounding box center [566, 60] width 40 height 40
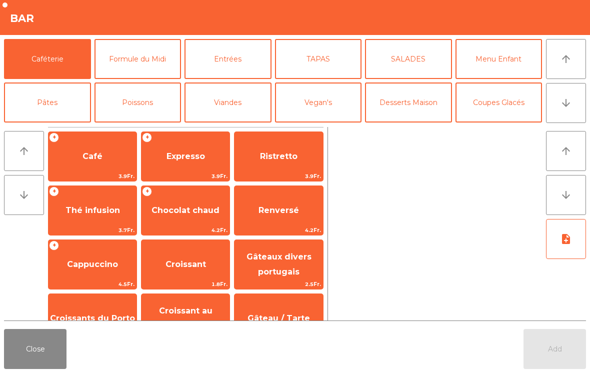
click at [236, 68] on button "Entrées" at bounding box center [228, 59] width 87 height 40
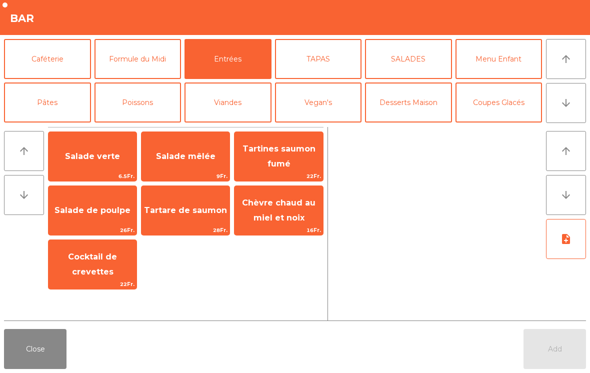
click at [111, 161] on span "Salade verte" at bounding box center [92, 157] width 55 height 10
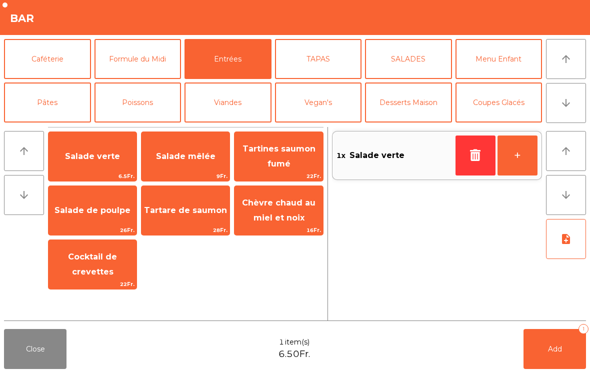
click at [551, 355] on button "Add 1" at bounding box center [555, 349] width 63 height 40
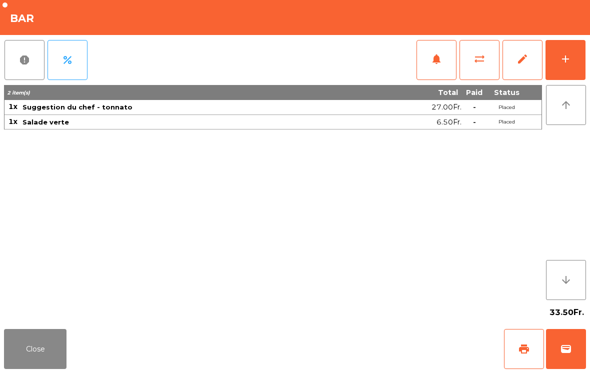
click at [34, 348] on button "Close" at bounding box center [35, 349] width 63 height 40
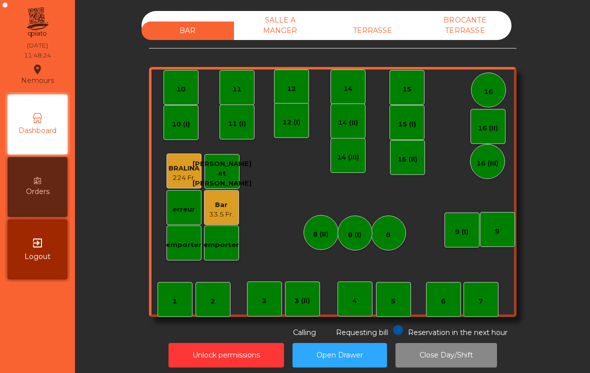
click at [181, 168] on div "BRALINA" at bounding box center [184, 169] width 31 height 10
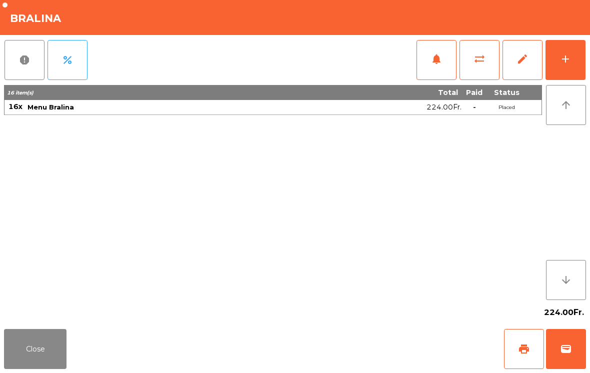
click at [431, 64] on span "notifications" at bounding box center [437, 59] width 12 height 12
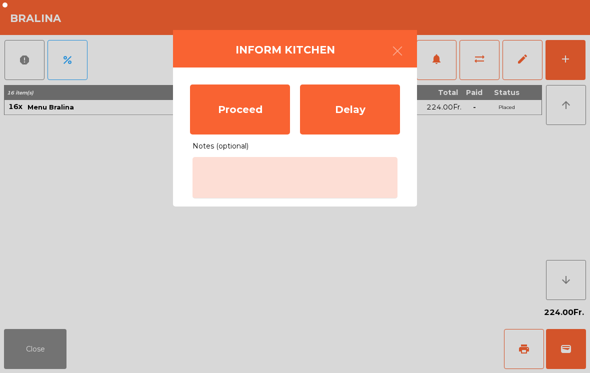
click at [250, 104] on div "Proceed" at bounding box center [240, 110] width 100 height 50
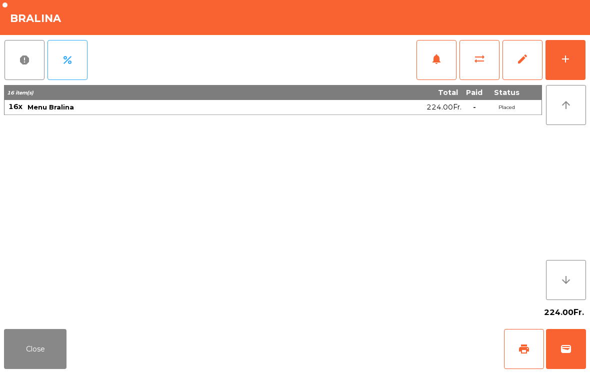
click at [61, 343] on button "Close" at bounding box center [35, 349] width 63 height 40
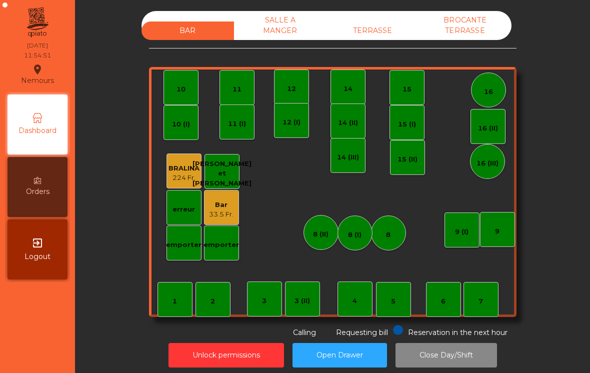
click at [328, 249] on div "8 (II)" at bounding box center [321, 232] width 35 height 35
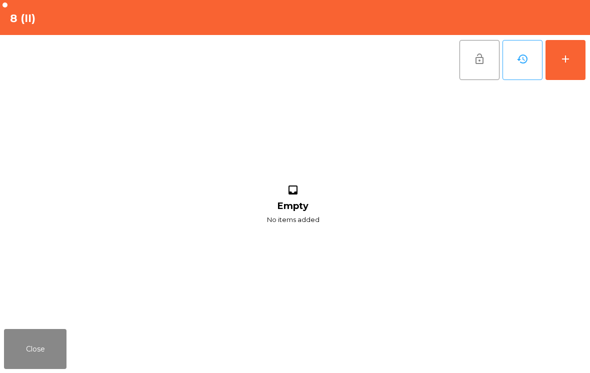
click at [580, 60] on button "add" at bounding box center [566, 60] width 40 height 40
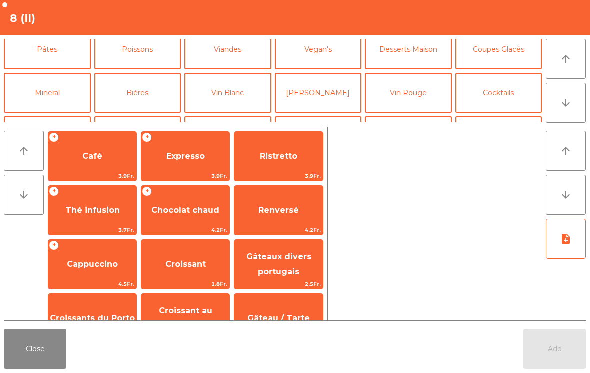
scroll to position [51, 0]
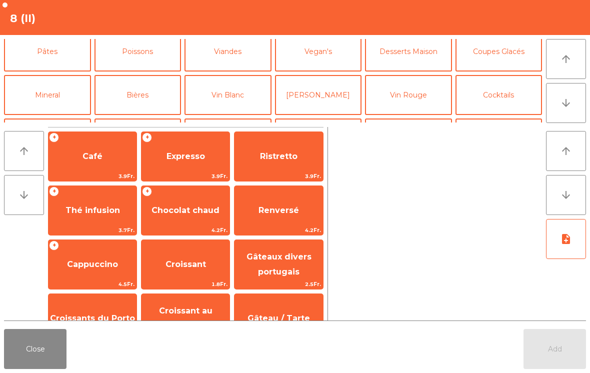
click at [143, 104] on button "Bières" at bounding box center [138, 95] width 87 height 40
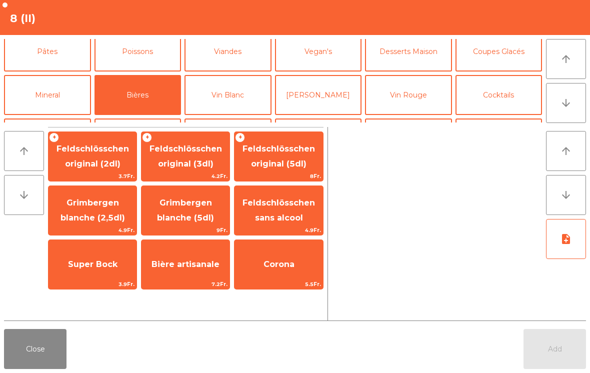
click at [88, 261] on span "Super Bock" at bounding box center [93, 265] width 50 height 10
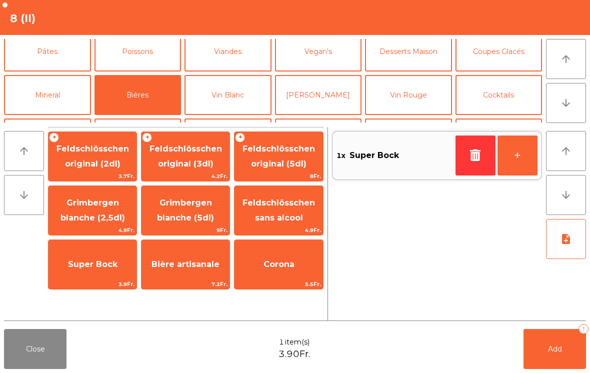
click at [583, 339] on button "Add 1" at bounding box center [555, 349] width 63 height 40
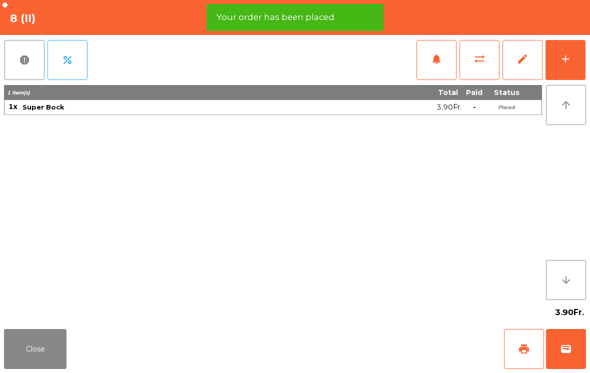
click at [558, 368] on button "wallet" at bounding box center [566, 349] width 40 height 40
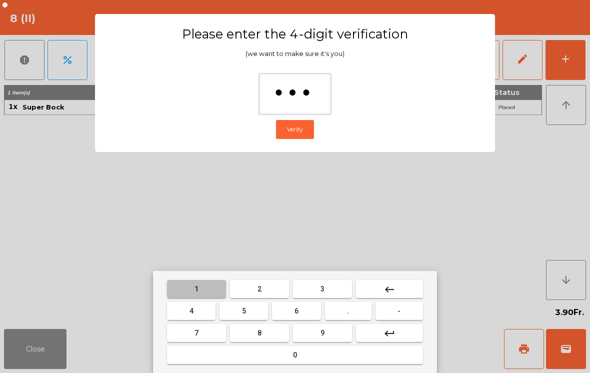
type input "****"
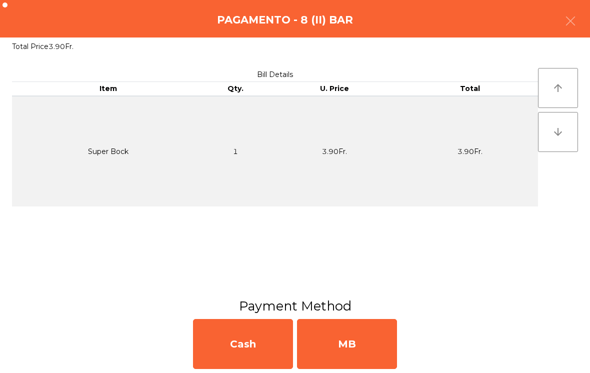
click at [388, 337] on div "MB" at bounding box center [347, 344] width 100 height 50
click at [354, 348] on div "No" at bounding box center [347, 344] width 100 height 50
click at [358, 345] on div "No" at bounding box center [347, 344] width 100 height 50
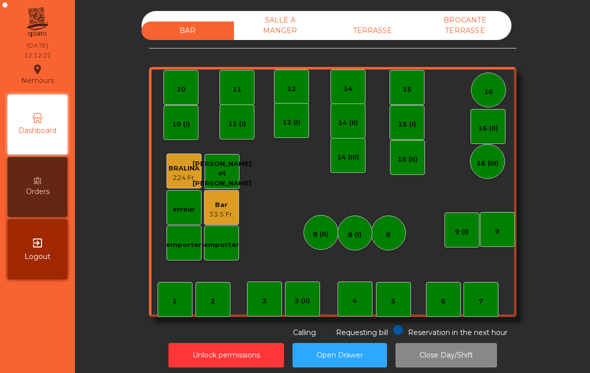
click at [375, 31] on div "TERRASSE" at bounding box center [373, 31] width 93 height 19
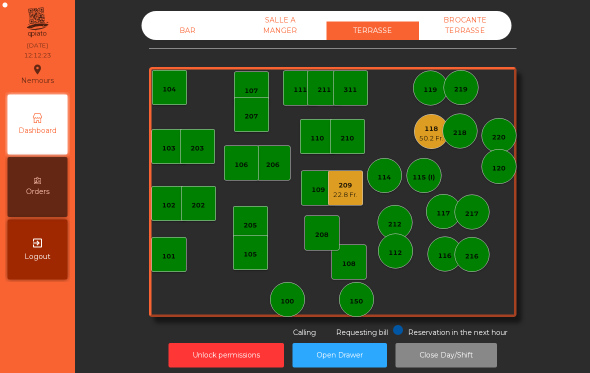
click at [389, 178] on div "114" at bounding box center [385, 178] width 14 height 10
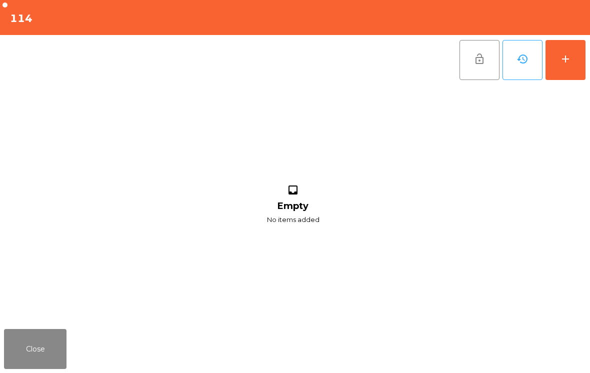
click at [569, 68] on button "add" at bounding box center [566, 60] width 40 height 40
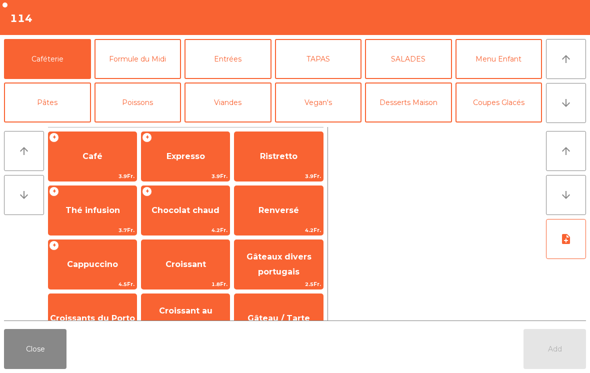
click at [572, 102] on button "arrow_downward" at bounding box center [566, 103] width 40 height 40
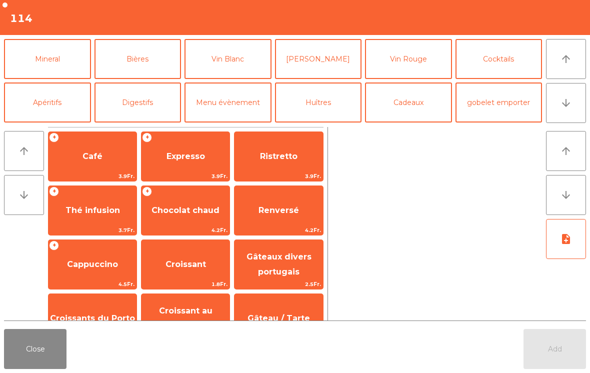
click at [585, 59] on button "arrow_upward" at bounding box center [566, 59] width 40 height 40
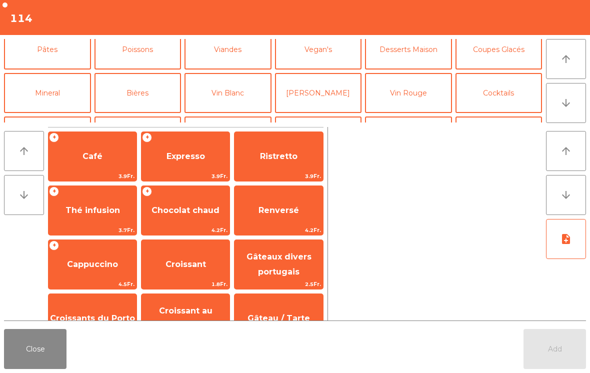
scroll to position [0, 0]
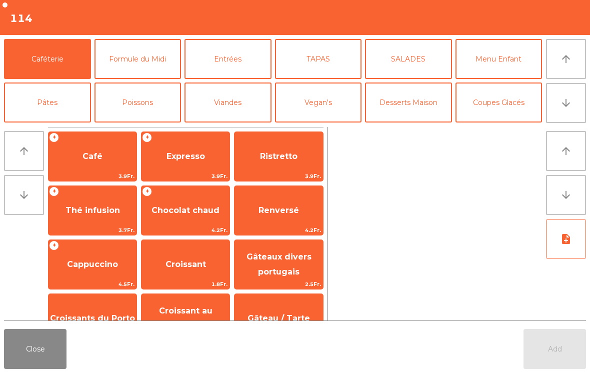
click at [138, 76] on button "Formule du Midi" at bounding box center [138, 59] width 87 height 40
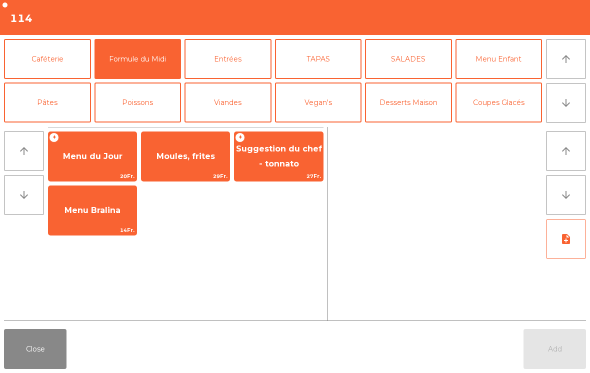
click at [91, 166] on span "Menu du Jour" at bounding box center [93, 156] width 88 height 27
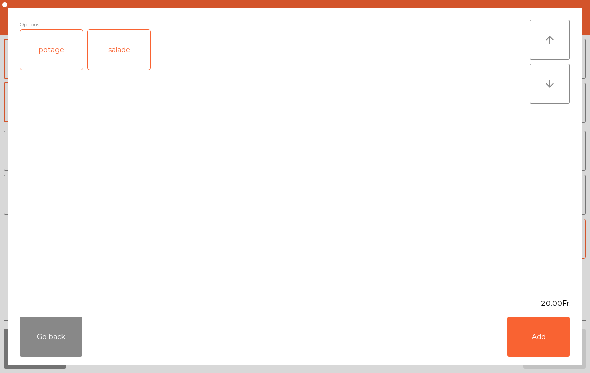
click at [124, 59] on div "salade" at bounding box center [119, 50] width 63 height 40
click at [559, 331] on button "Add" at bounding box center [539, 337] width 63 height 40
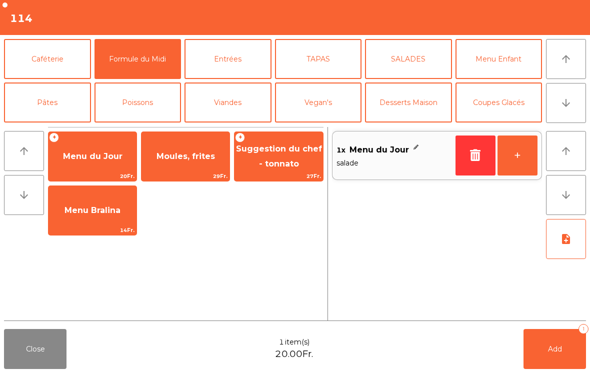
click at [527, 157] on button "+" at bounding box center [518, 156] width 40 height 40
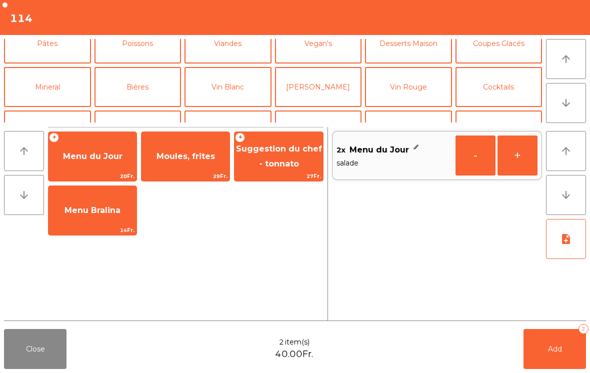
click at [48, 80] on button "Mineral" at bounding box center [47, 87] width 87 height 40
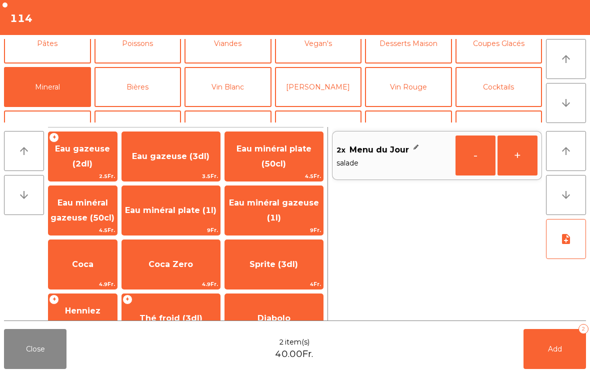
click at [282, 163] on span "Eau minéral plate (50cl)" at bounding box center [274, 156] width 75 height 25
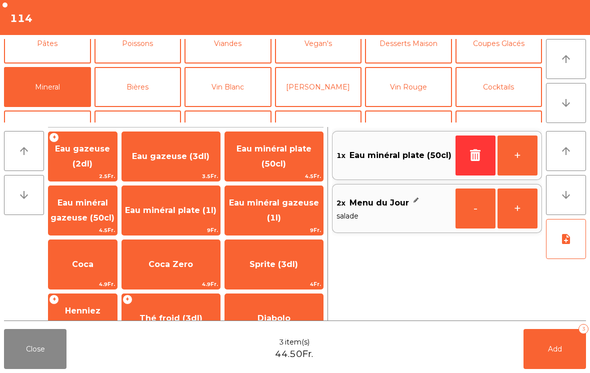
click at [552, 366] on button "Add 3" at bounding box center [555, 349] width 63 height 40
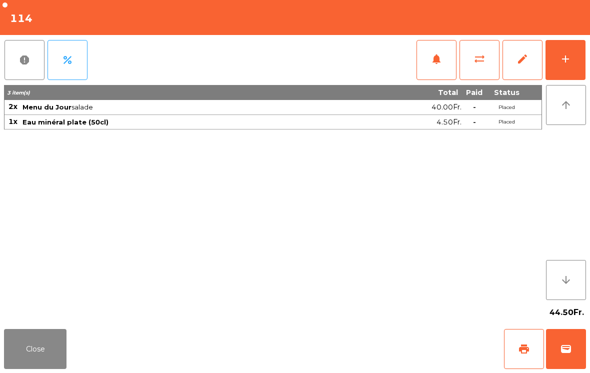
click at [437, 62] on span "notifications" at bounding box center [437, 59] width 12 height 12
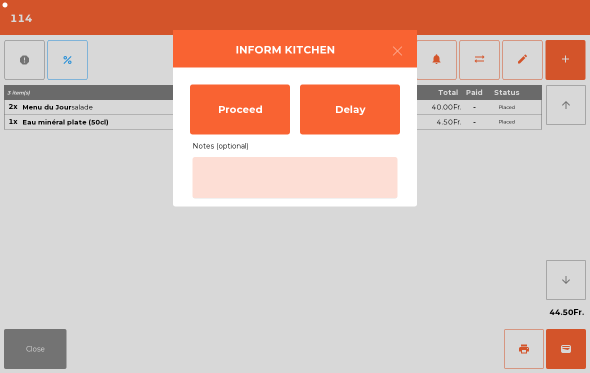
click at [404, 49] on button "button" at bounding box center [398, 52] width 28 height 30
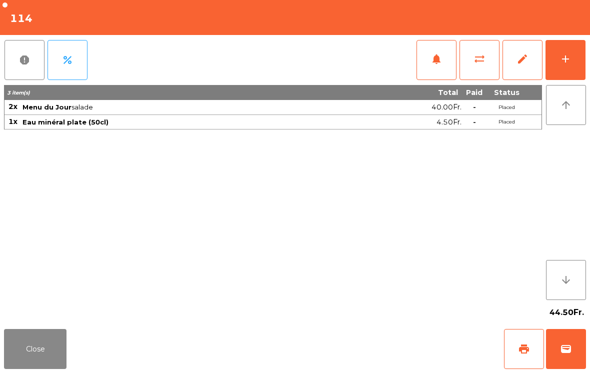
click at [32, 354] on button "Close" at bounding box center [35, 349] width 63 height 40
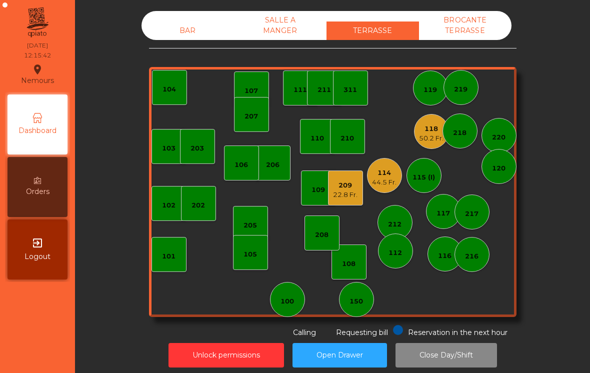
click at [385, 184] on div "44.5 Fr." at bounding box center [384, 183] width 25 height 10
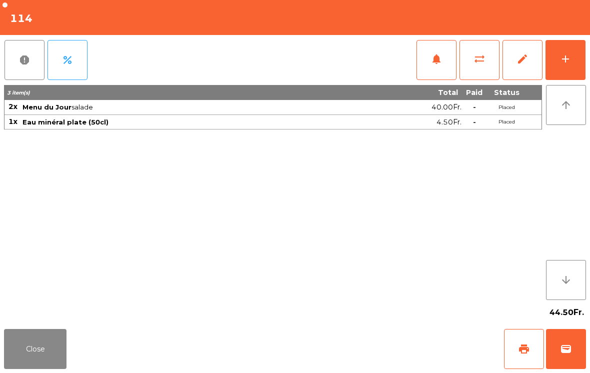
click at [567, 61] on div "add" at bounding box center [566, 59] width 12 height 12
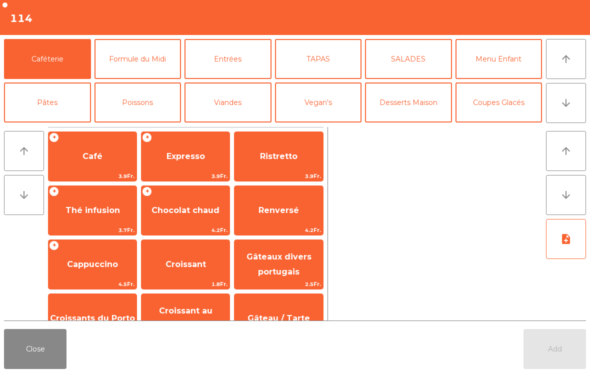
click at [565, 105] on icon "arrow_downward" at bounding box center [566, 103] width 12 height 12
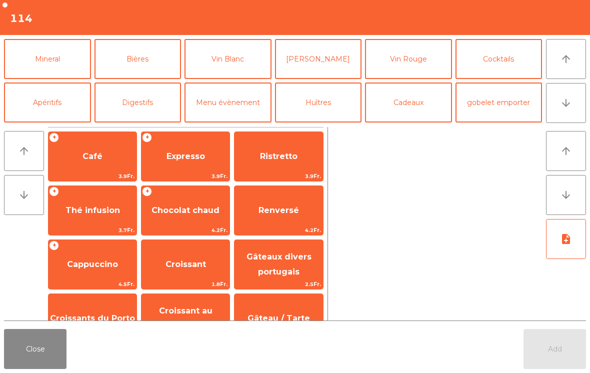
click at [46, 63] on button "Mineral" at bounding box center [47, 59] width 87 height 40
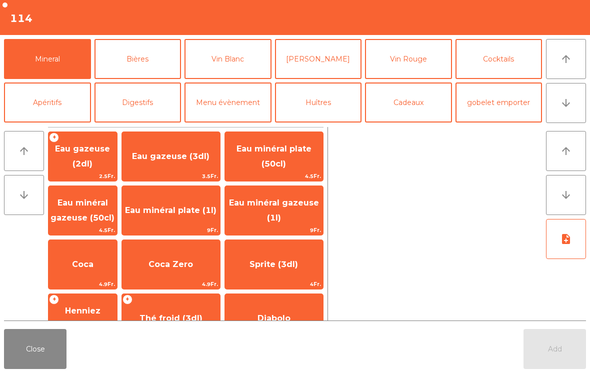
scroll to position [0, 0]
click at [27, 354] on button "Close" at bounding box center [35, 349] width 63 height 40
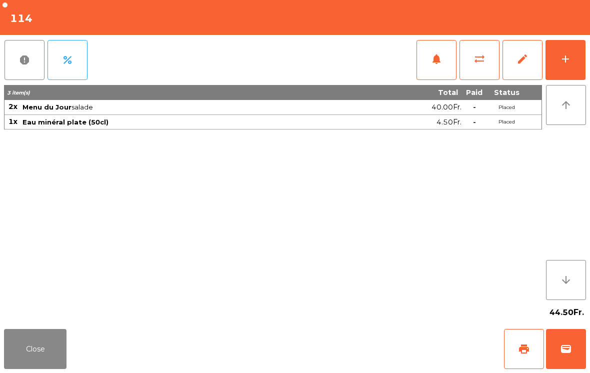
click at [34, 354] on button "Close" at bounding box center [35, 349] width 63 height 40
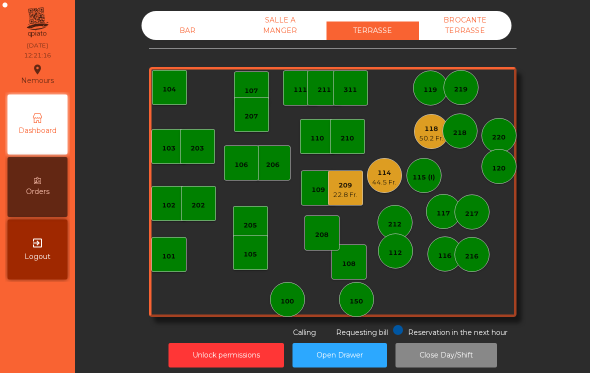
click at [509, 149] on div "220" at bounding box center [499, 135] width 35 height 35
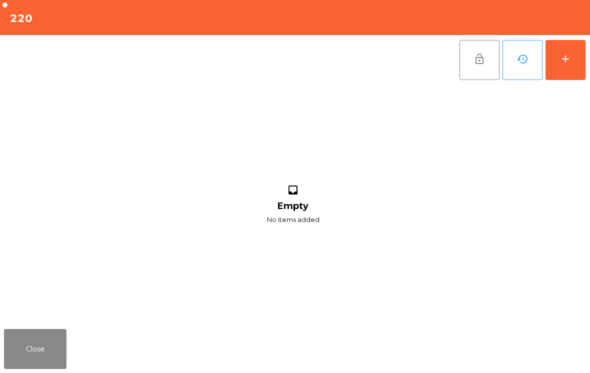
click at [39, 334] on button "Close" at bounding box center [35, 349] width 63 height 40
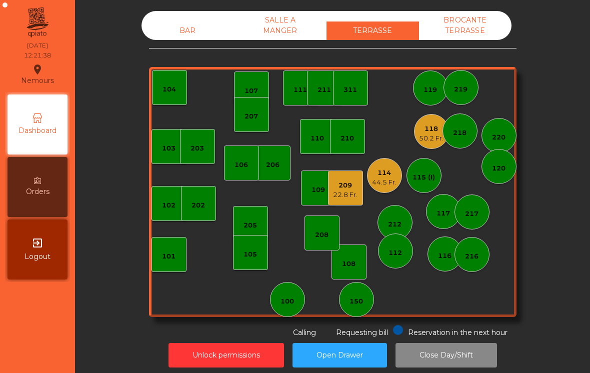
click at [500, 146] on div "220" at bounding box center [499, 135] width 35 height 35
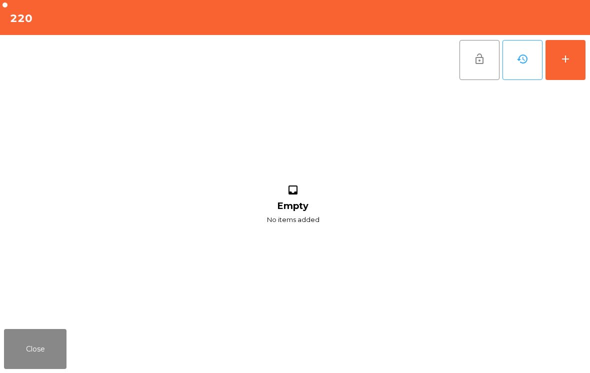
click at [574, 54] on button "add" at bounding box center [566, 60] width 40 height 40
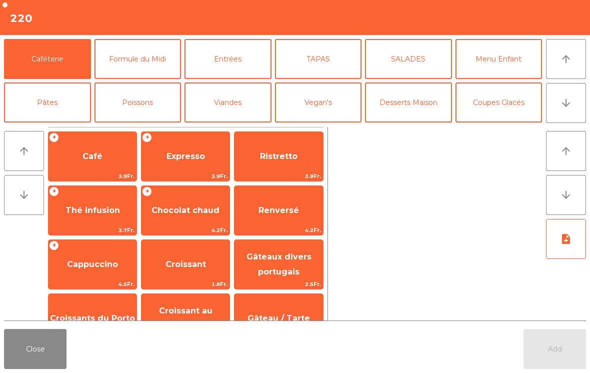
scroll to position [49, 0]
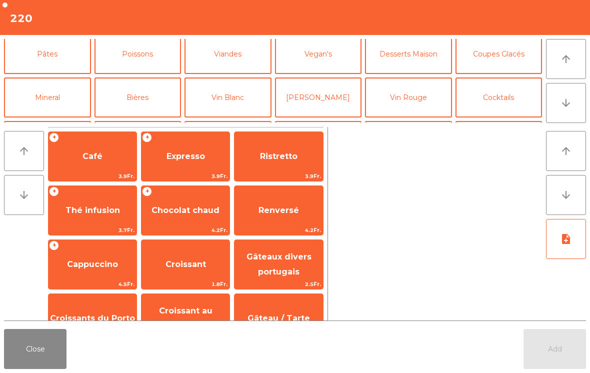
click at [140, 92] on button "Bières" at bounding box center [138, 98] width 87 height 40
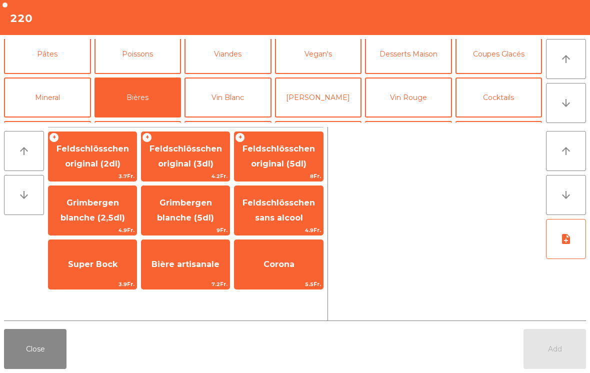
click at [175, 157] on span "Feldschlösschen original (3dl)" at bounding box center [186, 157] width 88 height 43
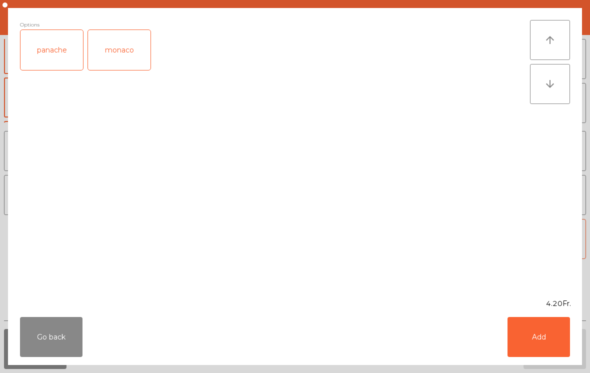
click at [546, 342] on button "Add" at bounding box center [539, 337] width 63 height 40
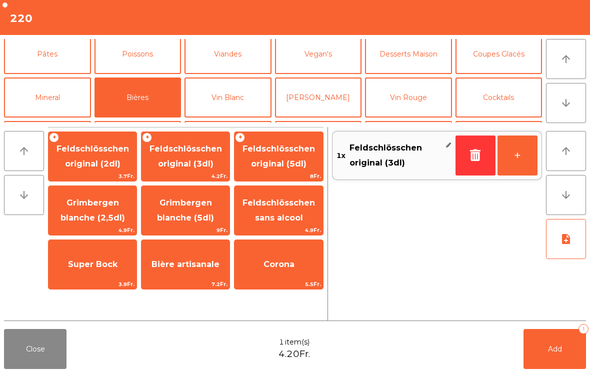
click at [43, 92] on button "Mineral" at bounding box center [47, 98] width 87 height 40
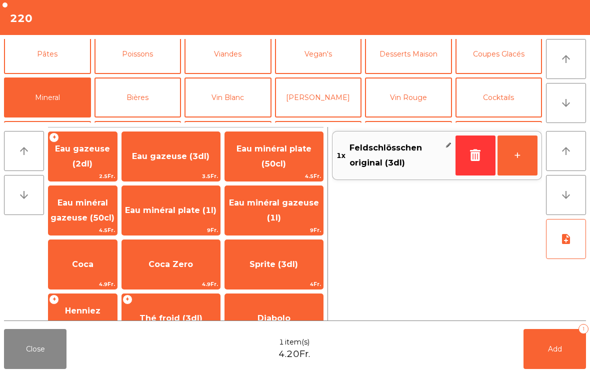
click at [90, 157] on span "Eau gazeuse (2dl)" at bounding box center [82, 156] width 55 height 25
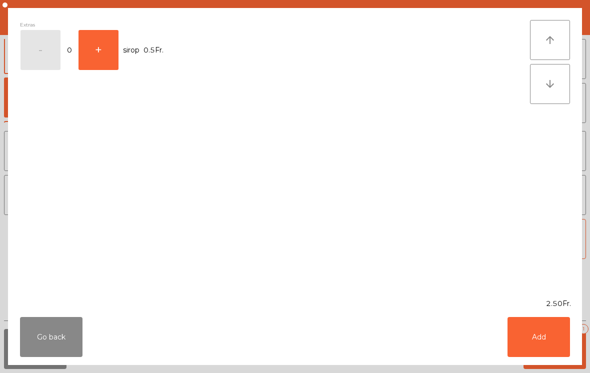
click at [42, 336] on button "Go back" at bounding box center [51, 337] width 63 height 40
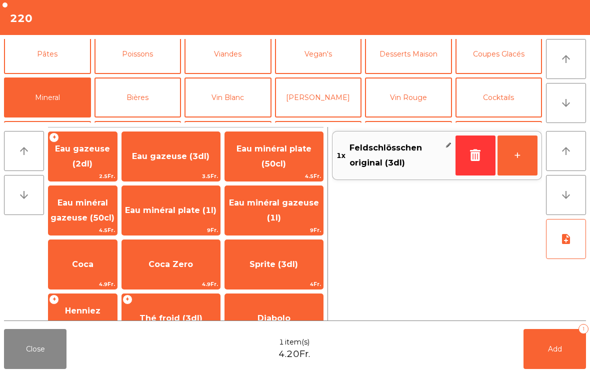
click at [102, 203] on span "Eau minéral gazeuse (50cl)" at bounding box center [83, 210] width 64 height 25
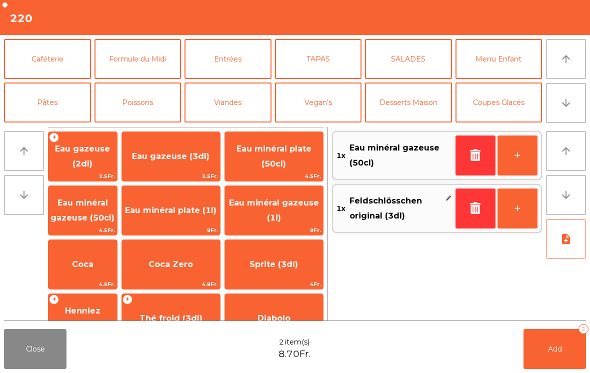
scroll to position [0, 0]
click at [131, 62] on button "Formule du Midi" at bounding box center [138, 59] width 87 height 40
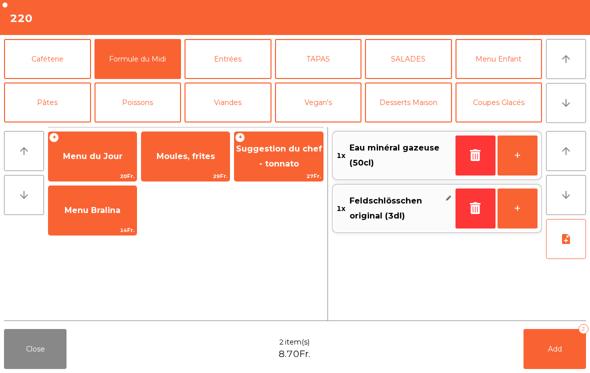
click at [85, 156] on span "Menu du Jour" at bounding box center [93, 157] width 60 height 10
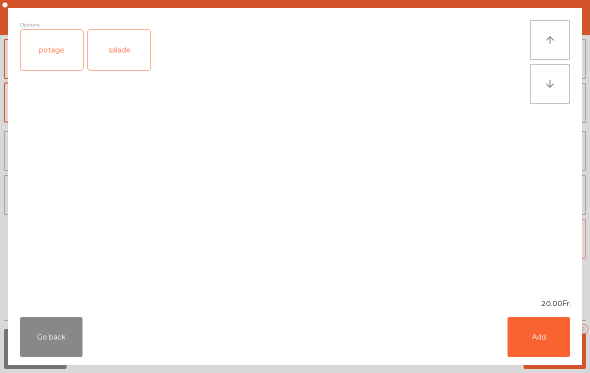
click at [546, 339] on button "Add" at bounding box center [539, 337] width 63 height 40
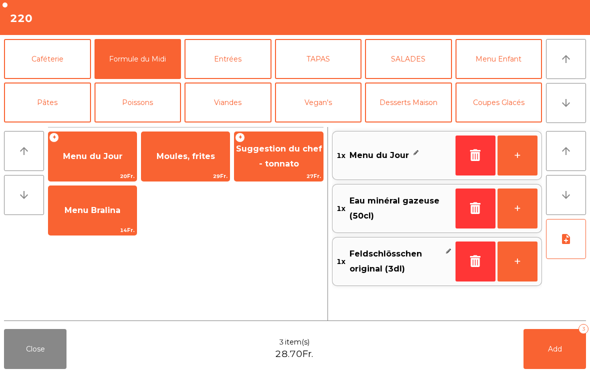
click at [397, 59] on button "SALADES" at bounding box center [408, 59] width 87 height 40
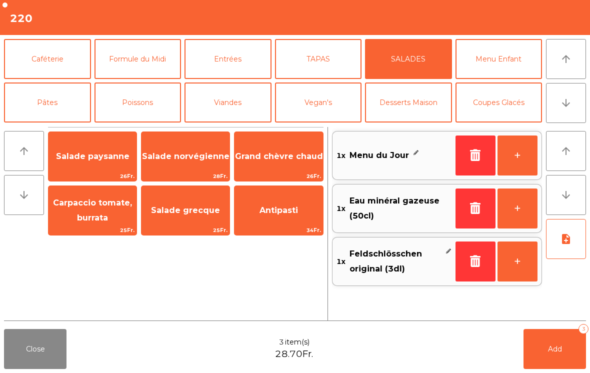
click at [231, 65] on button "Entrées" at bounding box center [228, 59] width 87 height 40
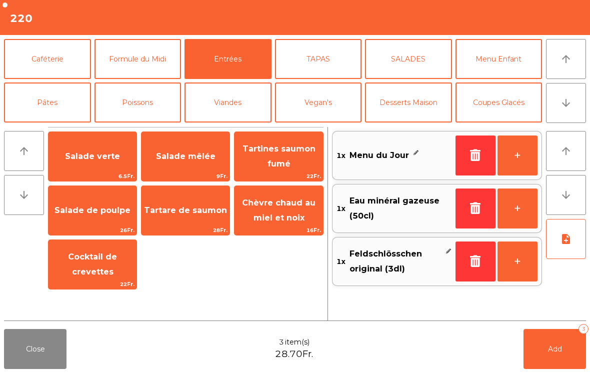
click at [186, 154] on span "Salade mêlée" at bounding box center [186, 157] width 60 height 10
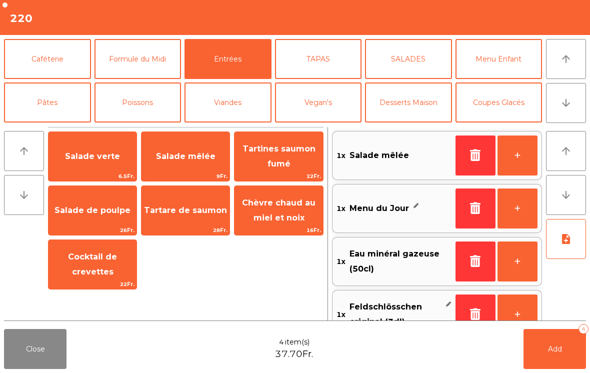
click at [565, 240] on icon "note_add" at bounding box center [566, 239] width 12 height 12
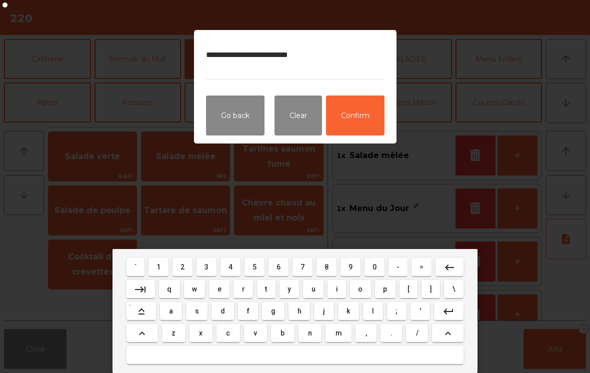
type textarea "**********"
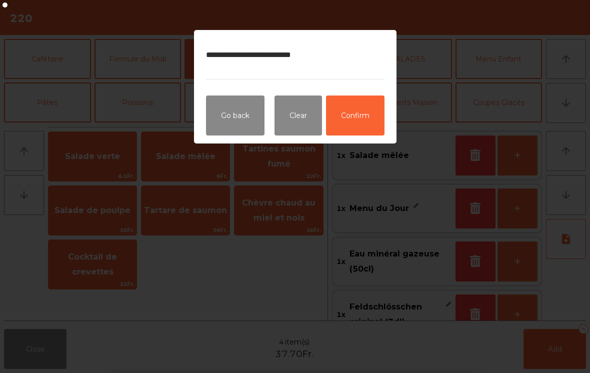
click at [364, 125] on button "Confirm" at bounding box center [355, 116] width 59 height 40
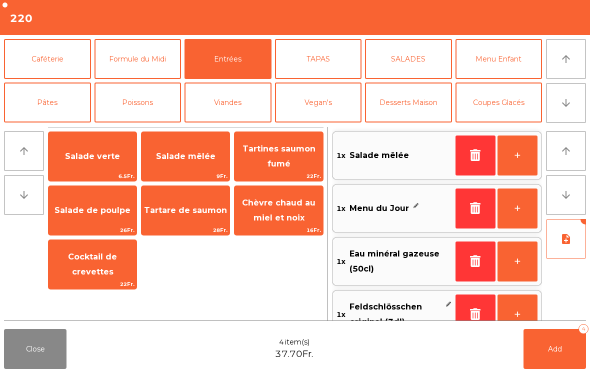
click at [558, 355] on button "Add 4" at bounding box center [555, 349] width 63 height 40
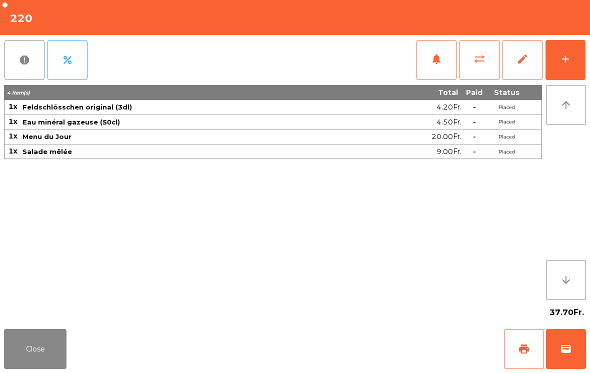
click at [27, 361] on button "Close" at bounding box center [35, 349] width 63 height 40
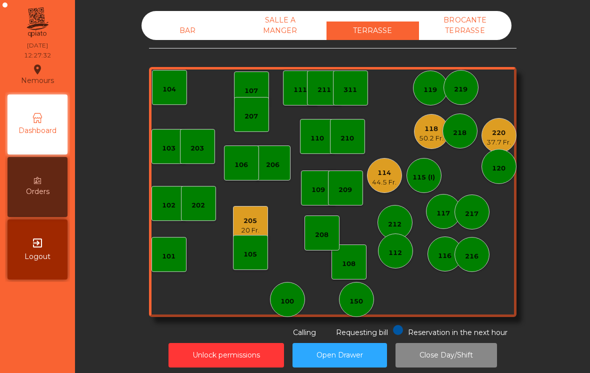
click at [387, 251] on div "112" at bounding box center [395, 251] width 35 height 35
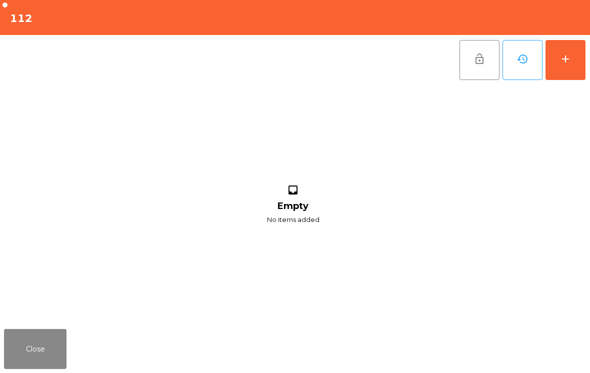
click at [560, 57] on div "add" at bounding box center [566, 59] width 12 height 12
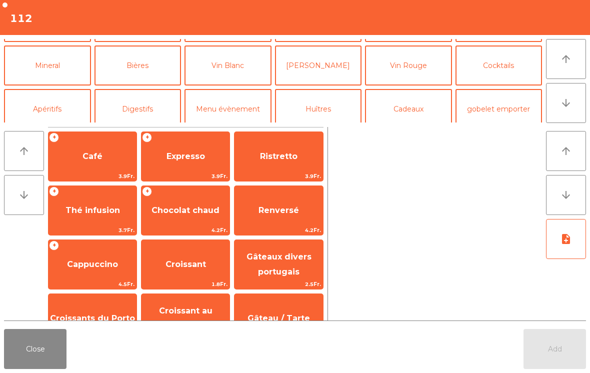
scroll to position [85, 0]
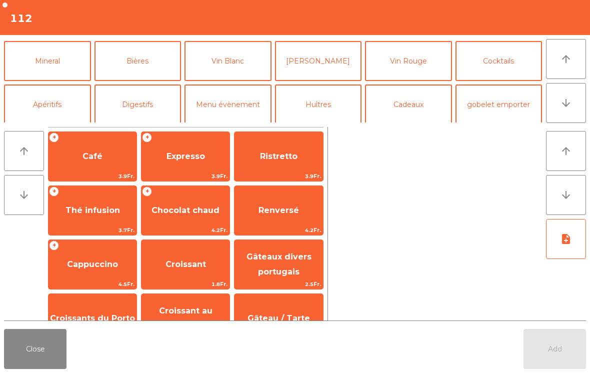
click at [43, 64] on button "Mineral" at bounding box center [47, 61] width 87 height 40
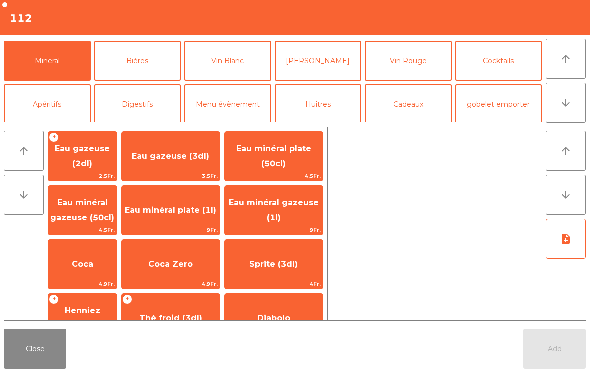
click at [98, 216] on span "Eau minéral gazeuse (50cl)" at bounding box center [83, 210] width 64 height 25
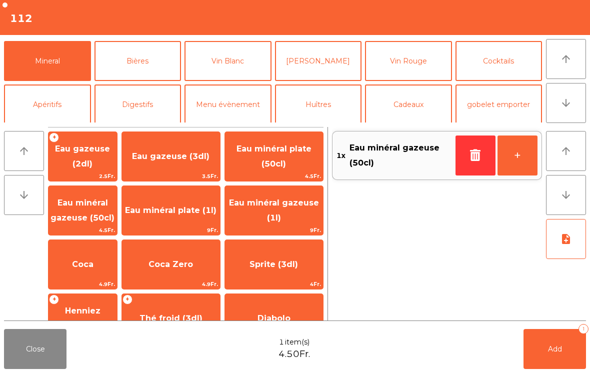
click at [546, 344] on button "Add 1" at bounding box center [555, 349] width 63 height 40
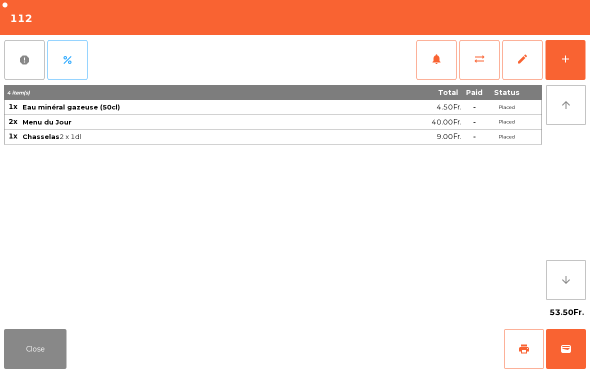
click at [41, 353] on button "Close" at bounding box center [35, 349] width 63 height 40
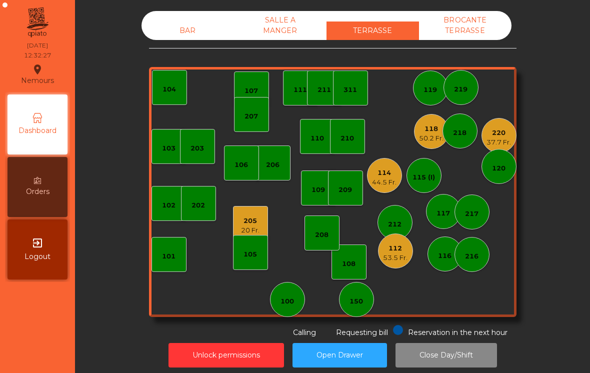
click at [430, 137] on div "50.2 Fr." at bounding box center [431, 139] width 25 height 10
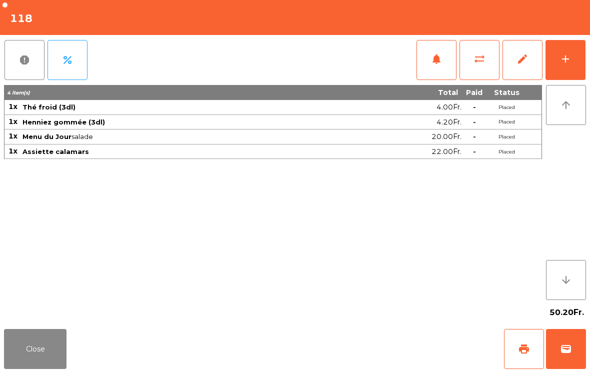
click at [560, 52] on button "add" at bounding box center [566, 60] width 40 height 40
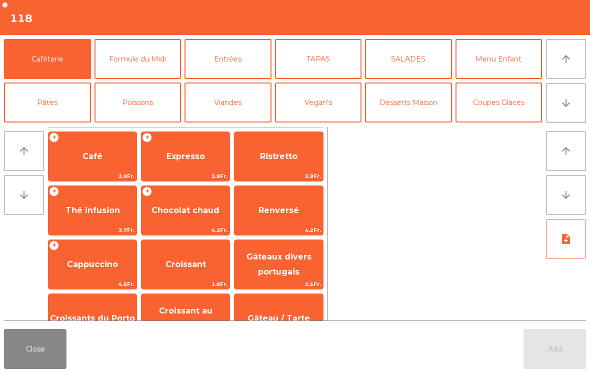
click at [574, 105] on button "arrow_downward" at bounding box center [566, 103] width 40 height 40
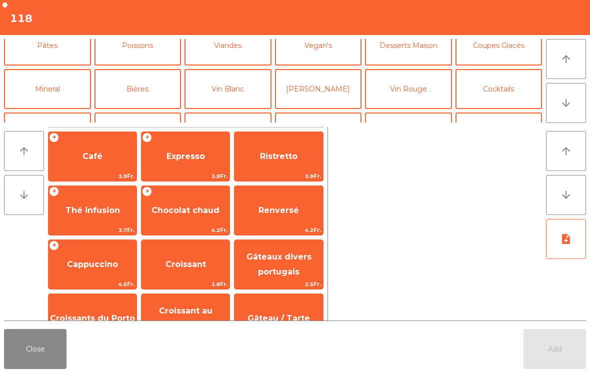
scroll to position [36, 0]
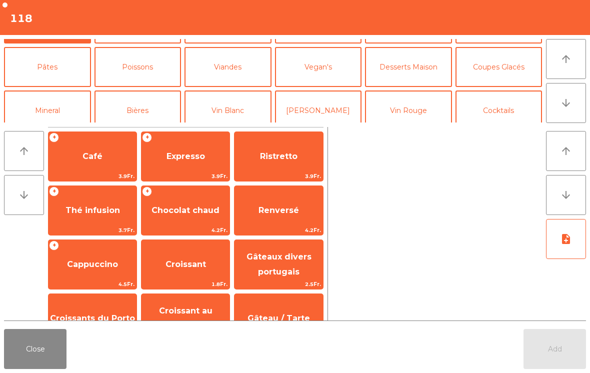
click at [498, 61] on button "Coupes Glacés" at bounding box center [499, 67] width 87 height 40
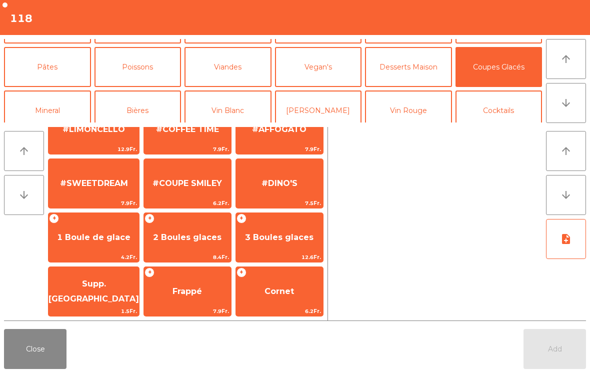
scroll to position [189, 0]
click at [170, 258] on span "8.4Fr." at bounding box center [187, 258] width 87 height 10
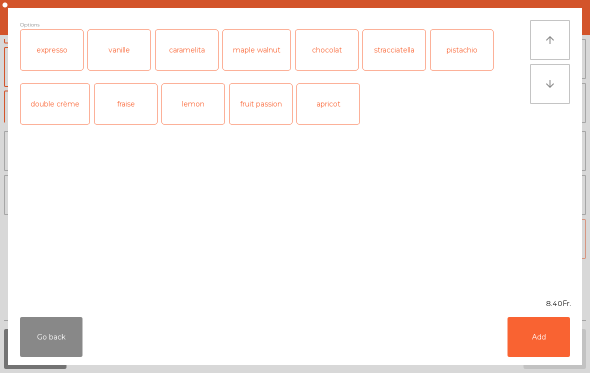
click at [545, 339] on button "Add" at bounding box center [539, 337] width 63 height 40
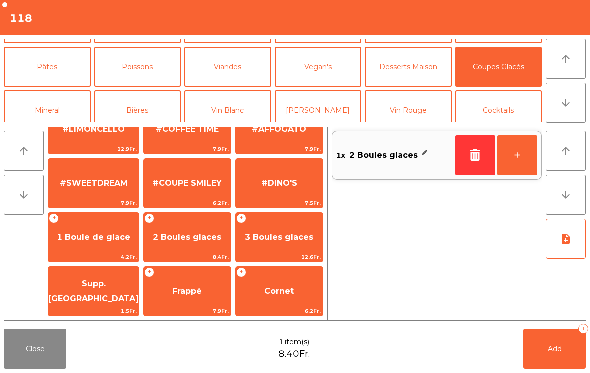
click at [527, 360] on button "Add 1" at bounding box center [555, 349] width 63 height 40
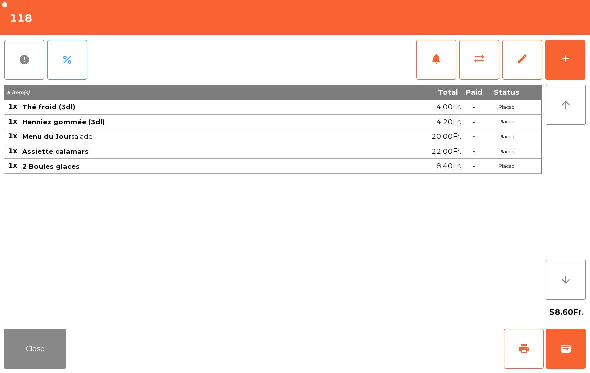
click at [28, 354] on button "Close" at bounding box center [35, 349] width 63 height 40
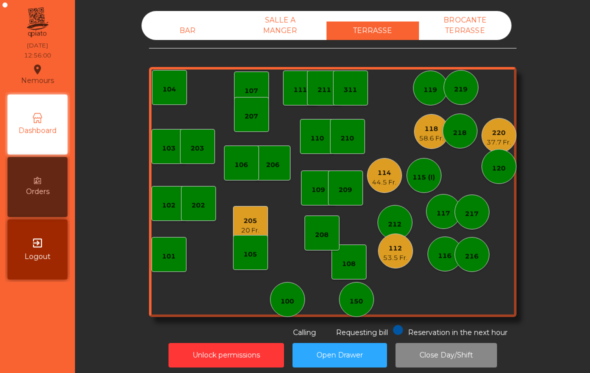
click at [378, 174] on div "114" at bounding box center [384, 173] width 25 height 10
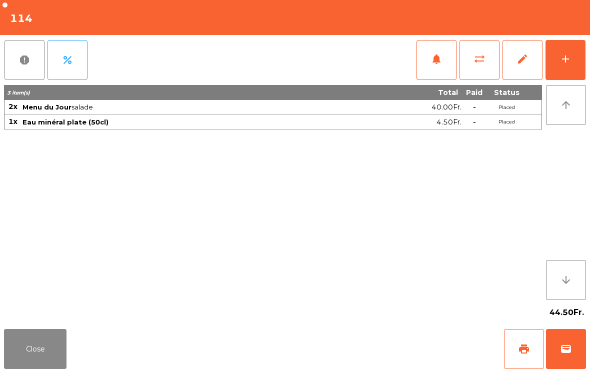
click at [568, 48] on button "add" at bounding box center [566, 60] width 40 height 40
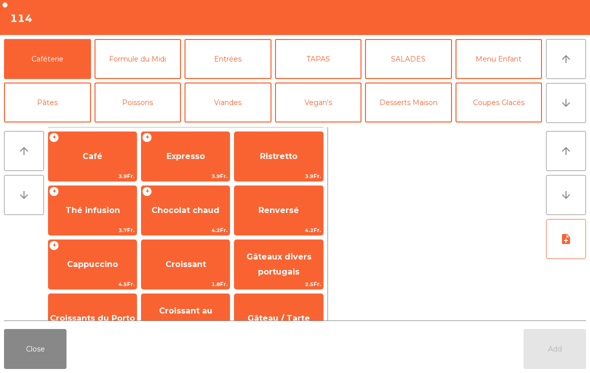
click at [92, 152] on span "Café" at bounding box center [93, 157] width 20 height 10
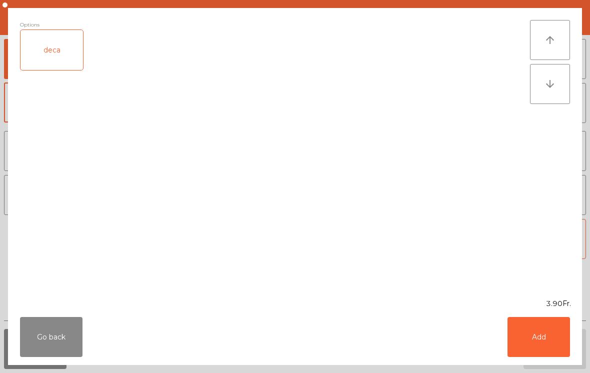
click at [48, 343] on button "Go back" at bounding box center [51, 337] width 63 height 40
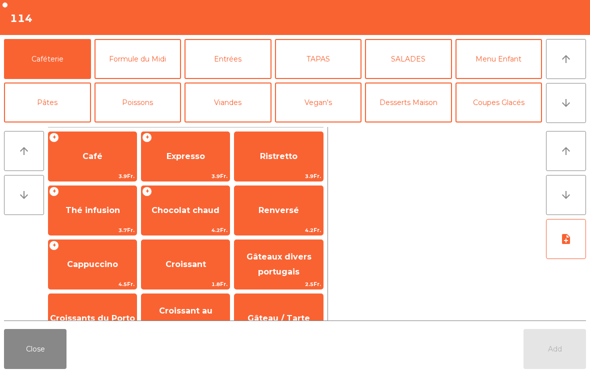
click at [173, 170] on span "Expresso" at bounding box center [186, 156] width 88 height 27
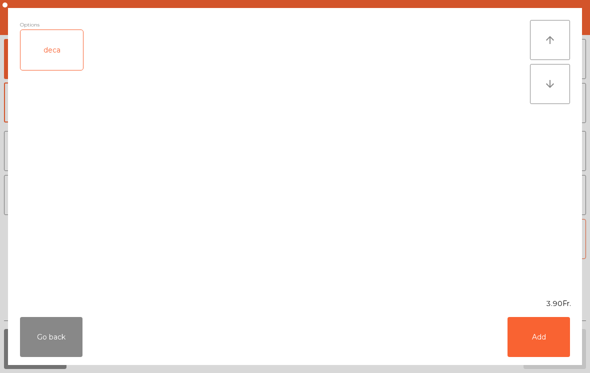
click at [536, 338] on button "Add" at bounding box center [539, 337] width 63 height 40
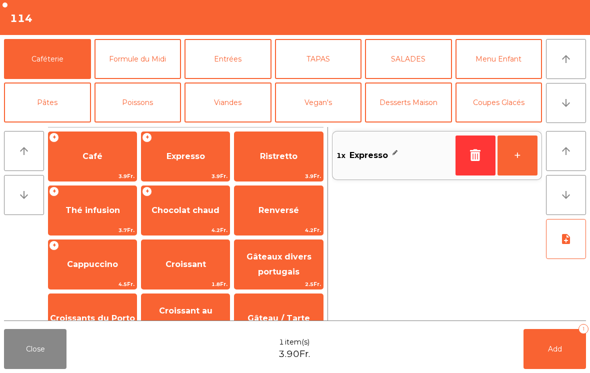
click at [518, 153] on button "+" at bounding box center [518, 156] width 40 height 40
click at [557, 345] on span "Add" at bounding box center [555, 349] width 14 height 9
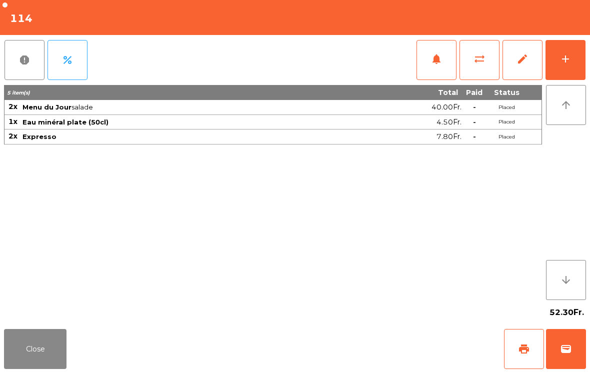
click at [60, 358] on button "Close" at bounding box center [35, 349] width 63 height 40
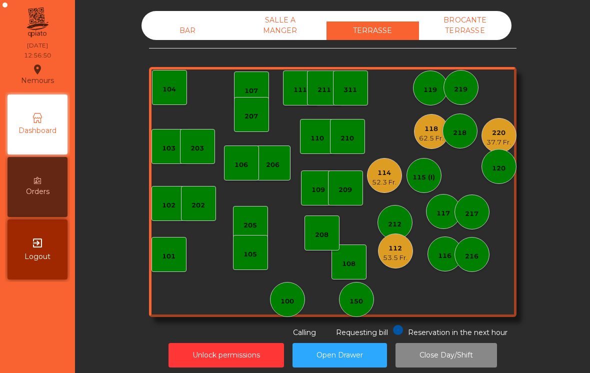
click at [420, 140] on div "62.5 Fr." at bounding box center [431, 139] width 25 height 10
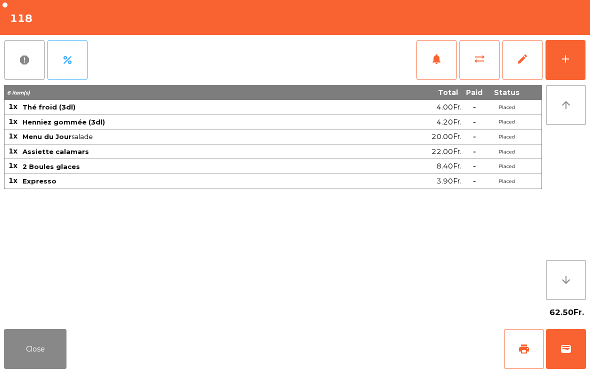
click at [525, 348] on span "print" at bounding box center [524, 349] width 12 height 12
